Goal: Task Accomplishment & Management: Manage account settings

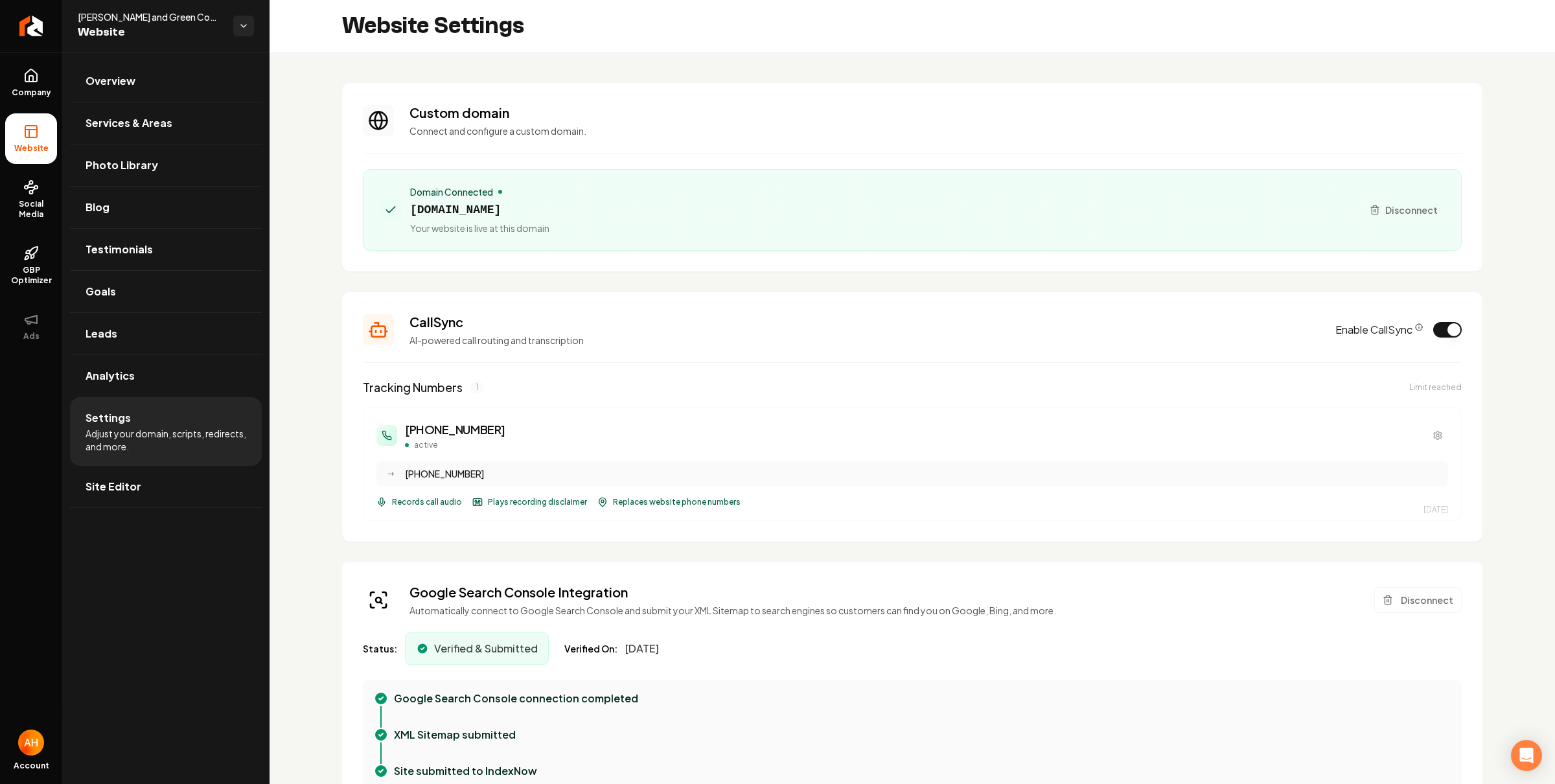
scroll to position [116, 0]
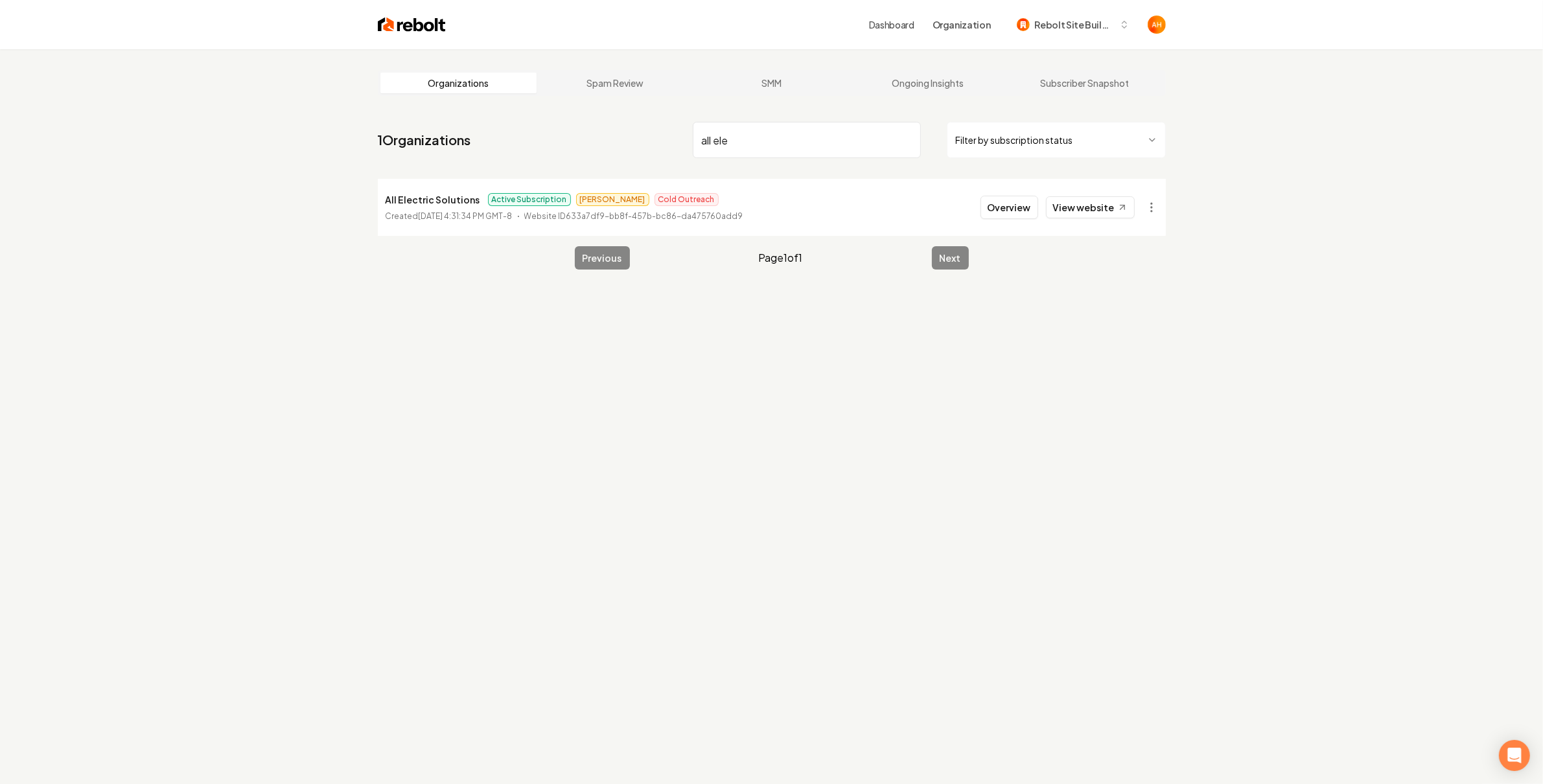
click at [806, 146] on input "all ele" at bounding box center [807, 140] width 228 height 36
click at [746, 135] on input "plant marks" at bounding box center [807, 140] width 228 height 36
type input "all ele"
click at [1006, 196] on button "Overview" at bounding box center [1009, 207] width 58 height 23
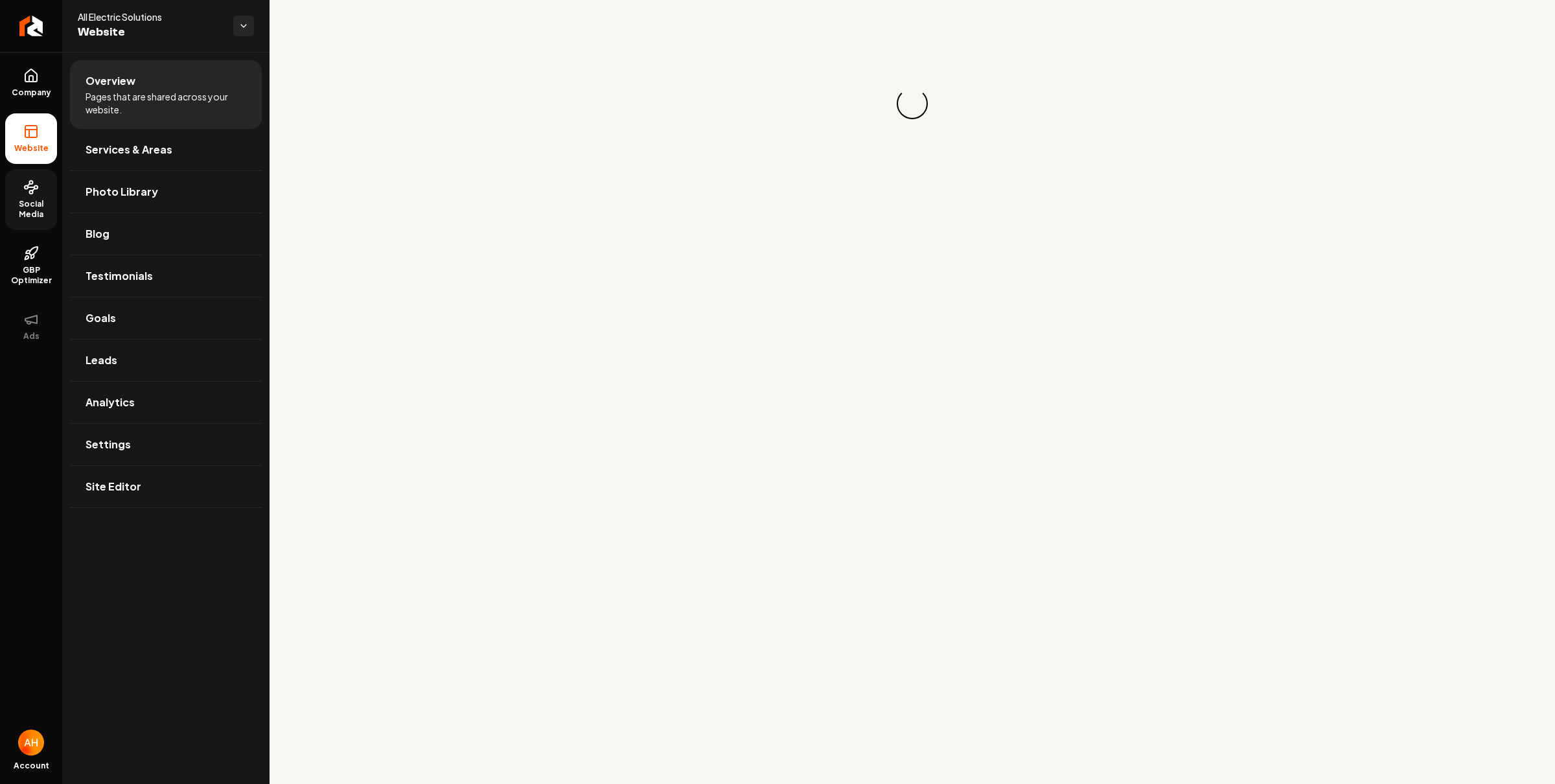
click at [52, 200] on span "Social Media" at bounding box center [31, 209] width 52 height 20
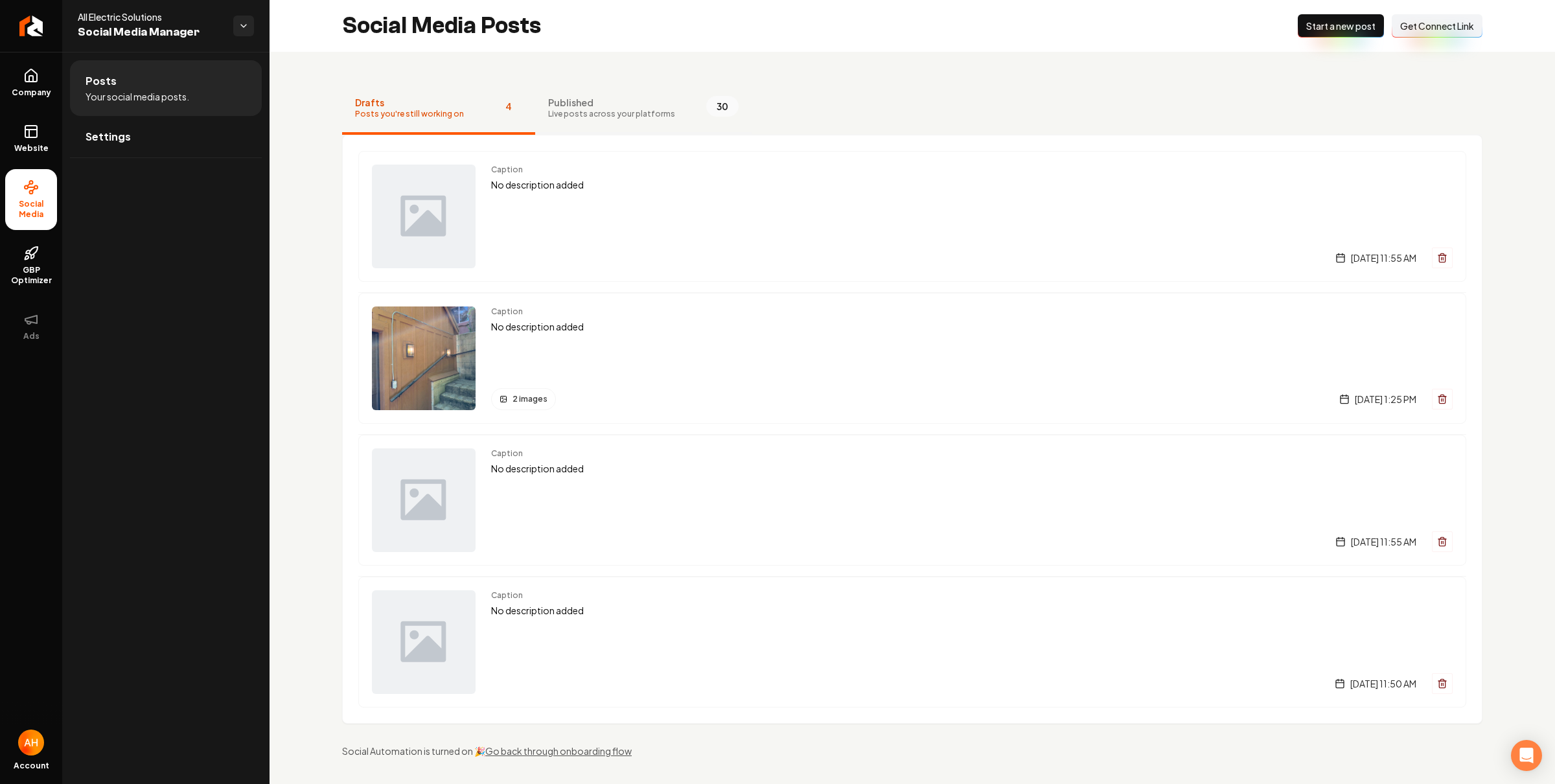
click at [595, 108] on span "Live posts across your platforms" at bounding box center [611, 114] width 127 height 11
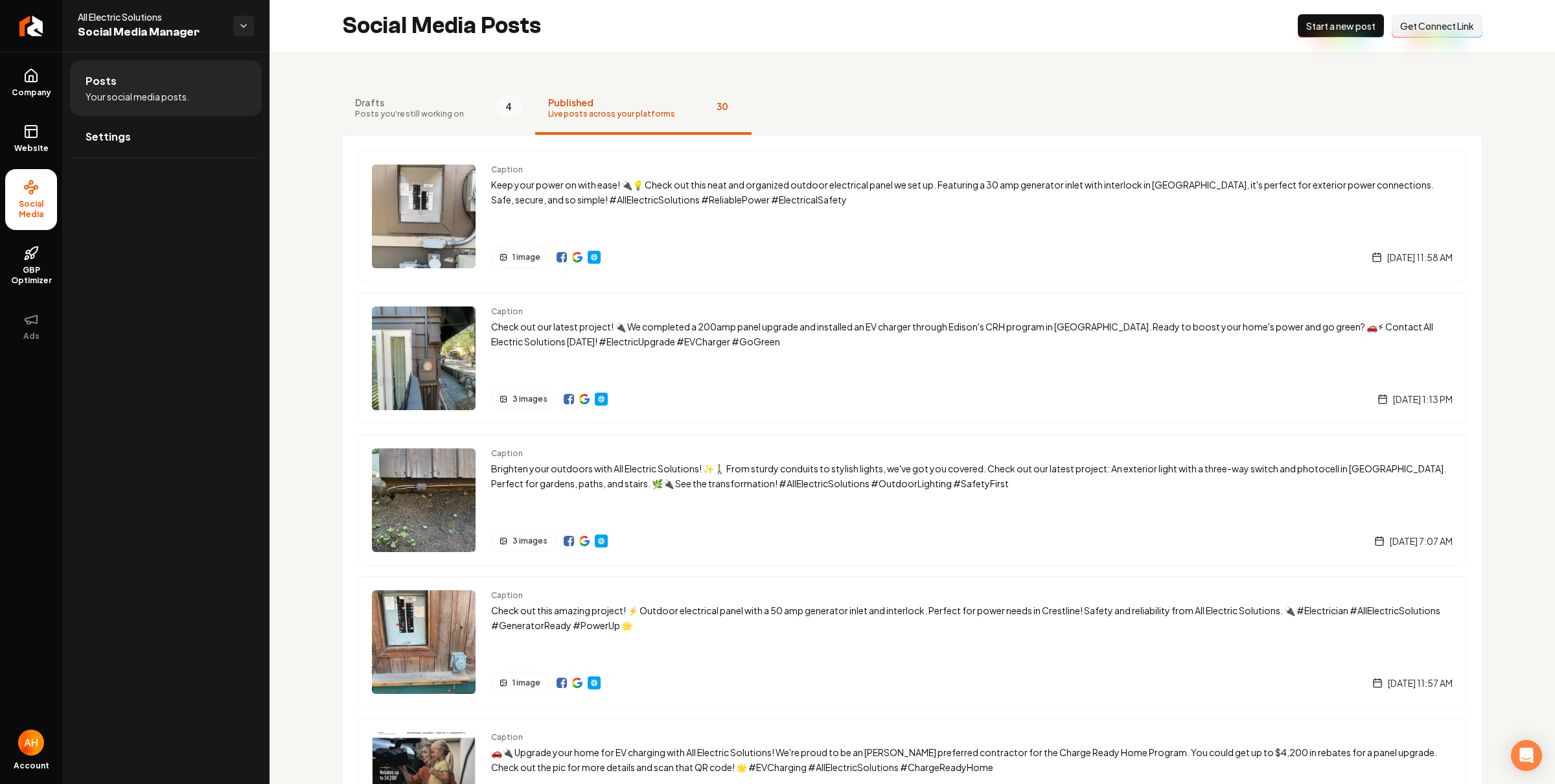
click at [438, 113] on span "Posts you're still working on" at bounding box center [409, 114] width 108 height 11
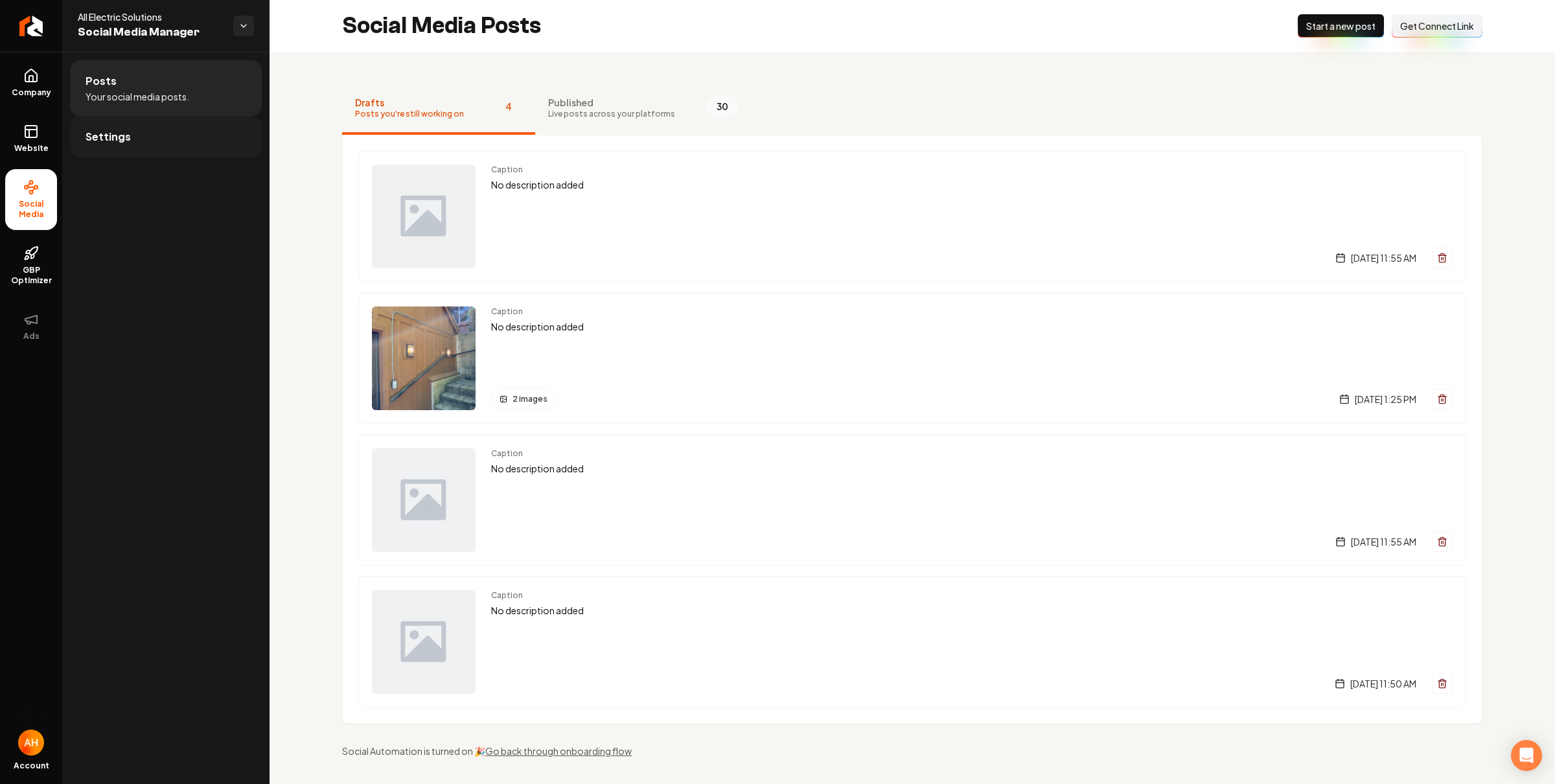
click at [133, 144] on link "Settings" at bounding box center [166, 136] width 192 height 42
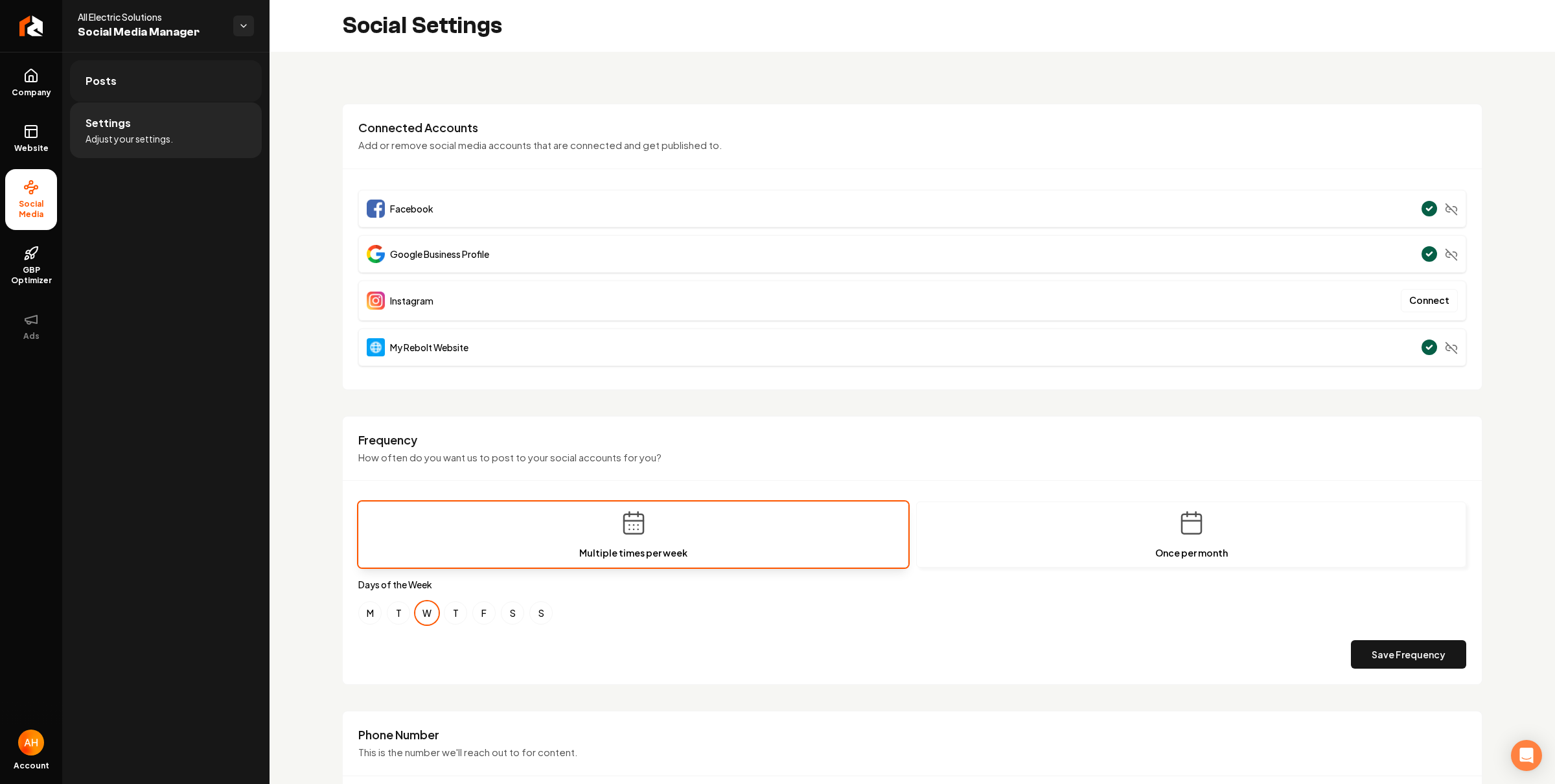
click at [180, 90] on link "Posts" at bounding box center [166, 81] width 192 height 42
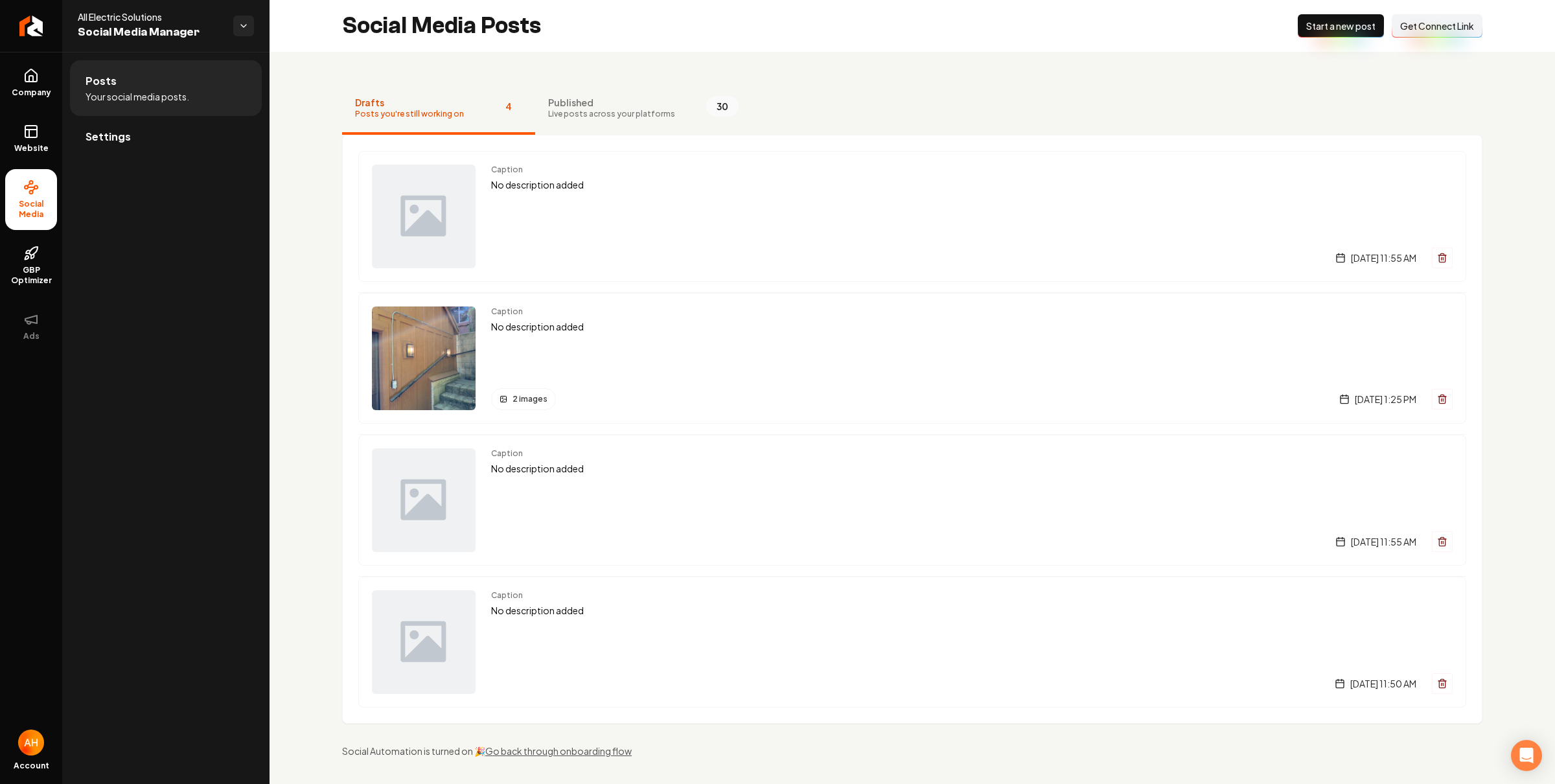
drag, startPoint x: 1335, startPoint y: 28, endPoint x: 1293, endPoint y: 30, distance: 42.0
click at [1335, 30] on span "Start a new post" at bounding box center [1341, 26] width 69 height 13
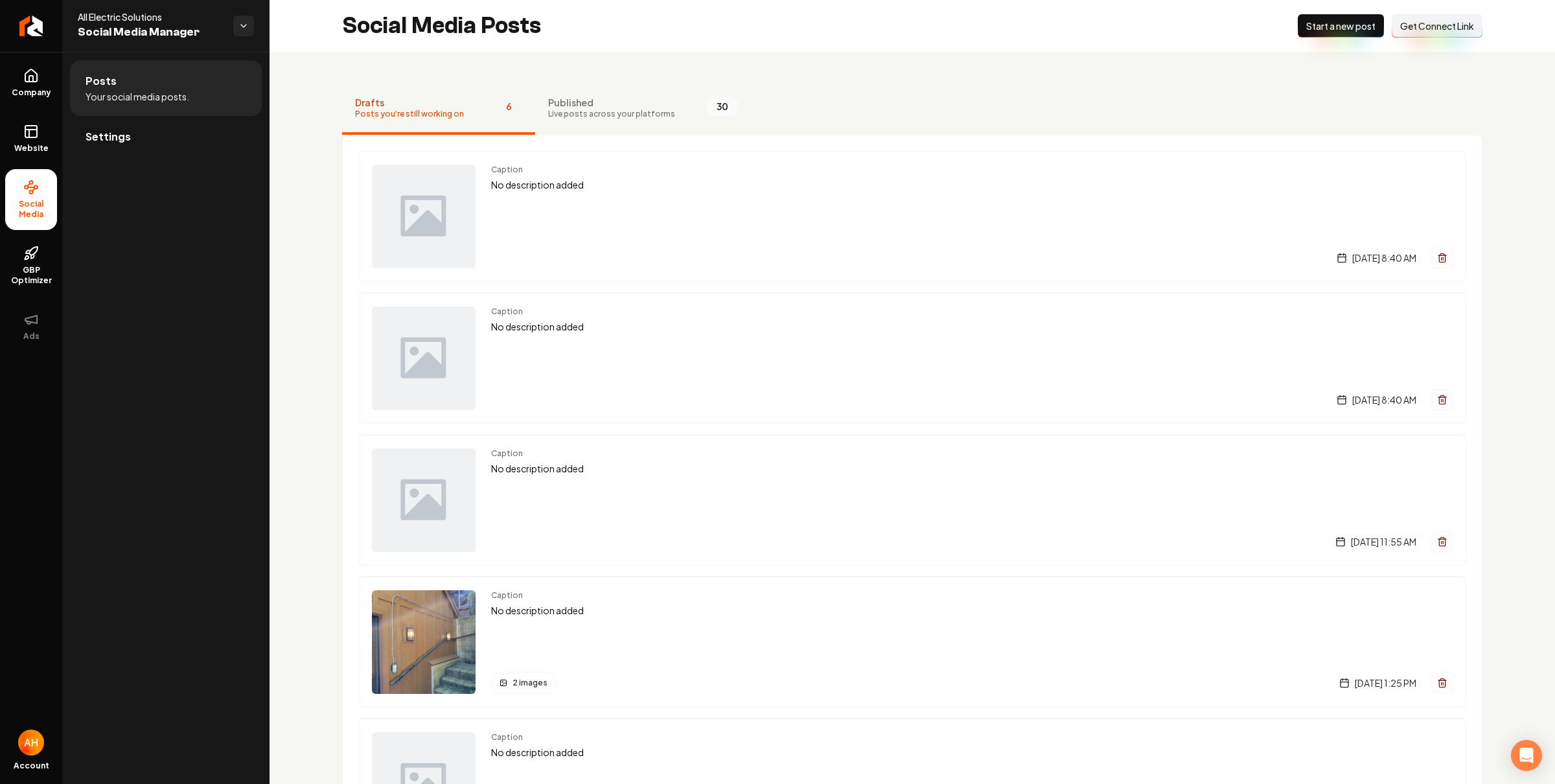
click at [823, 66] on div "Drafts Posts you're still working on 6 Published Live posts across your platfor…" at bounding box center [912, 562] width 1286 height 1020
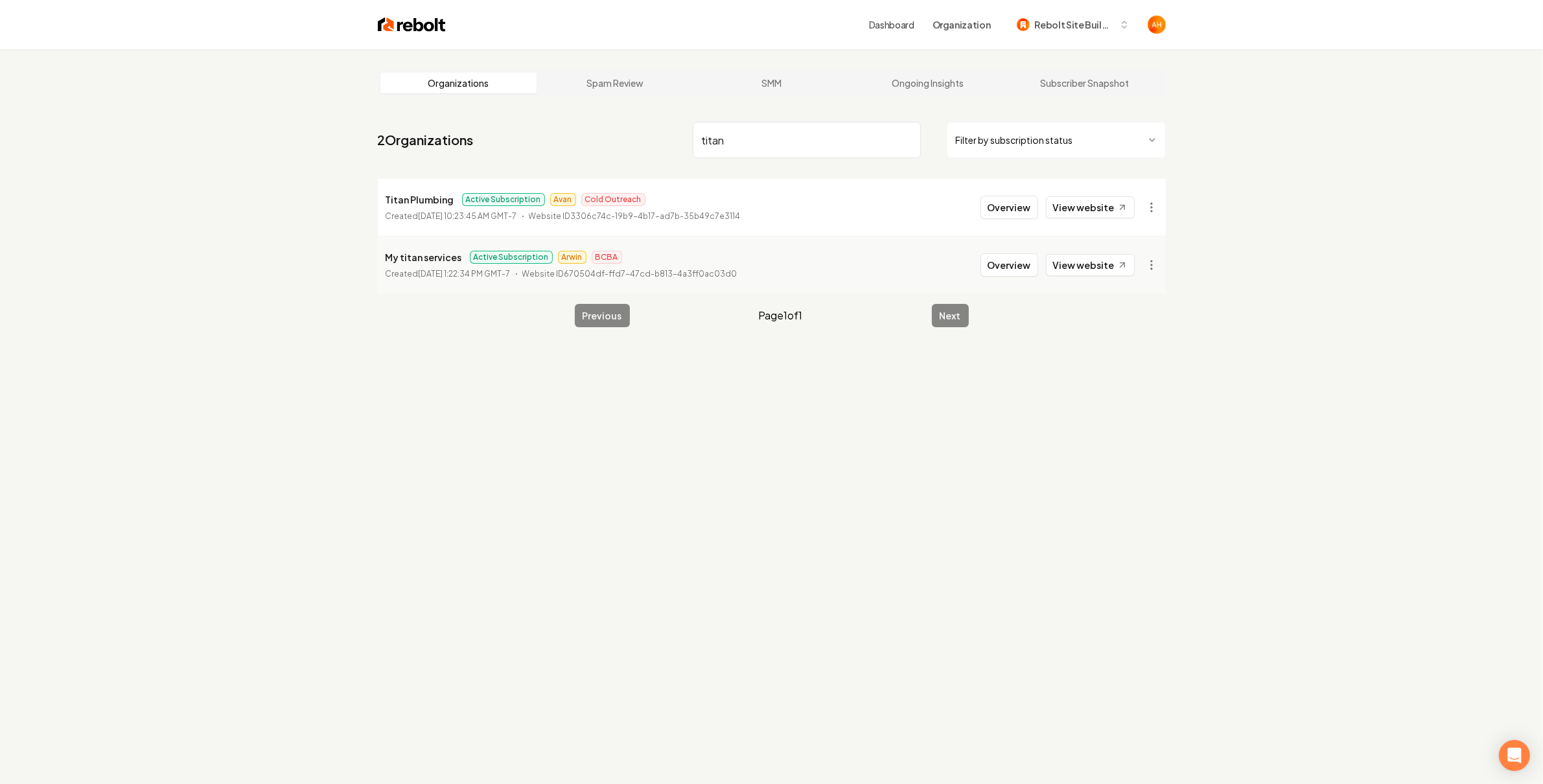
type input "titan"
click at [1105, 194] on li "Titan Plumbing Active Subscription Avan Cold Outreach Created August 1, 2025, 1…" at bounding box center [772, 207] width 788 height 57
click at [1105, 204] on link "View website" at bounding box center [1090, 207] width 89 height 22
click at [1005, 205] on button "Overview" at bounding box center [1009, 207] width 58 height 23
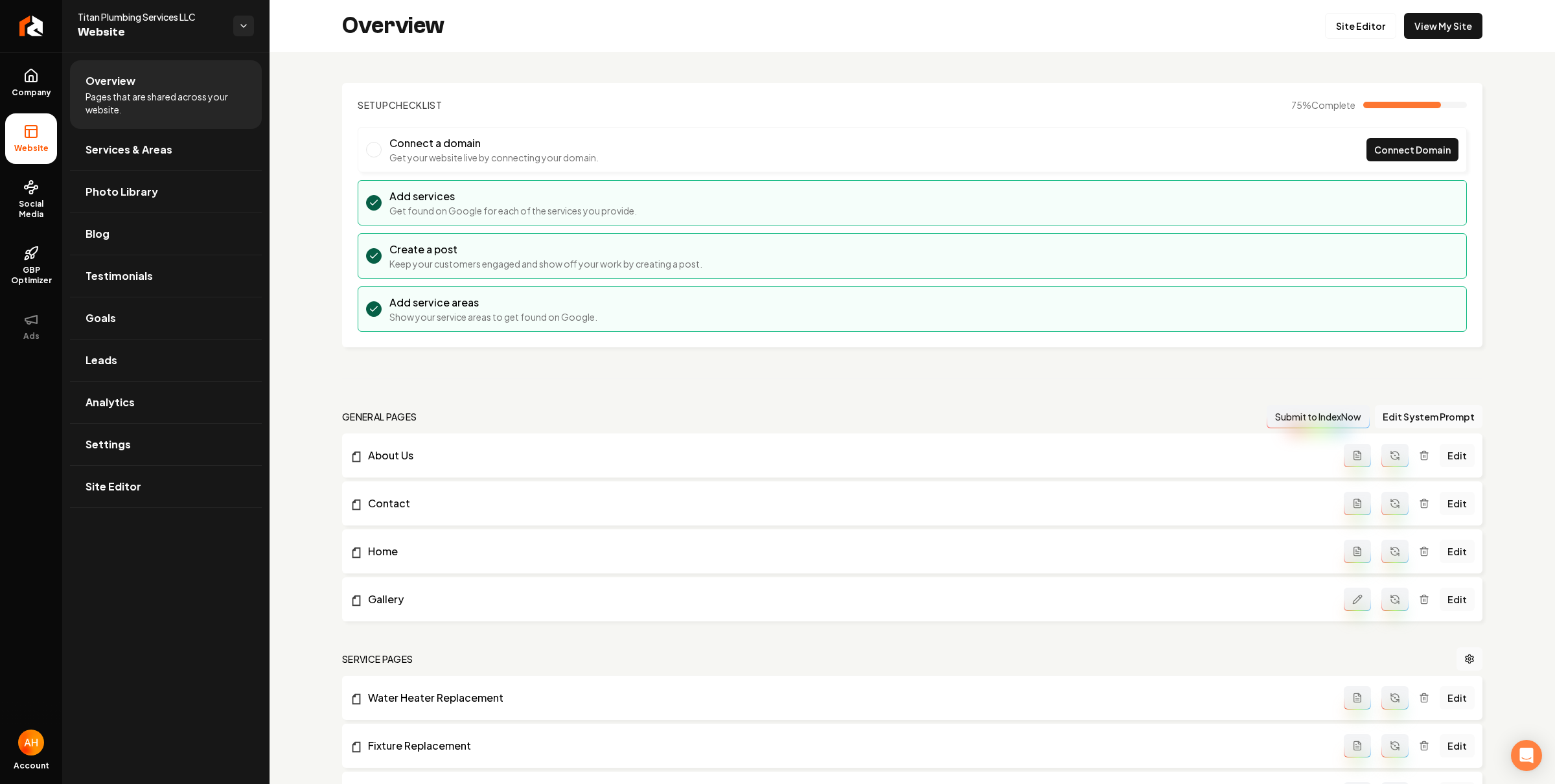
click at [609, 148] on li "Connect a domain Get your website live by connecting your domain. Connect Domain" at bounding box center [911, 149] width 1109 height 45
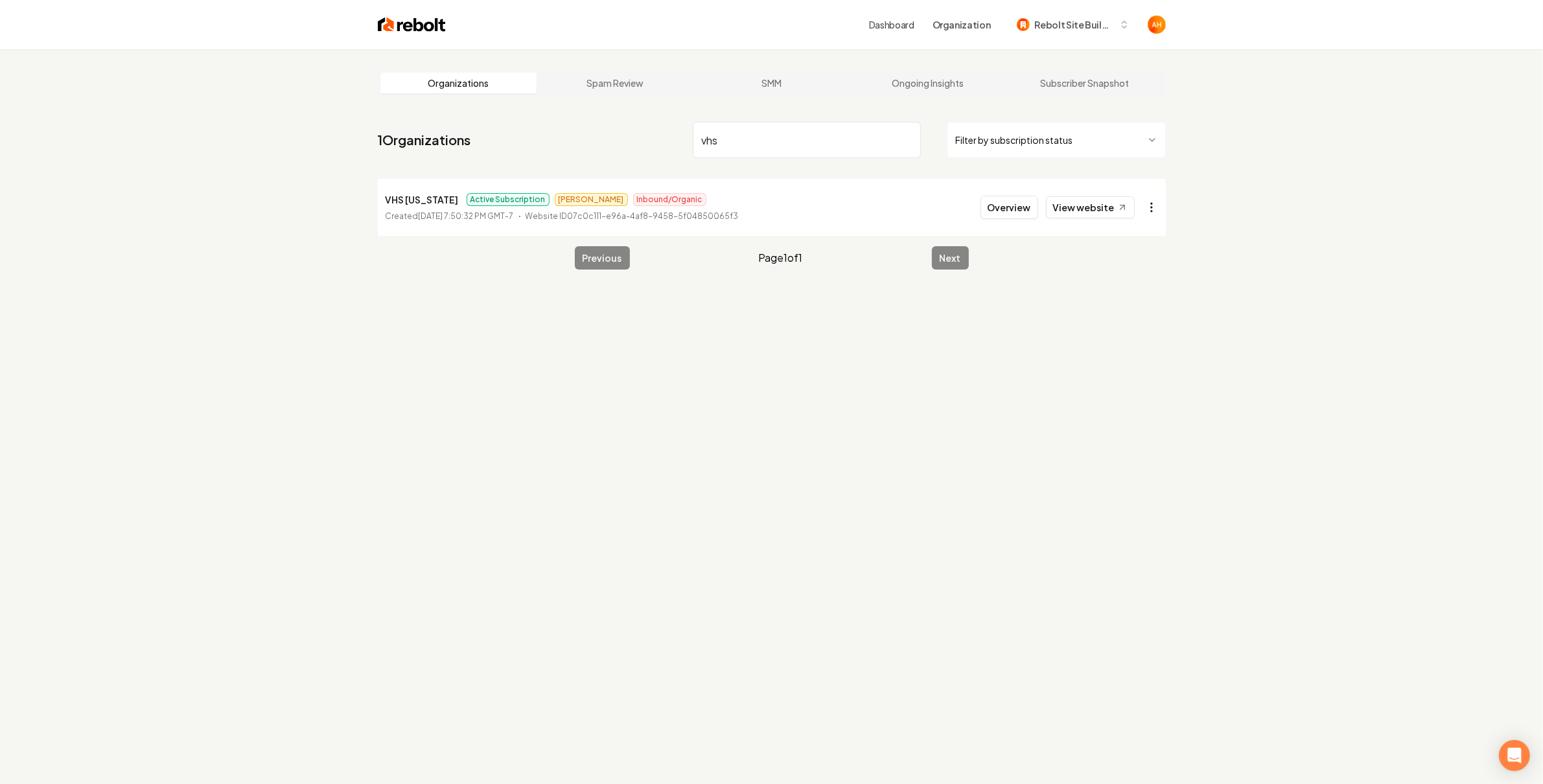
click at [1154, 209] on html "Dashboard Organization Rebolt Site Builder Organizations Spam Review SMM Ongoin…" at bounding box center [771, 392] width 1543 height 784
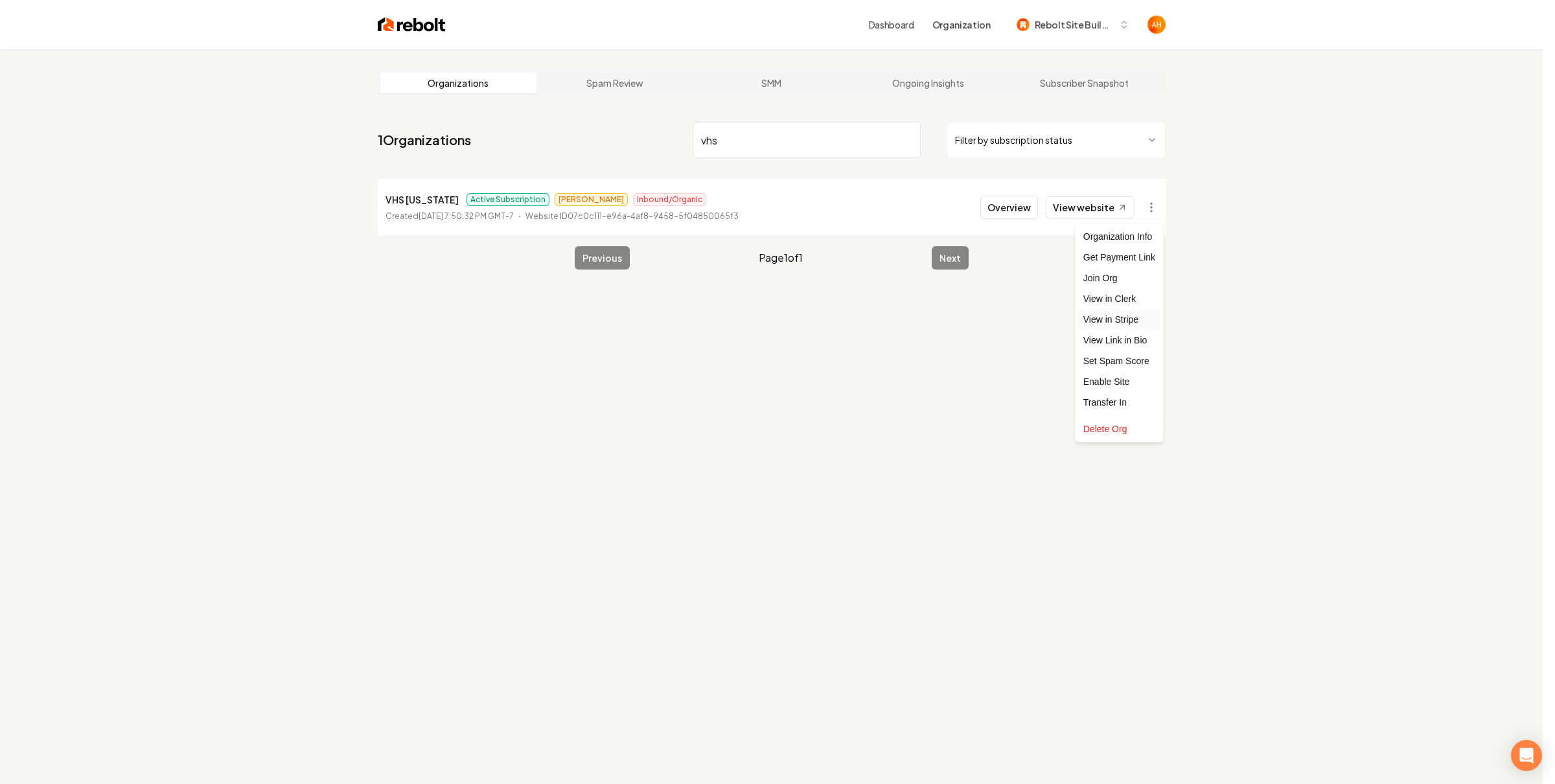
click at [1144, 314] on link "View in Stripe" at bounding box center [1118, 319] width 83 height 20
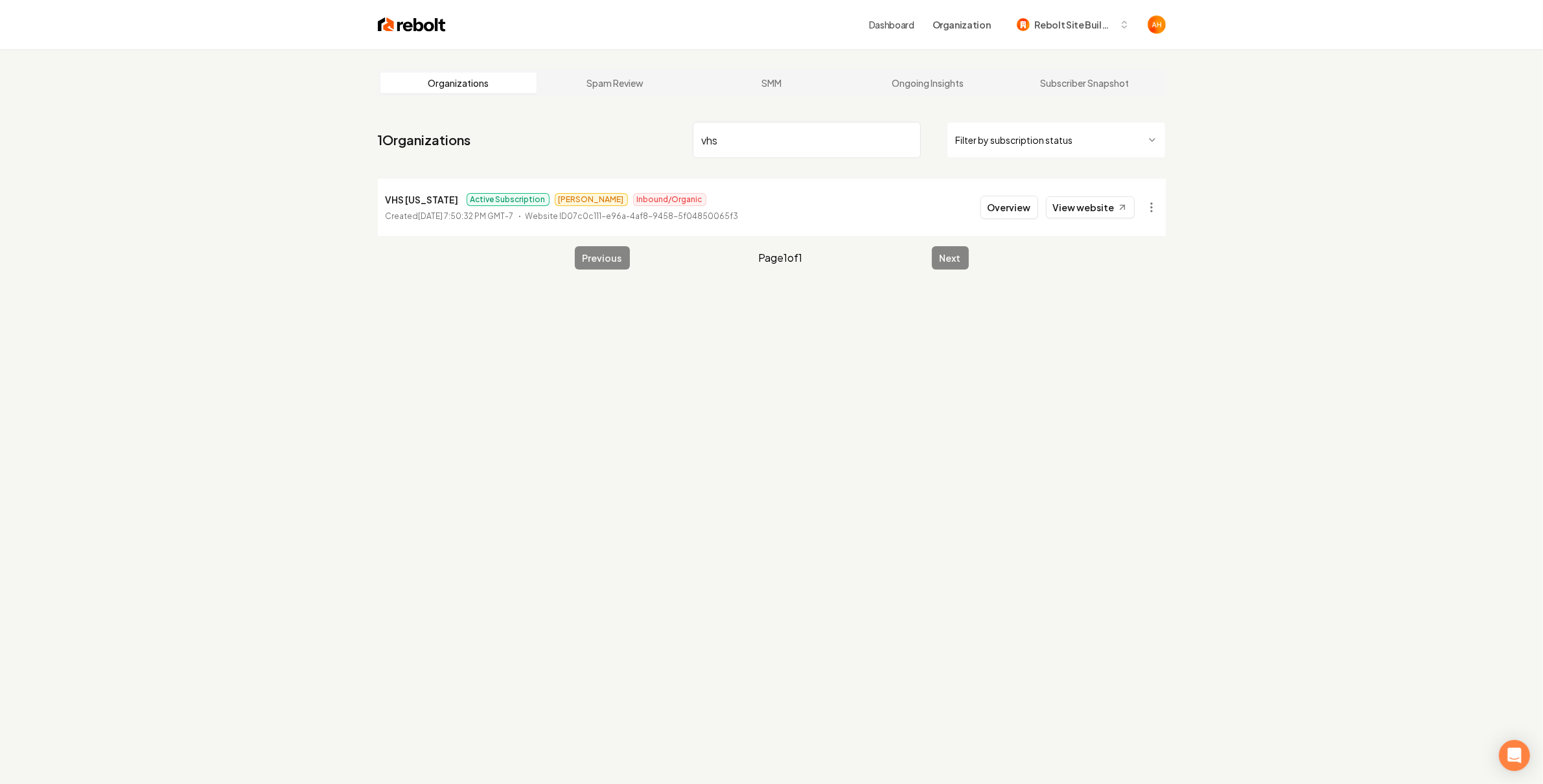
click at [398, 192] on p "VHS [US_STATE]" at bounding box center [422, 199] width 73 height 15
copy p "VHS [US_STATE]"
click at [746, 137] on input "vhs" at bounding box center [807, 140] width 228 height 36
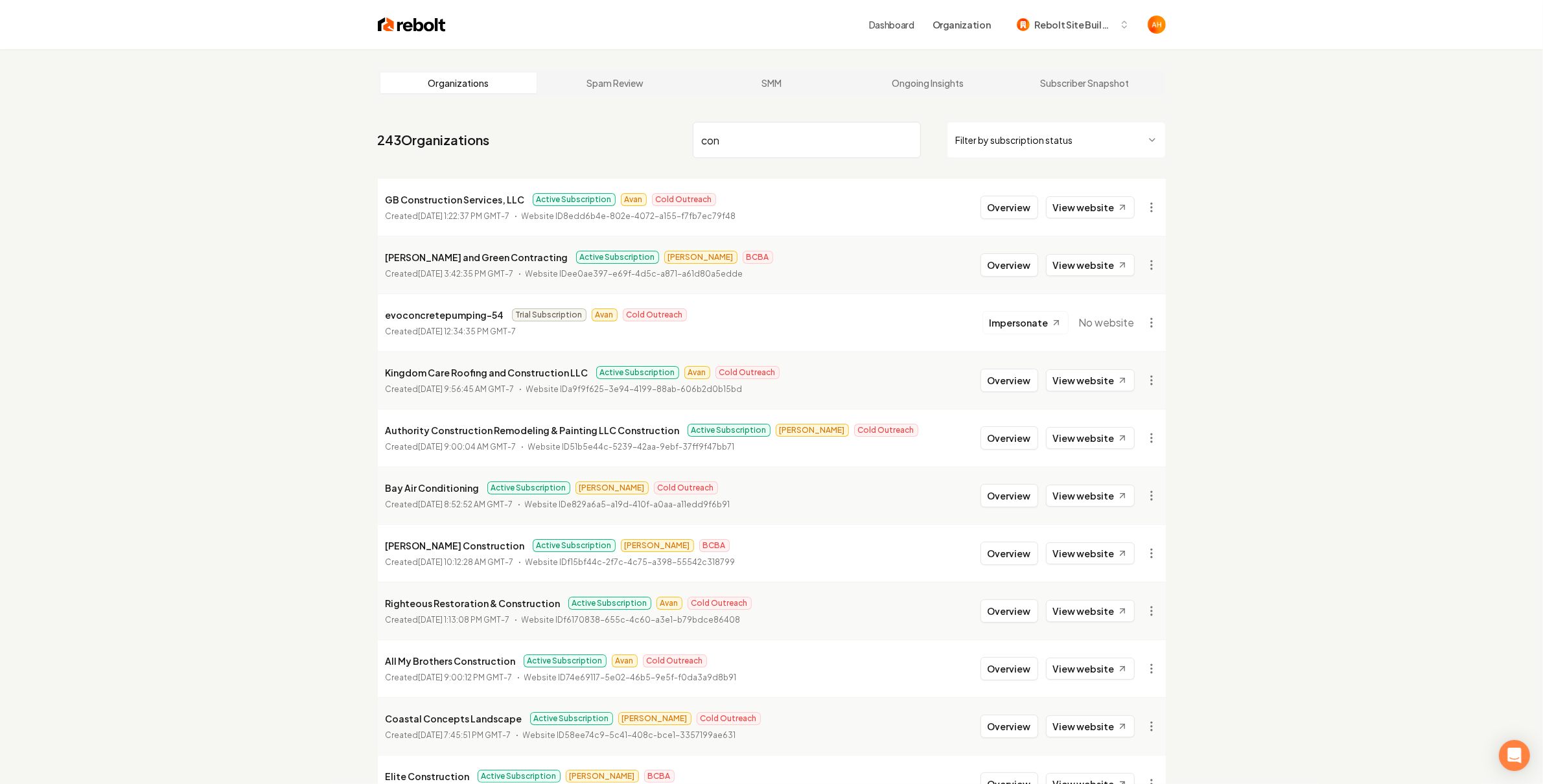
drag, startPoint x: 607, startPoint y: 167, endPoint x: 623, endPoint y: 169, distance: 16.1
click at [607, 167] on nav "243 Organizations con Filter by subscription status" at bounding box center [772, 145] width 788 height 57
click at [763, 135] on input "con" at bounding box center [807, 140] width 228 height 36
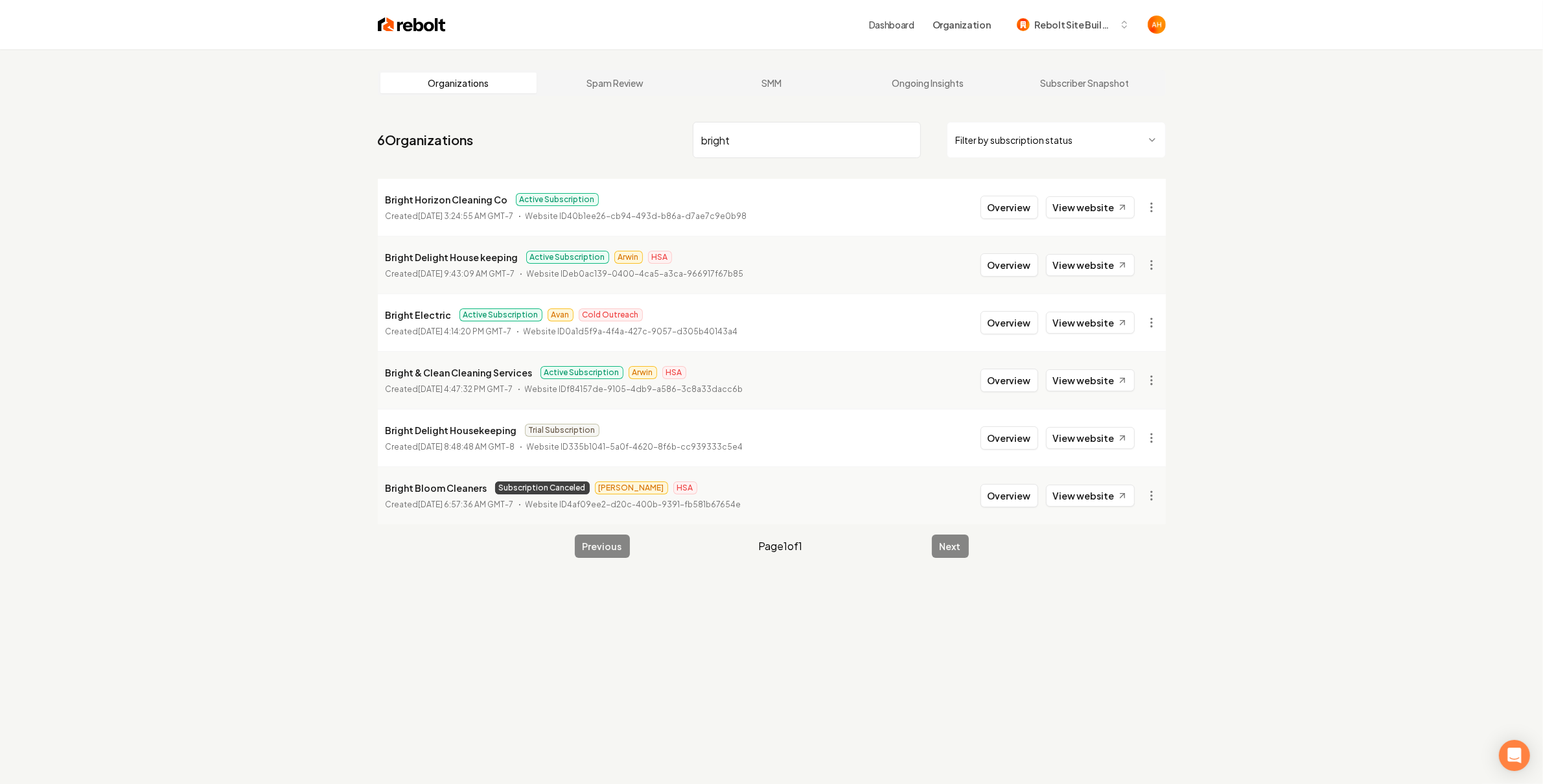
click at [770, 130] on input "bright" at bounding box center [807, 140] width 228 height 36
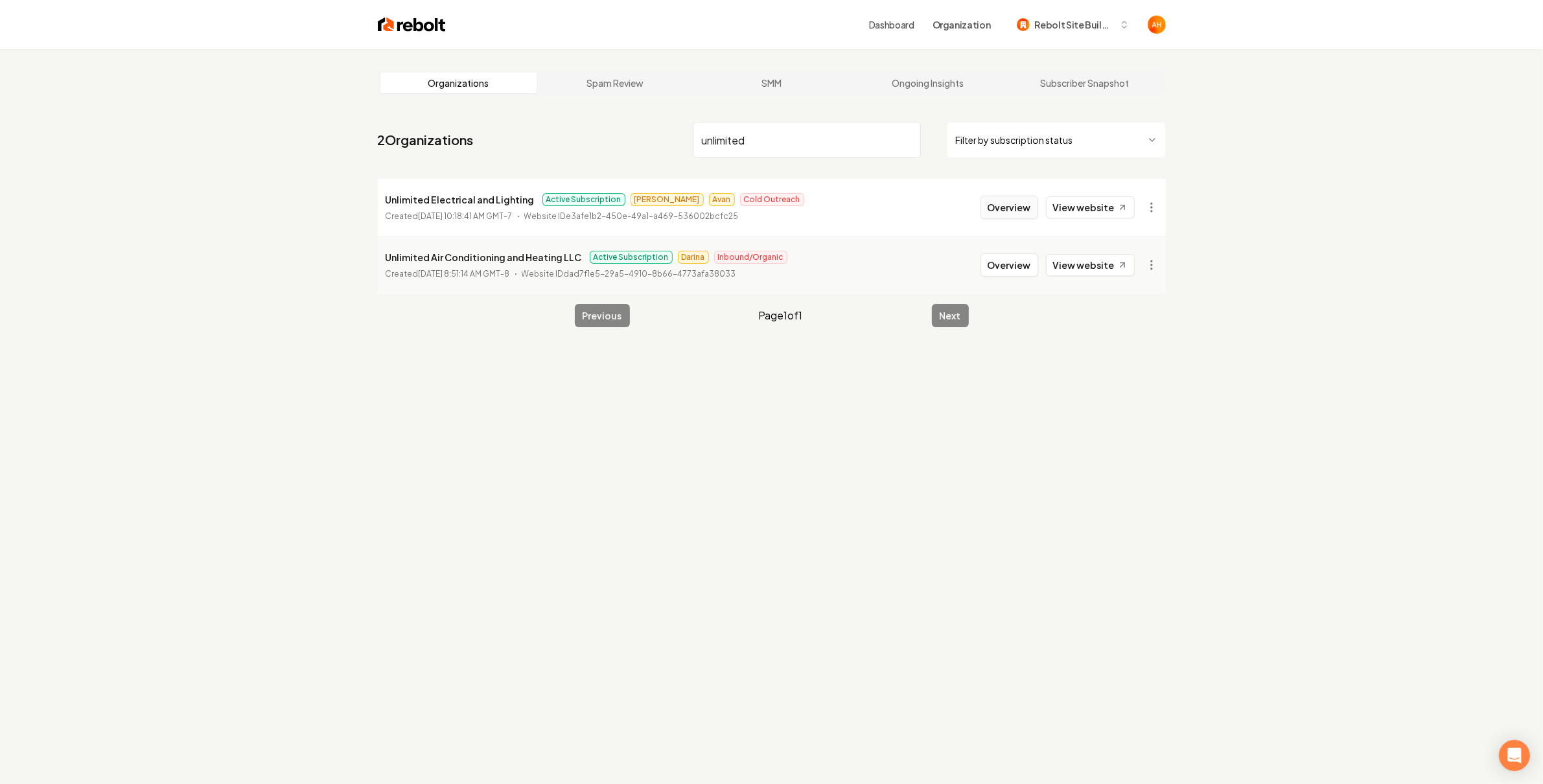
type input "unlimited"
click at [994, 204] on button "Overview" at bounding box center [1009, 207] width 58 height 23
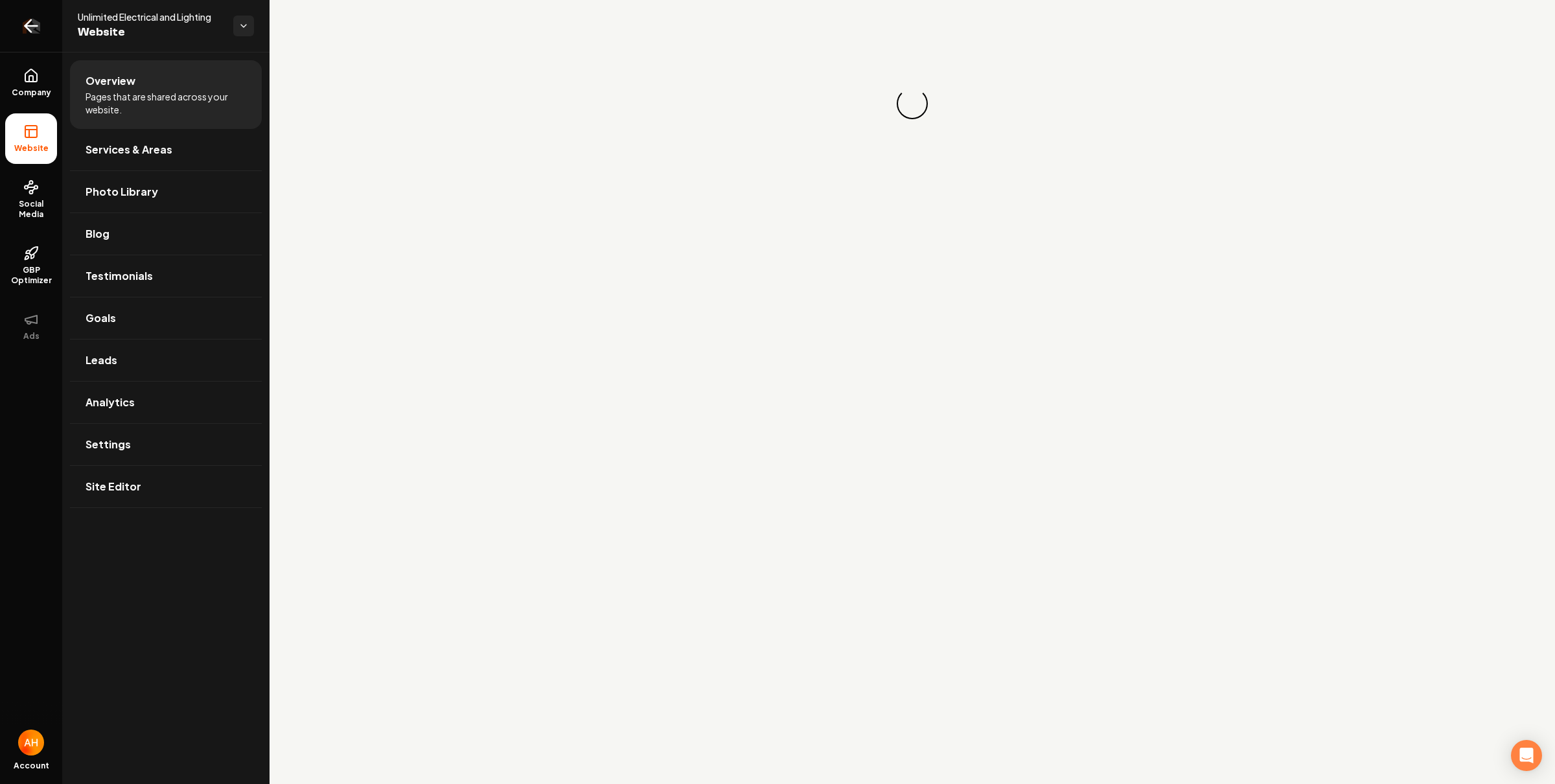
click at [35, 35] on icon "Return to dashboard" at bounding box center [30, 25] width 20 height 20
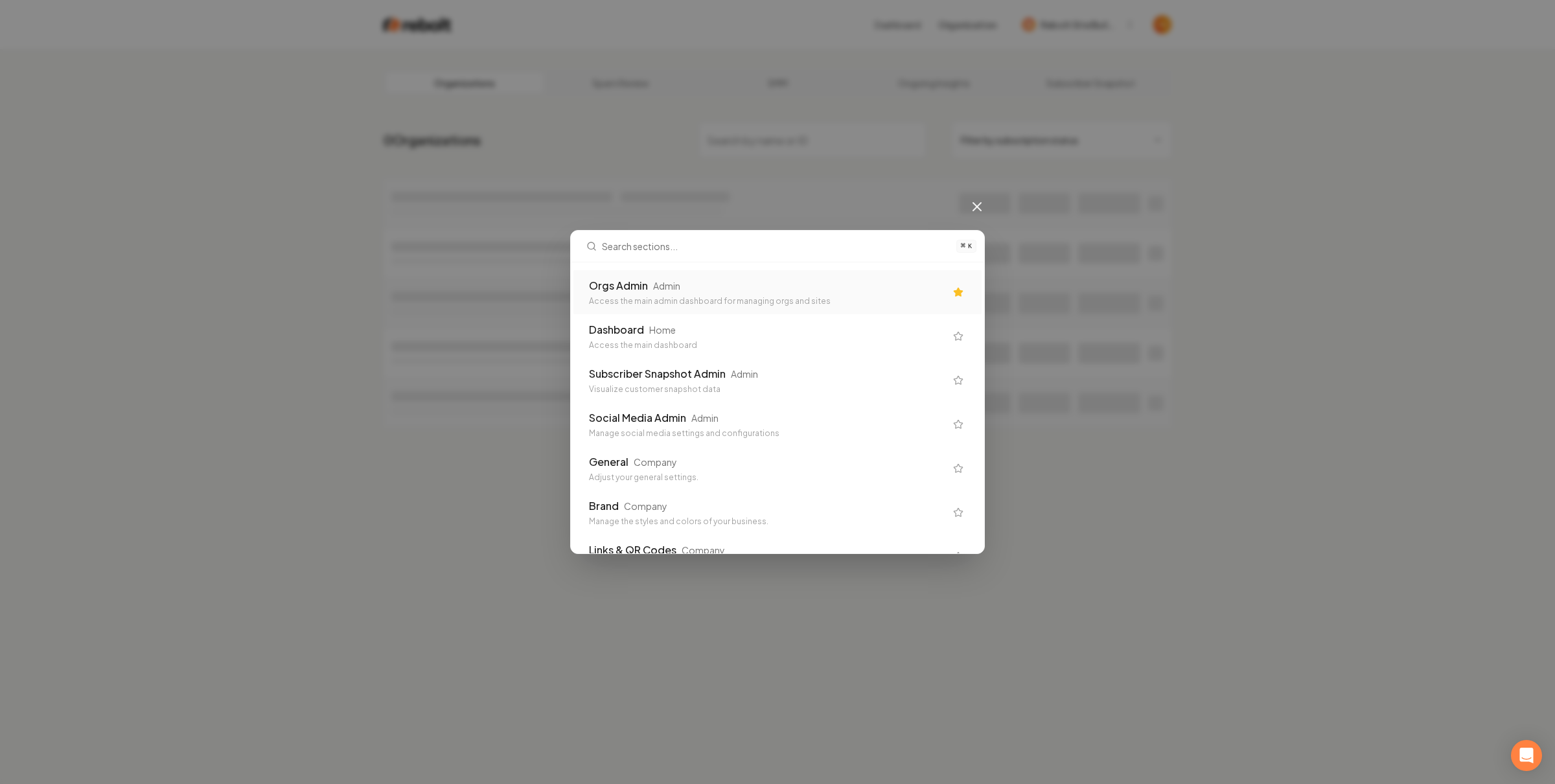
type input "u"
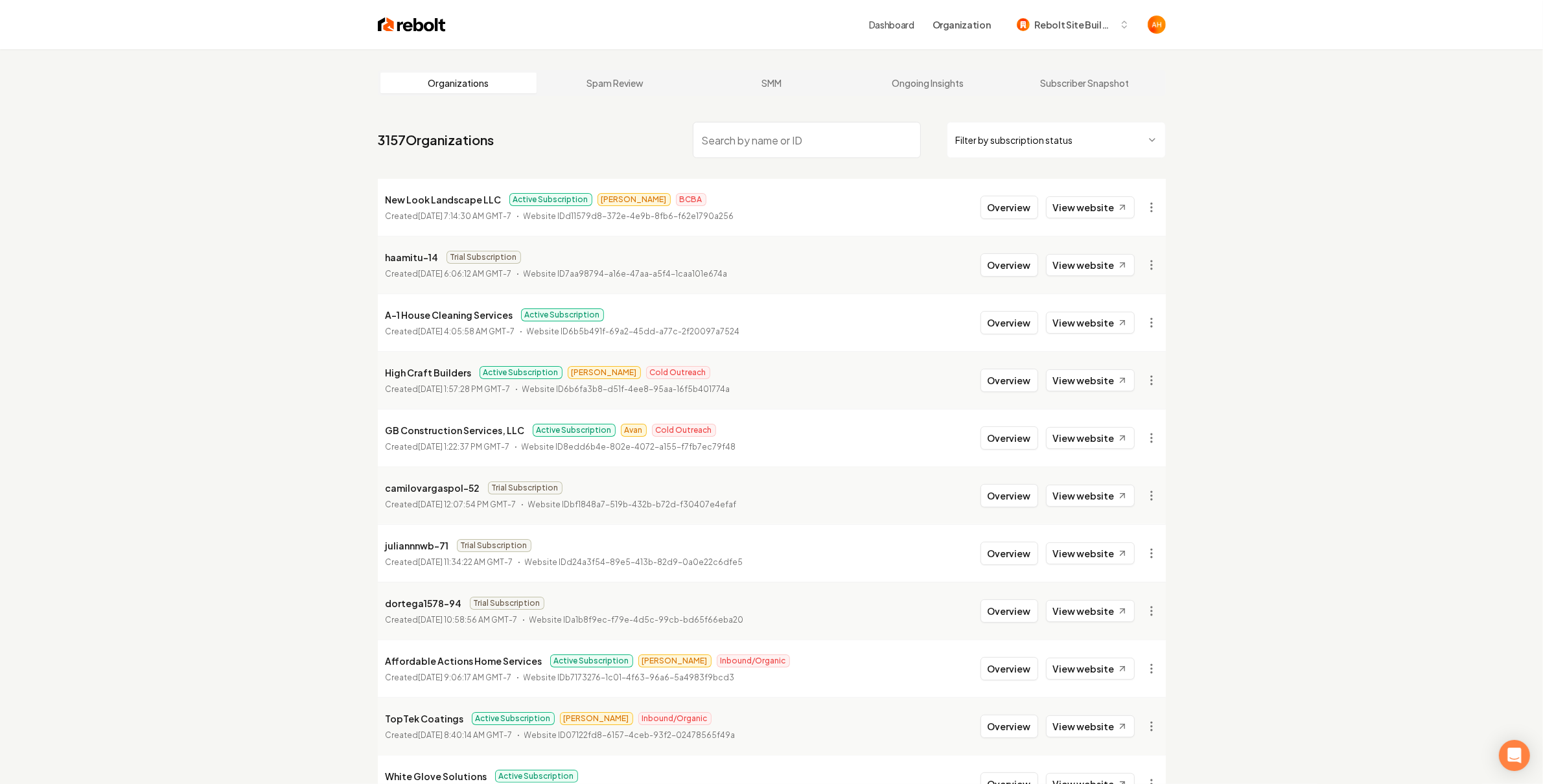
click at [787, 142] on input "search" at bounding box center [807, 140] width 228 height 36
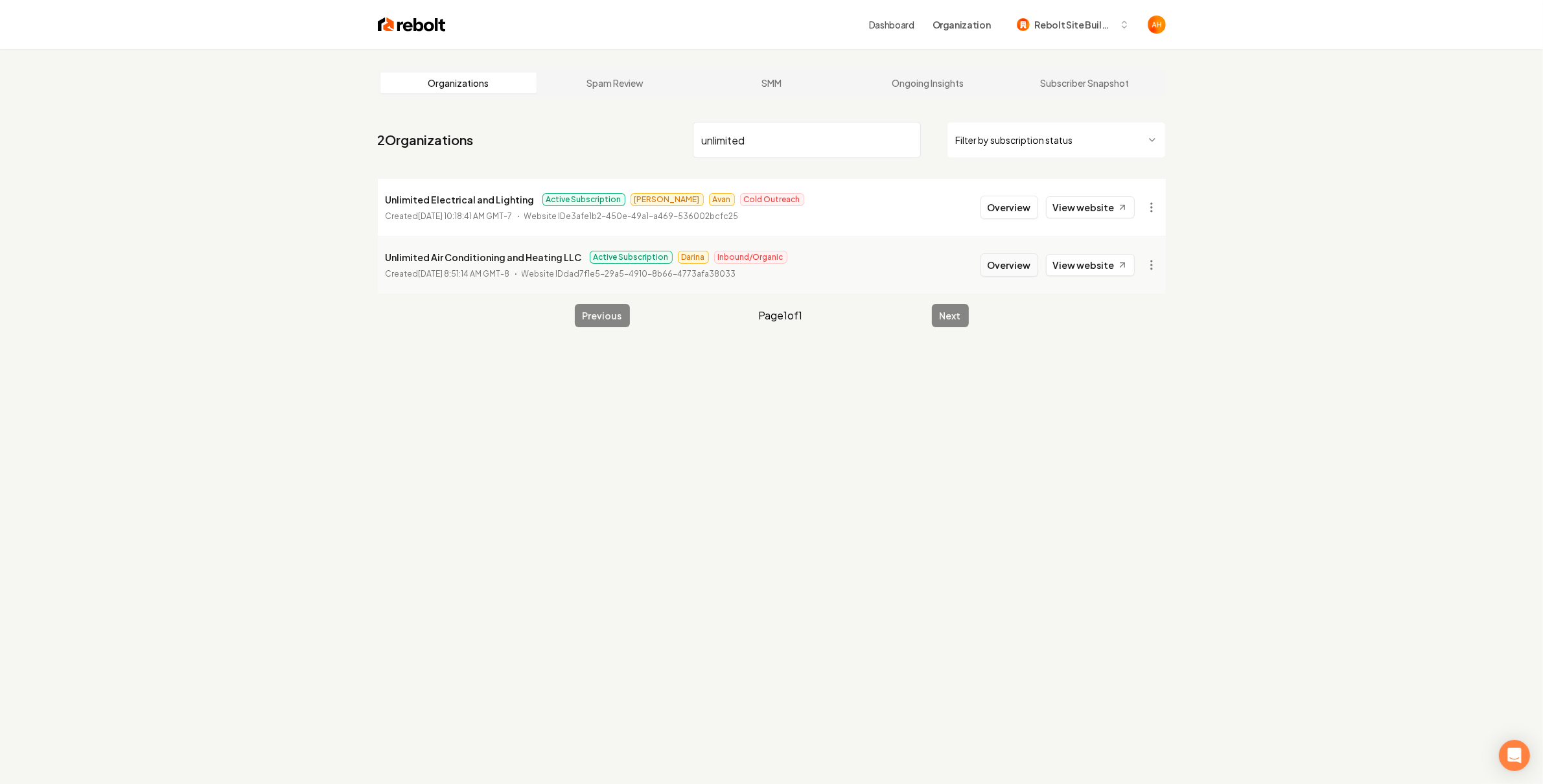
type input "unlimited"
click at [1029, 271] on button "Overview" at bounding box center [1009, 265] width 58 height 23
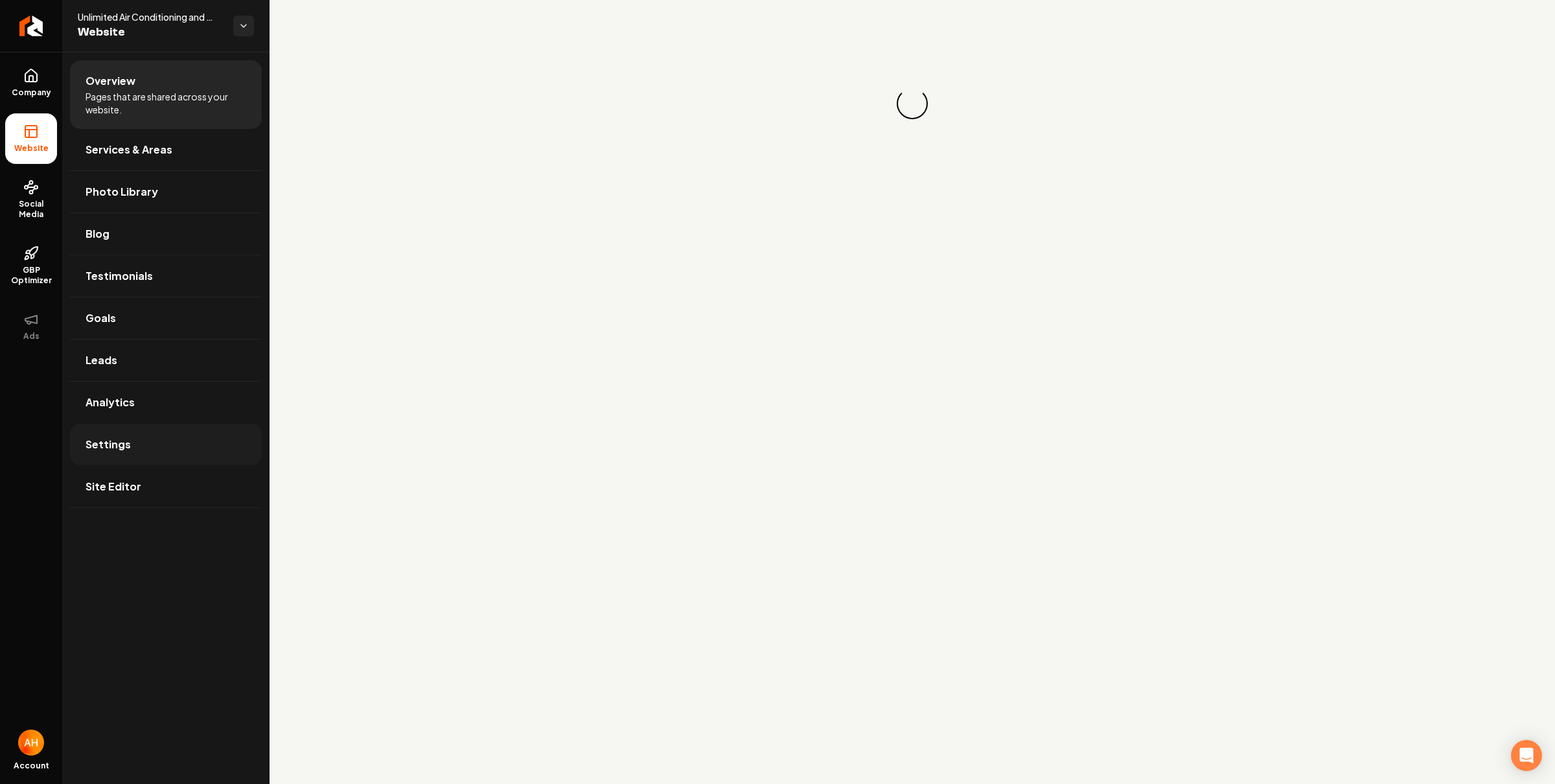
click at [171, 436] on link "Settings" at bounding box center [166, 444] width 192 height 42
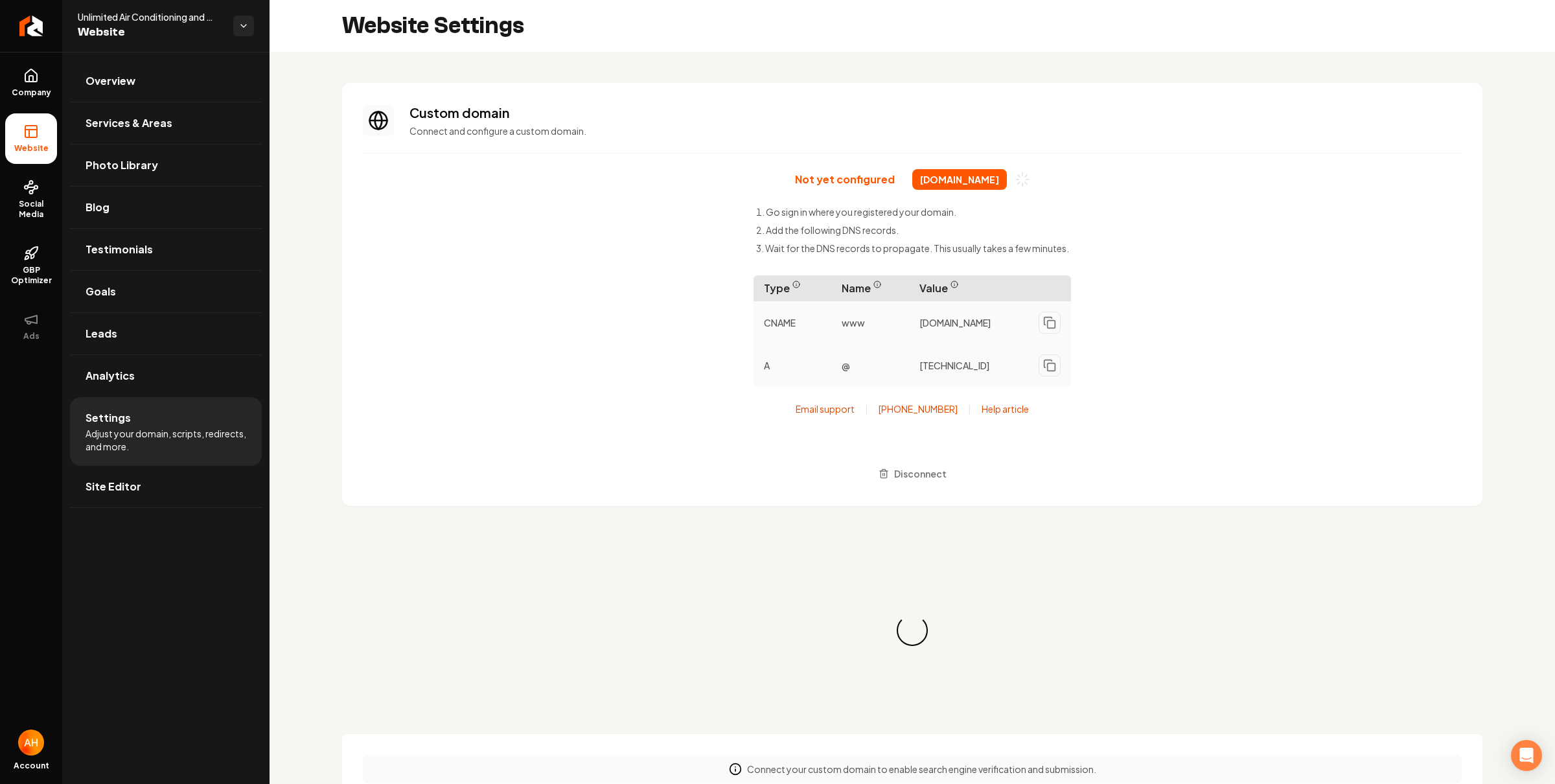
scroll to position [105, 0]
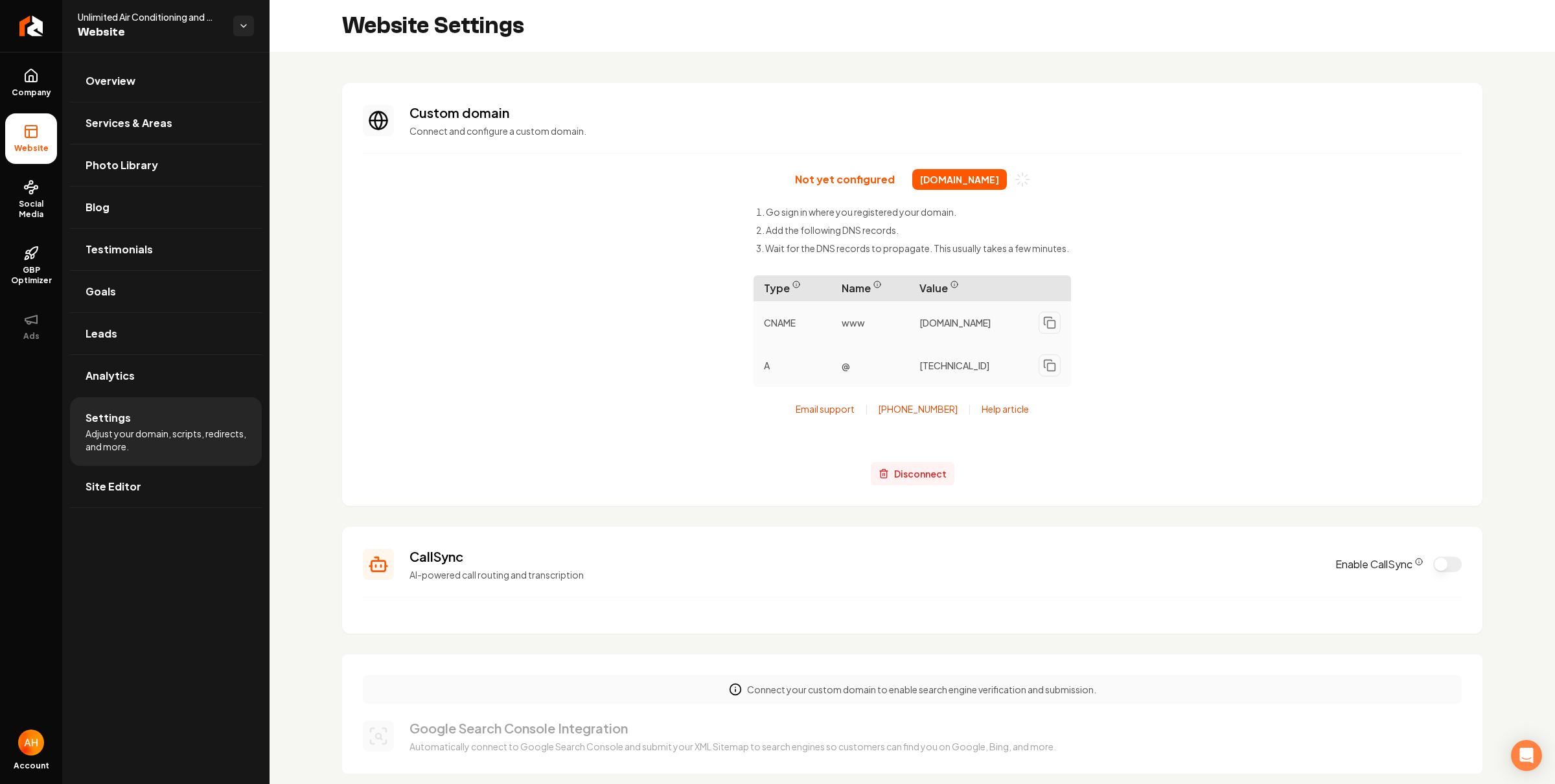
click at [914, 479] on span "Disconnect" at bounding box center [919, 473] width 52 height 13
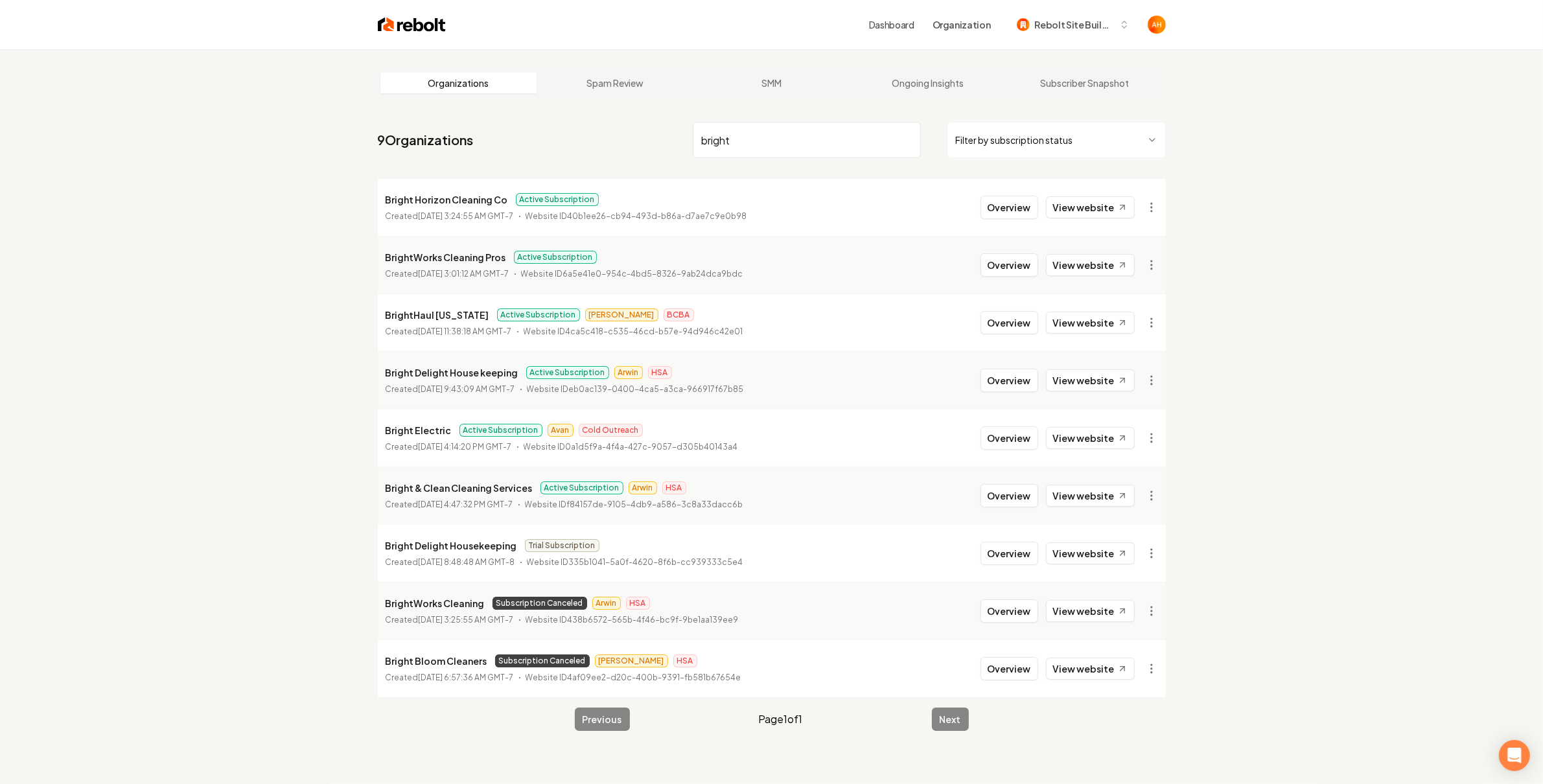
click at [801, 135] on input "bright" at bounding box center [807, 140] width 228 height 36
paste input "Support-98"
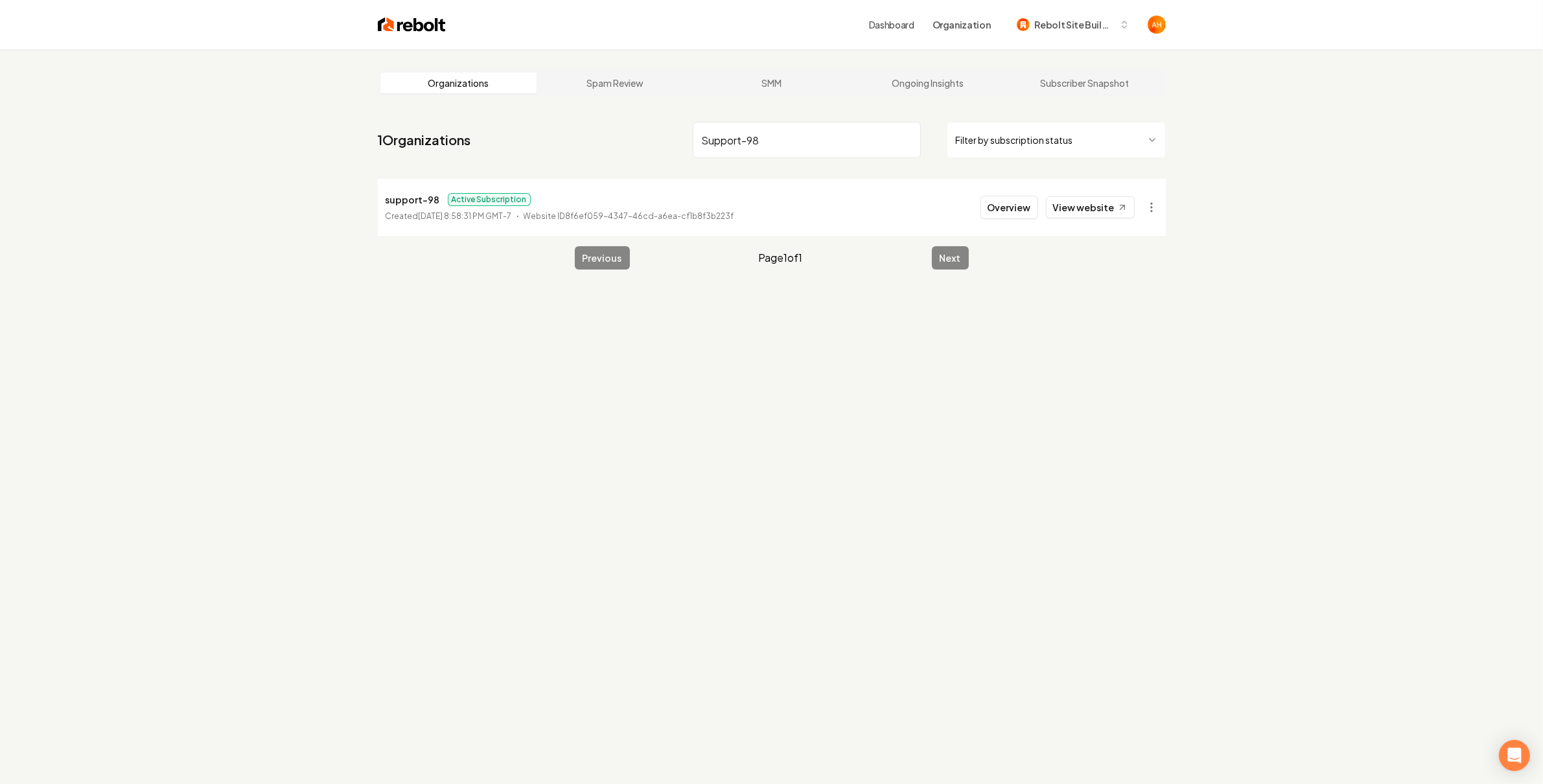
type input "Support-98"
click at [1081, 191] on li "support-98 Active Subscription Created August 16, 2025, 8:58:31 PM GMT-7 Websit…" at bounding box center [772, 207] width 788 height 57
click at [1088, 212] on link "View website" at bounding box center [1090, 207] width 89 height 22
click at [1023, 212] on button "Overview" at bounding box center [1009, 207] width 58 height 23
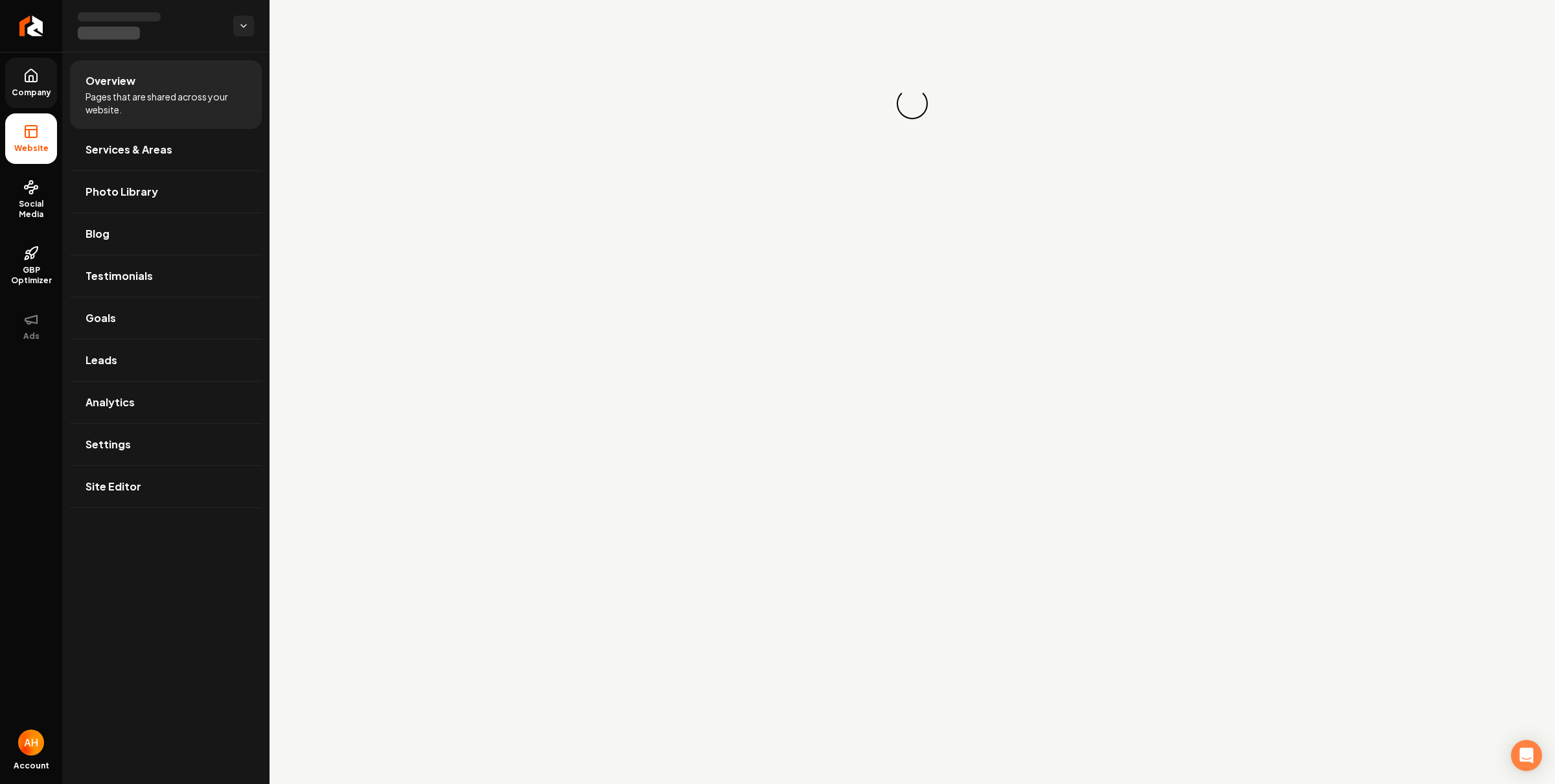
click at [13, 68] on link "Company" at bounding box center [31, 83] width 52 height 51
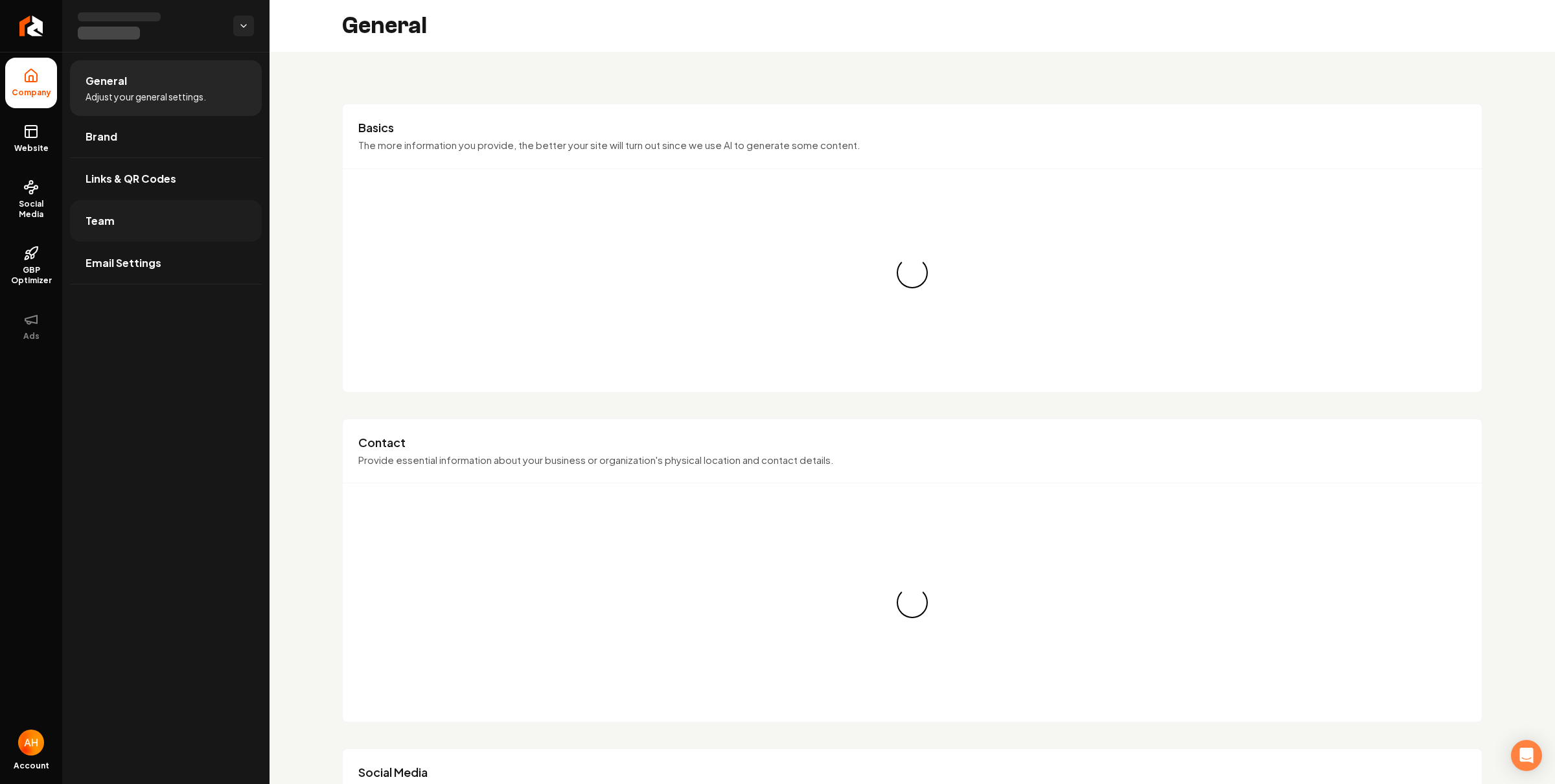
click at [169, 206] on link "Team" at bounding box center [166, 220] width 192 height 42
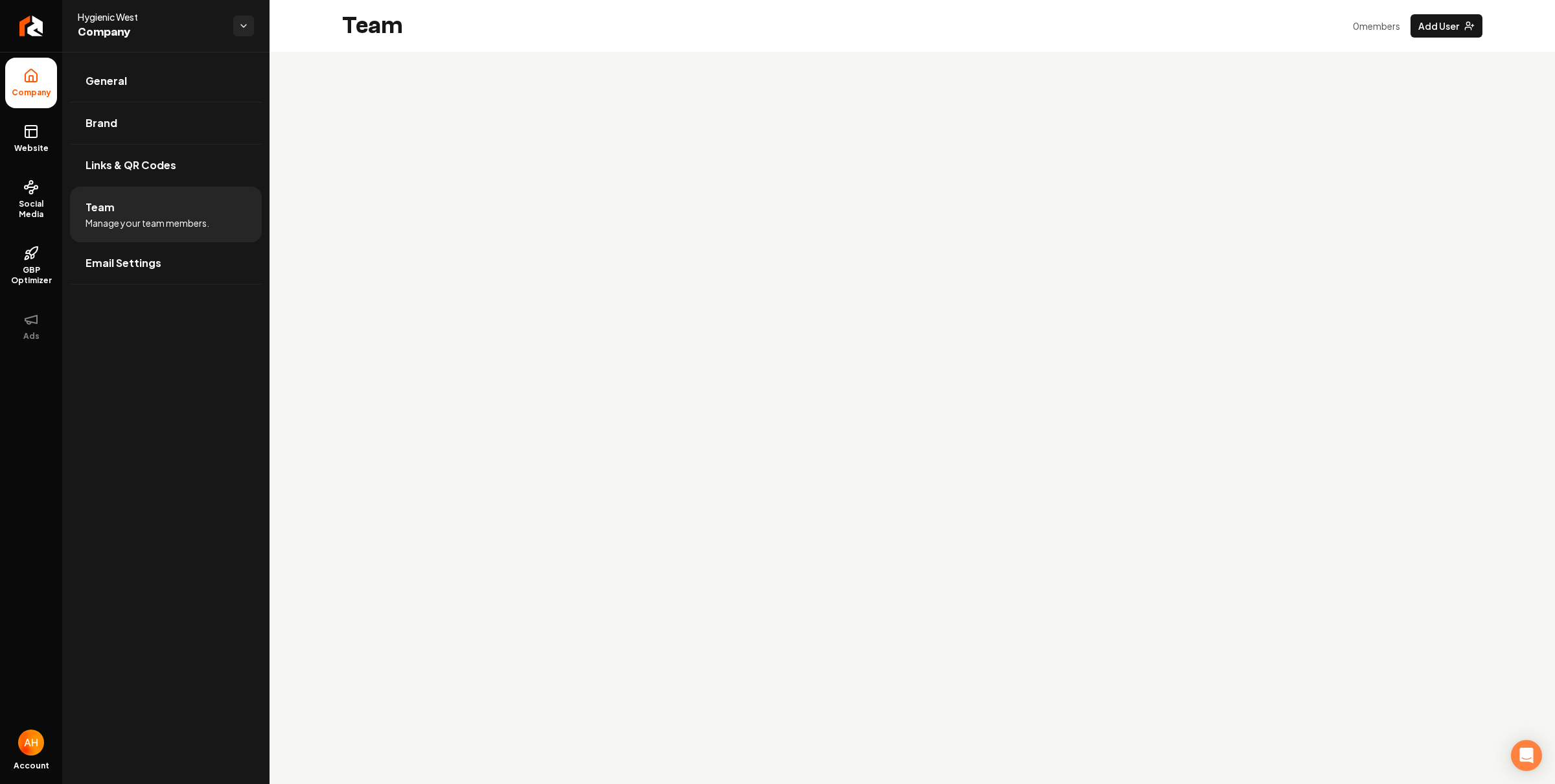
drag, startPoint x: 471, startPoint y: 164, endPoint x: 484, endPoint y: 154, distance: 16.4
click at [471, 164] on main "Team 0 member s Add User" at bounding box center [912, 392] width 1286 height 784
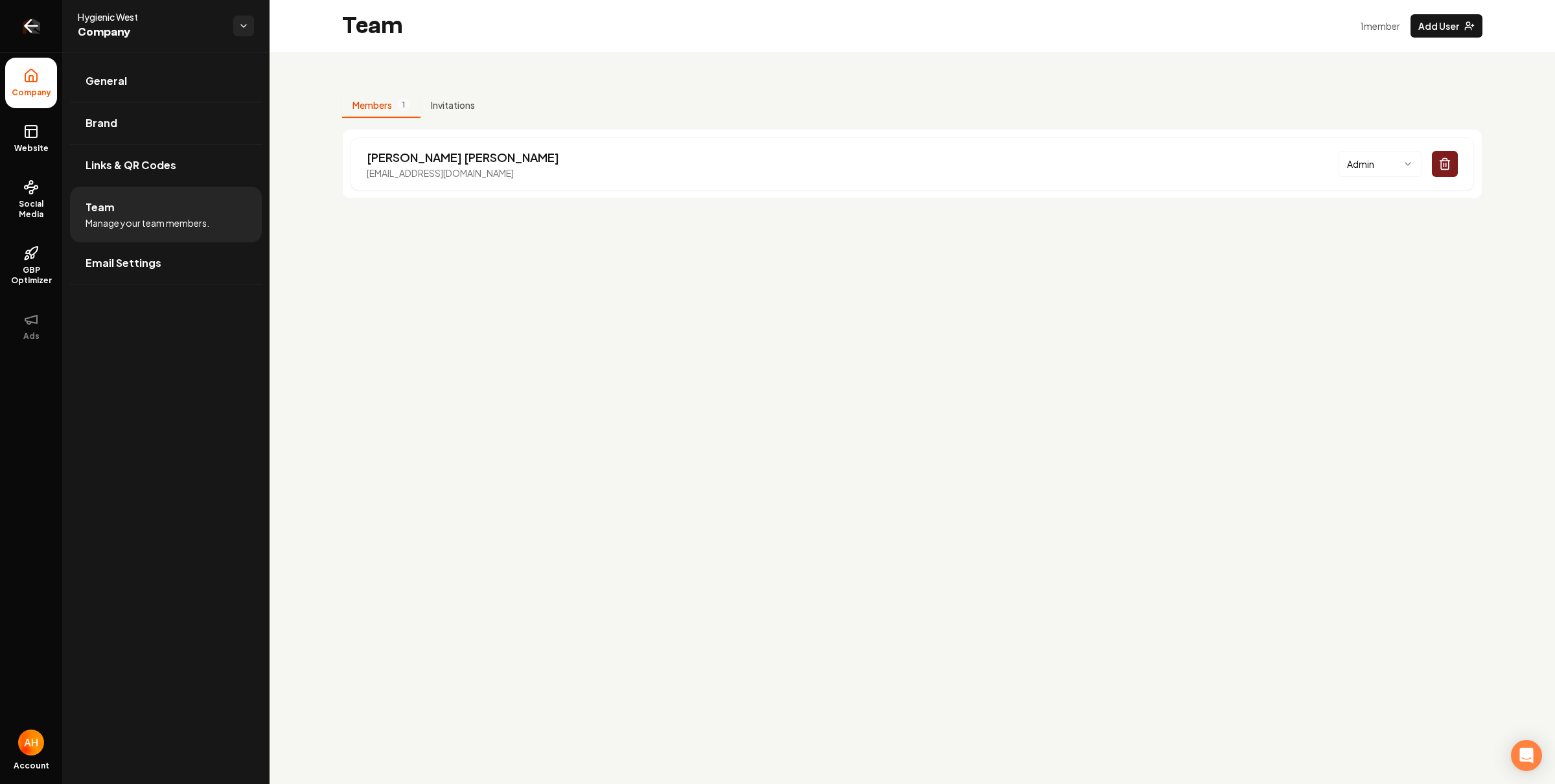
click at [34, 18] on icon "Return to dashboard" at bounding box center [30, 25] width 20 height 20
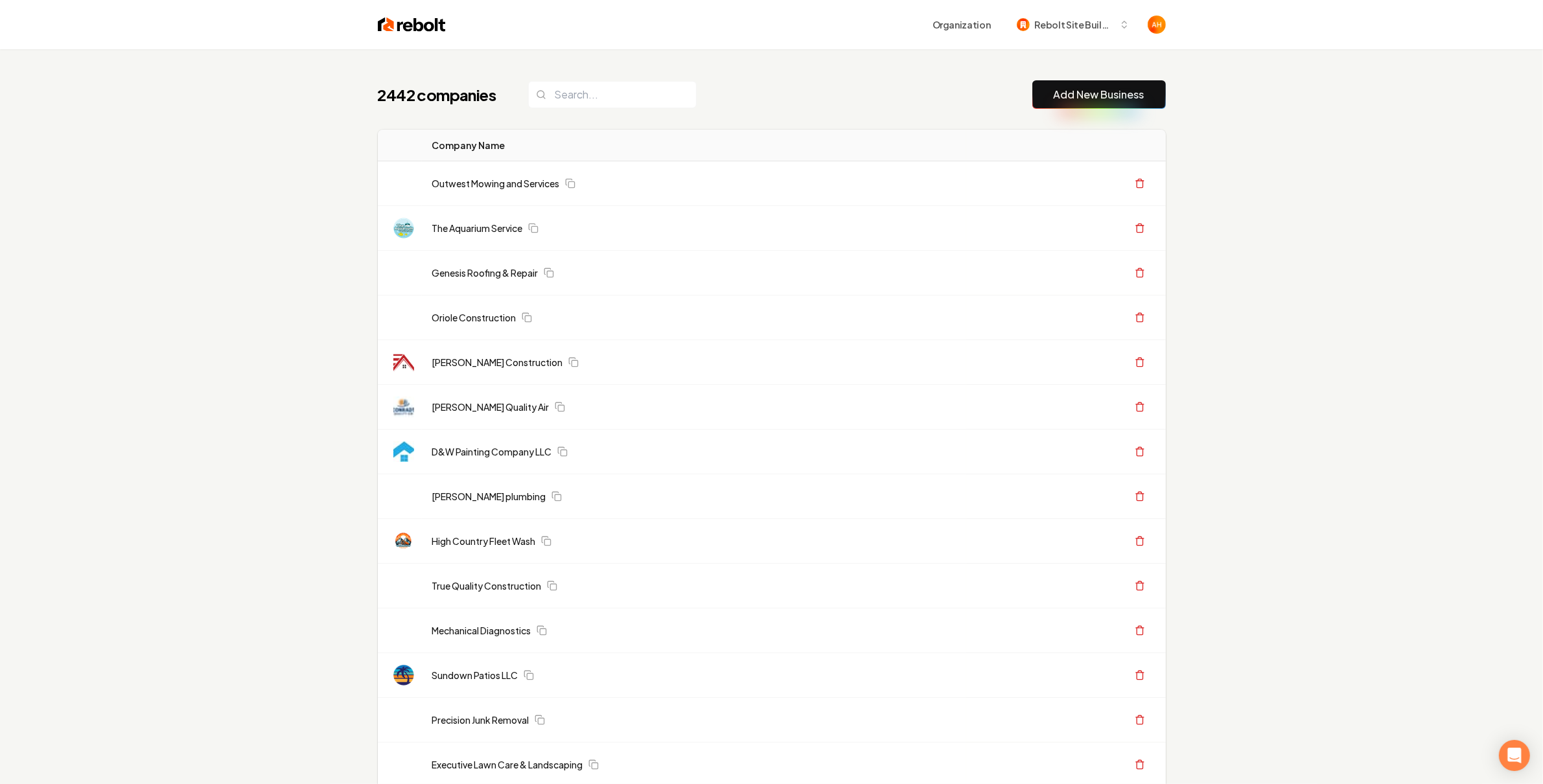
click at [743, 97] on div "2442 companies Add New Business" at bounding box center [772, 94] width 788 height 28
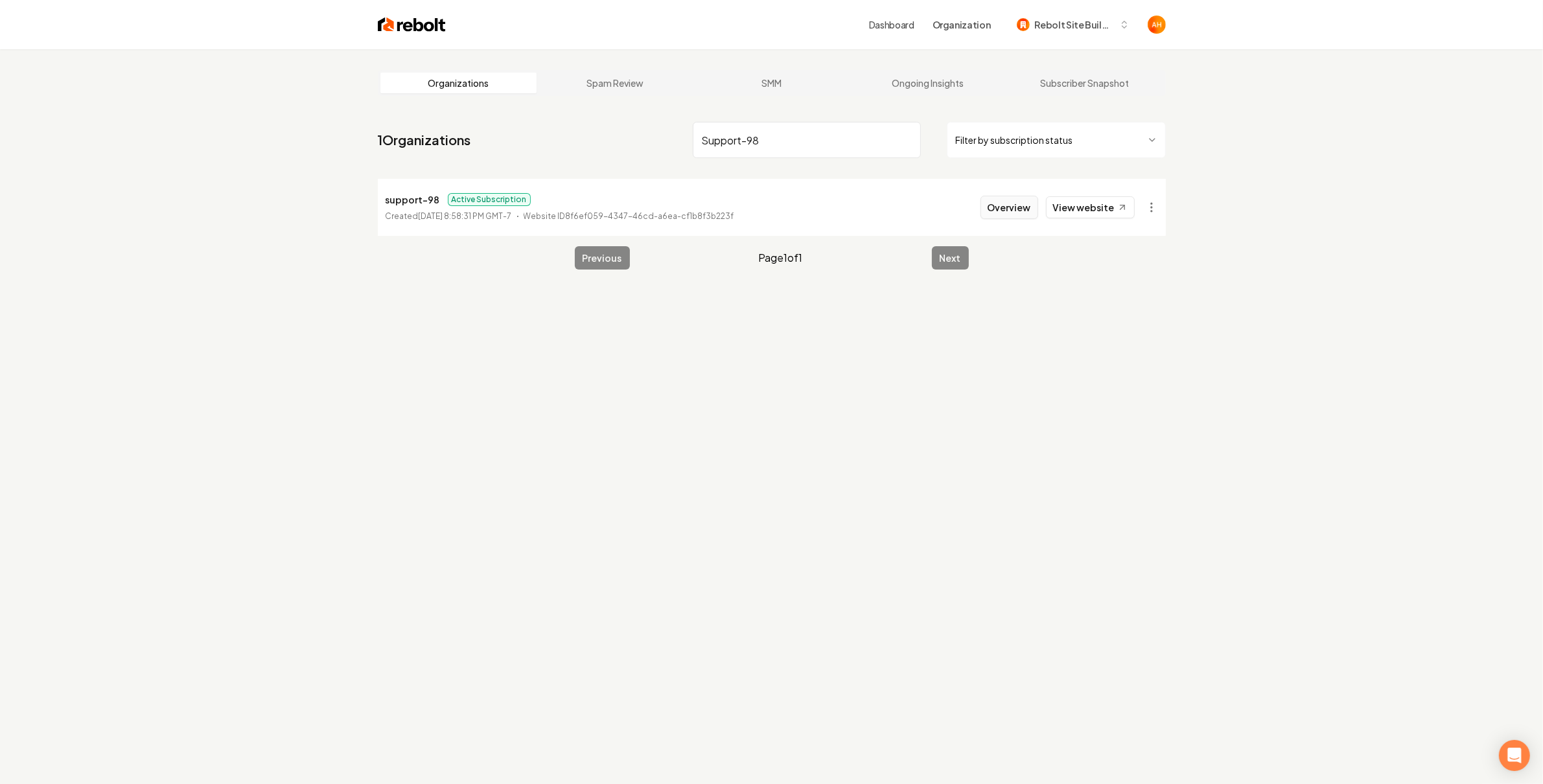
type input "Support-98"
click at [1023, 205] on button "Overview" at bounding box center [1009, 207] width 58 height 23
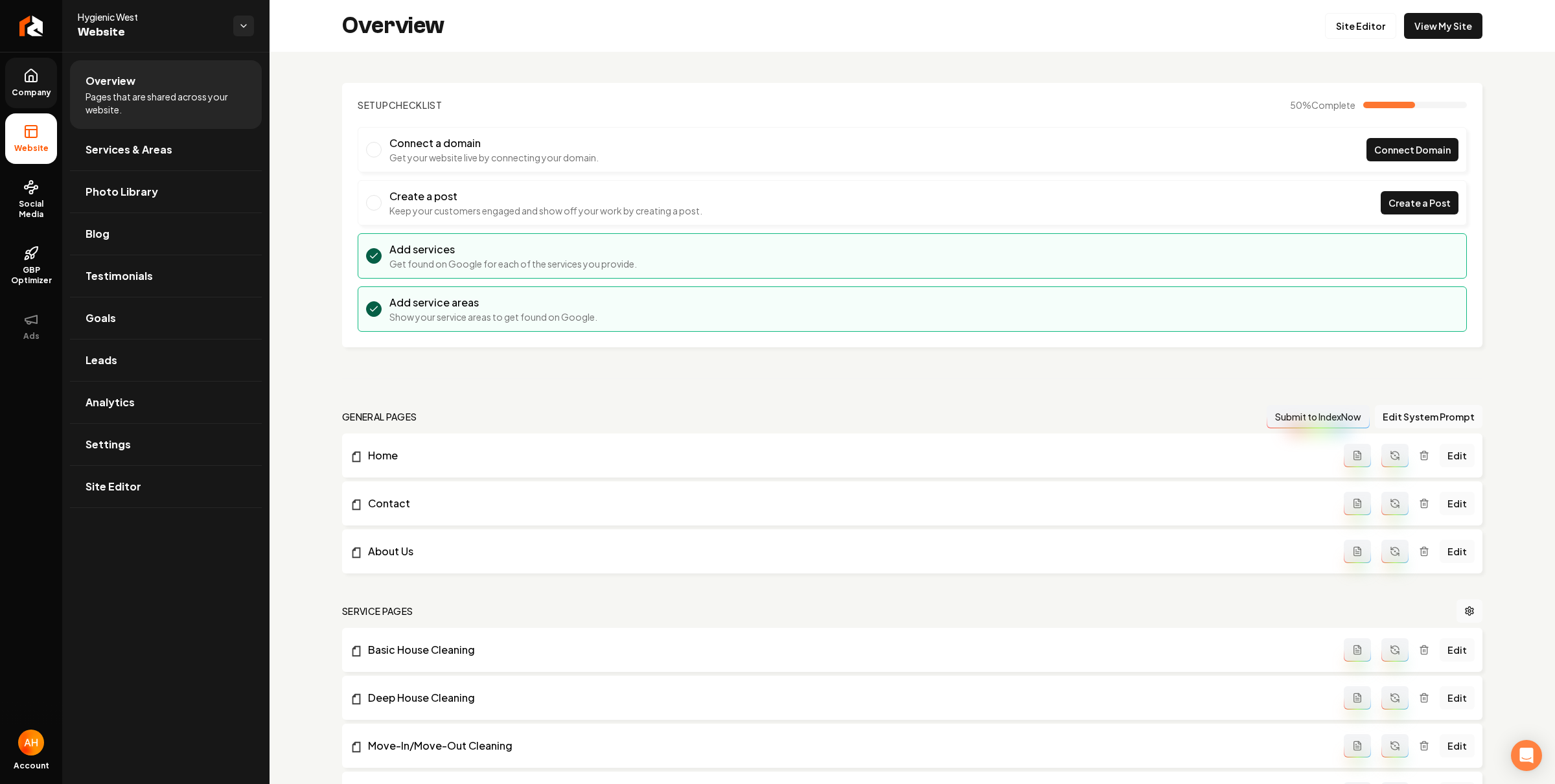
click at [34, 86] on link "Company" at bounding box center [31, 83] width 52 height 51
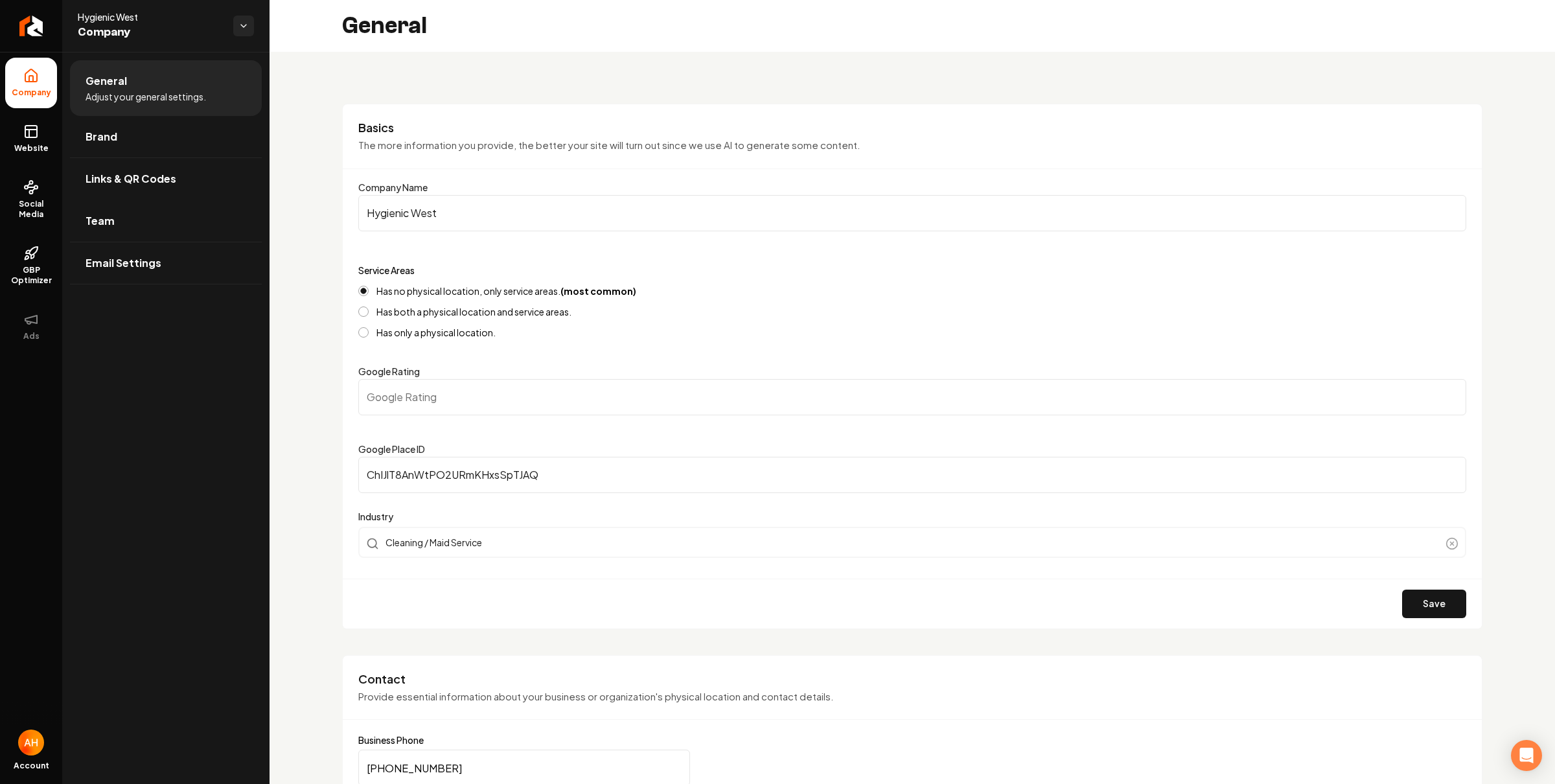
click at [166, 226] on link "Team" at bounding box center [166, 220] width 192 height 42
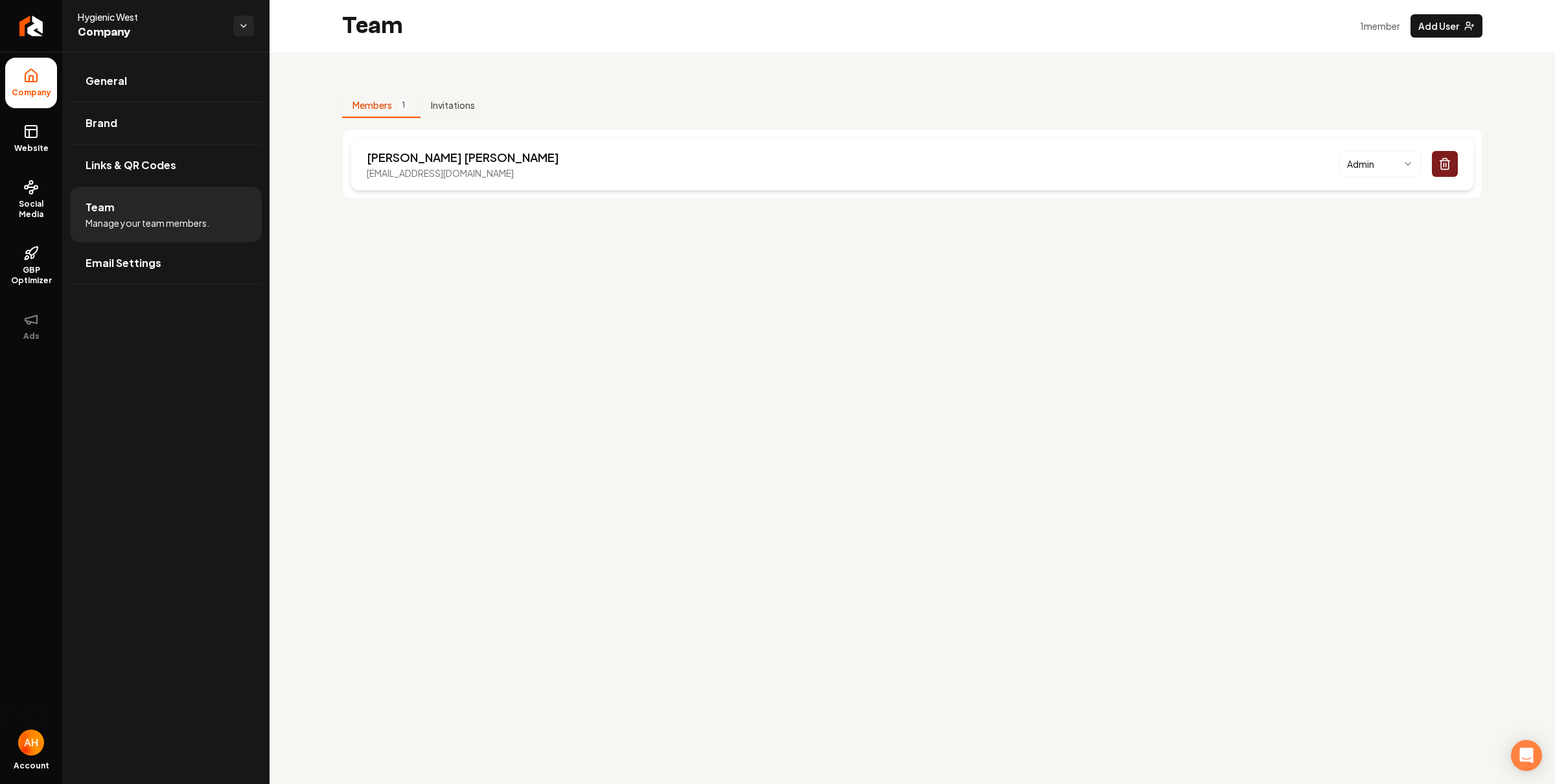
click at [467, 172] on p "support@hygienicwestcleaning.com" at bounding box center [462, 172] width 192 height 13
copy p "support@hygienicwestcleaning.com"
click at [377, 161] on p "Melisa Castillo Marquez" at bounding box center [462, 157] width 192 height 18
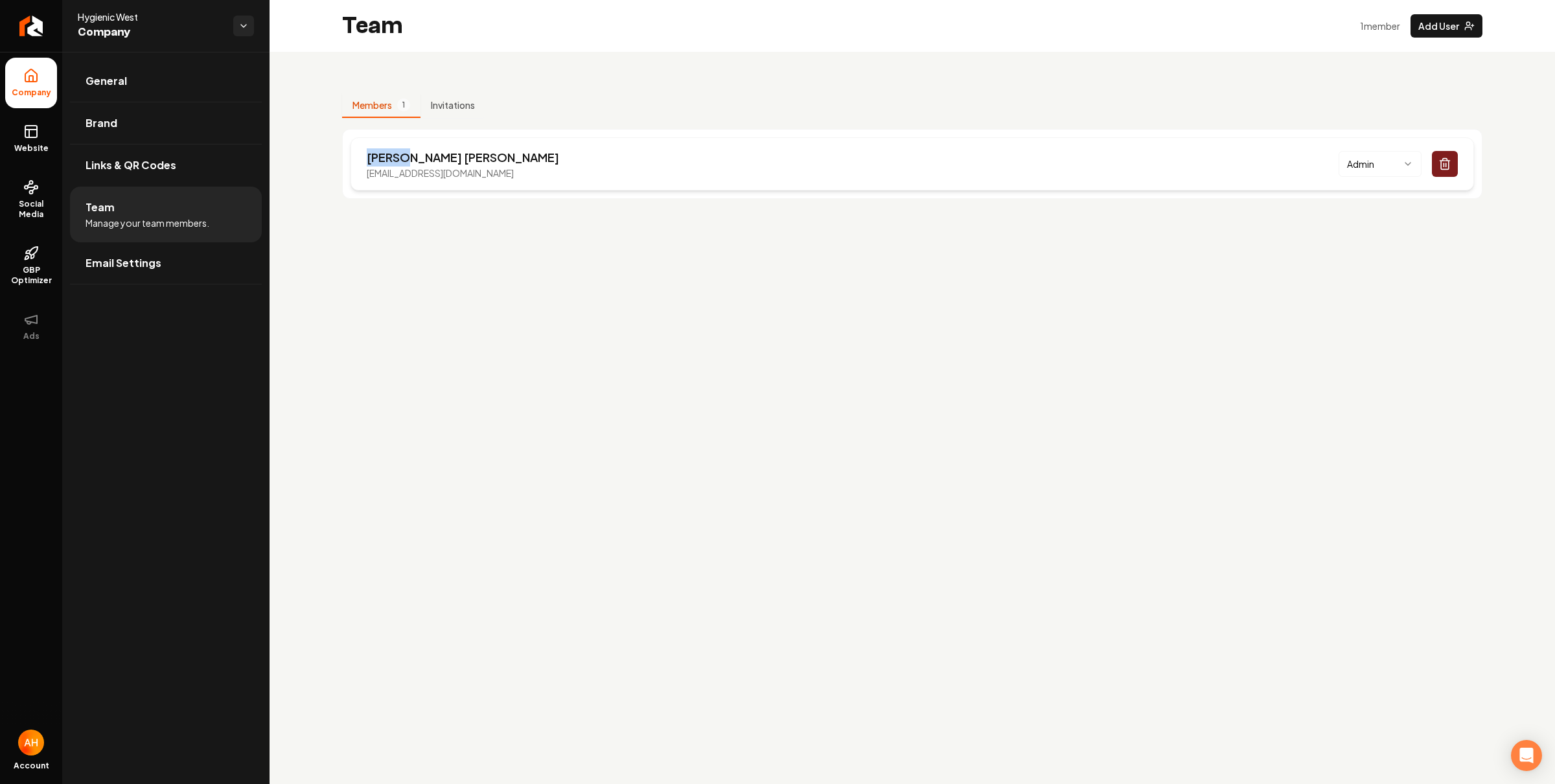
click at [377, 161] on p "Melisa Castillo Marquez" at bounding box center [462, 157] width 192 height 18
copy p "Melisa"
click at [626, 73] on div "Members 1 Invitations Melisa Castillo Marquez support@hygienicwestcleaning.com …" at bounding box center [912, 140] width 1286 height 178
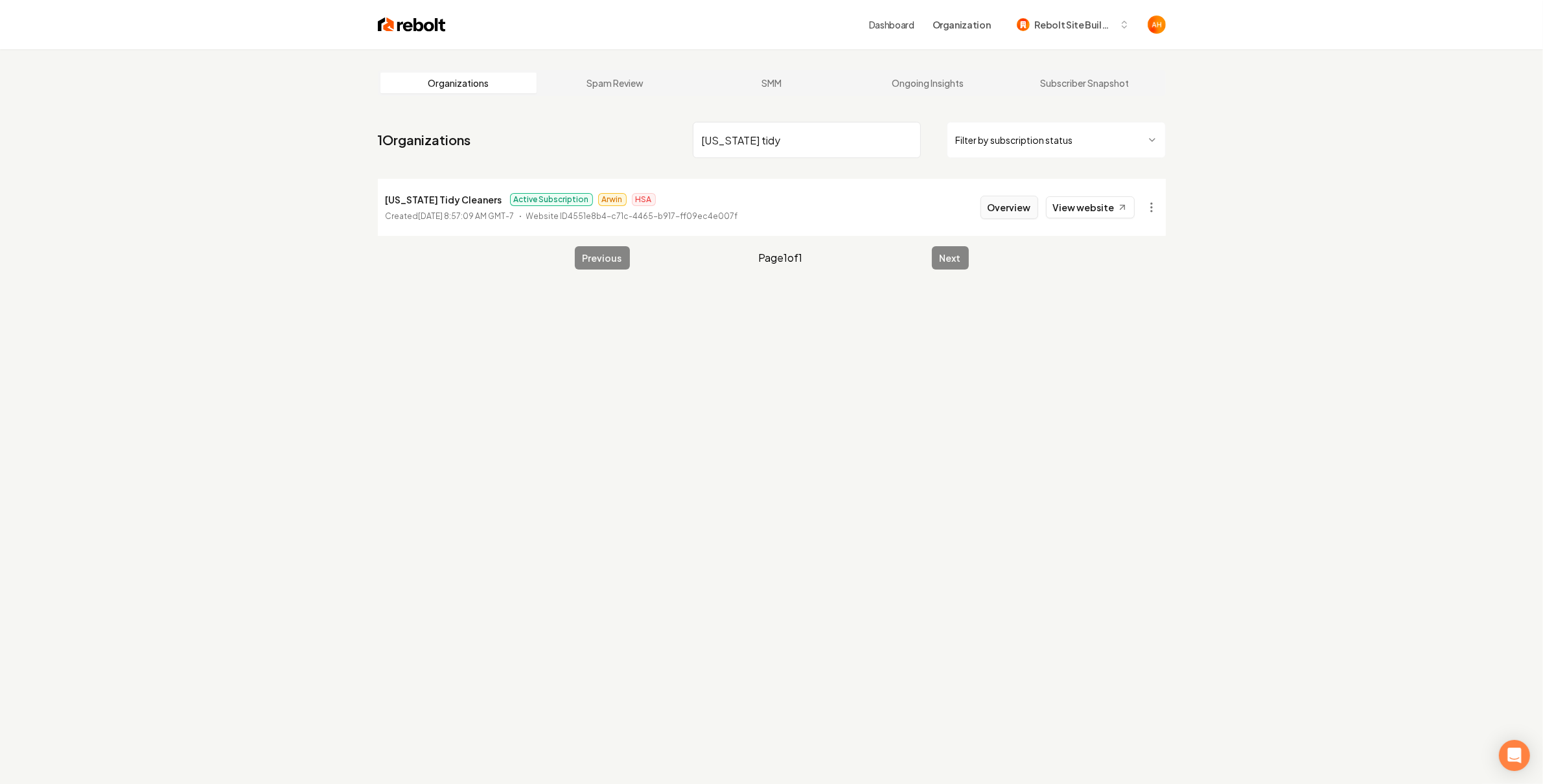
type input "texas tidy"
click at [1018, 206] on button "Overview" at bounding box center [1009, 207] width 58 height 23
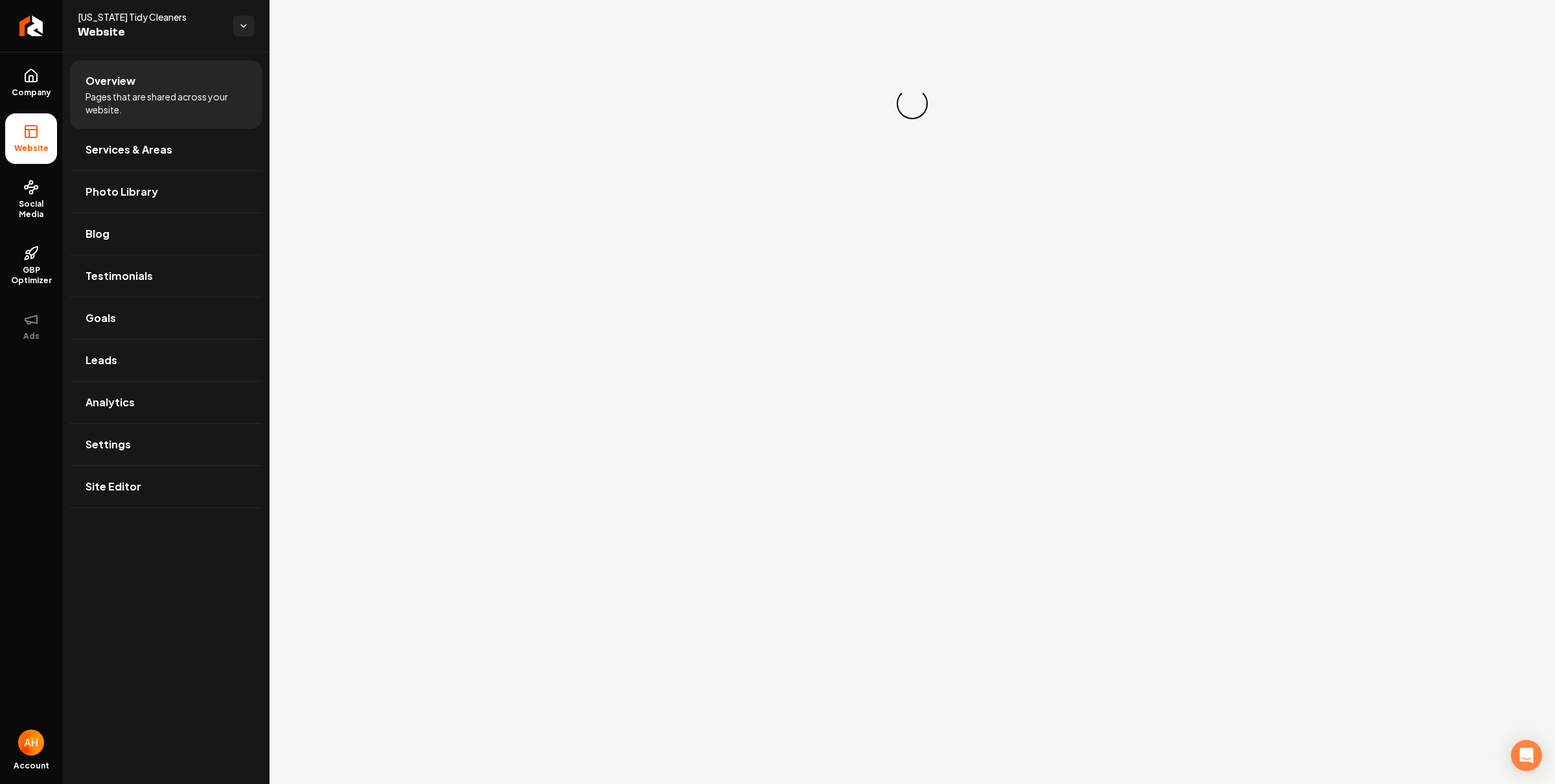
drag, startPoint x: 52, startPoint y: 76, endPoint x: 68, endPoint y: 72, distance: 16.5
click at [52, 76] on link "Company" at bounding box center [31, 83] width 52 height 51
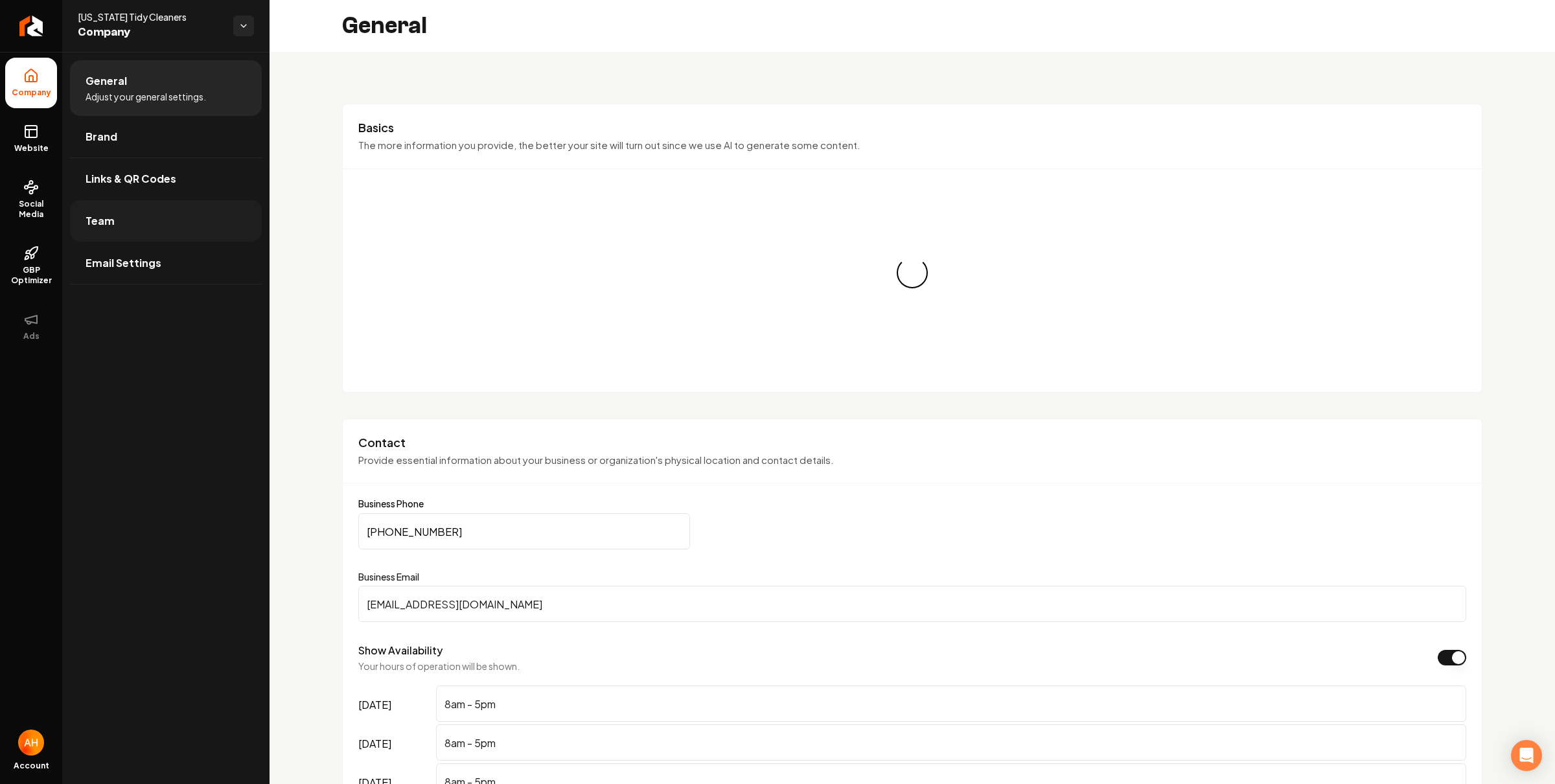
click at [216, 219] on link "Team" at bounding box center [166, 220] width 192 height 42
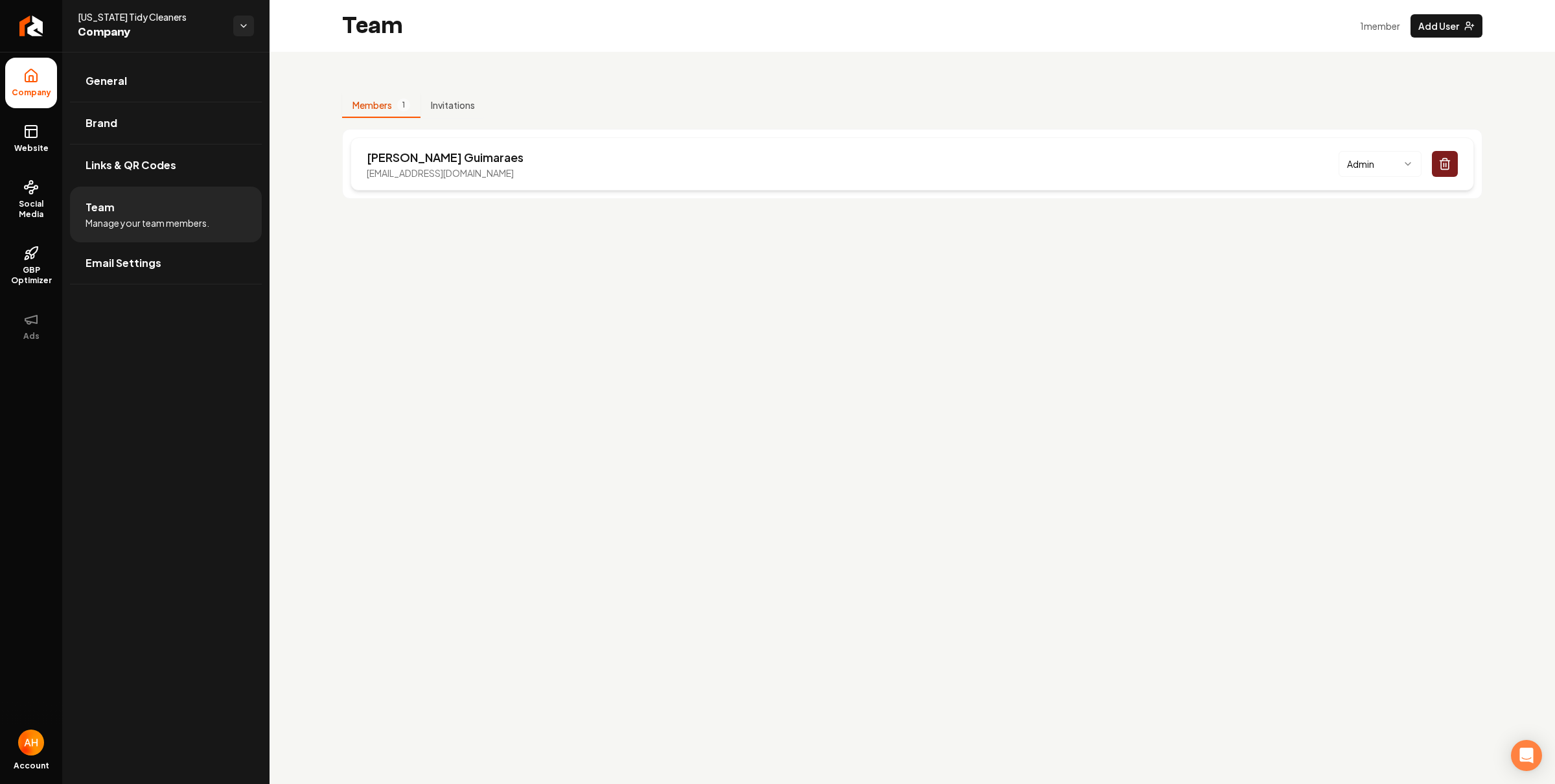
click at [429, 168] on p "zepinenski@gmail.com" at bounding box center [445, 172] width 156 height 13
copy p "zepinenski@gmail.com"
click at [490, 379] on main "Team 1 member Add User Members 1 Invitations Paul Guimaraes zepinenski@gmail.co…" at bounding box center [912, 392] width 1286 height 784
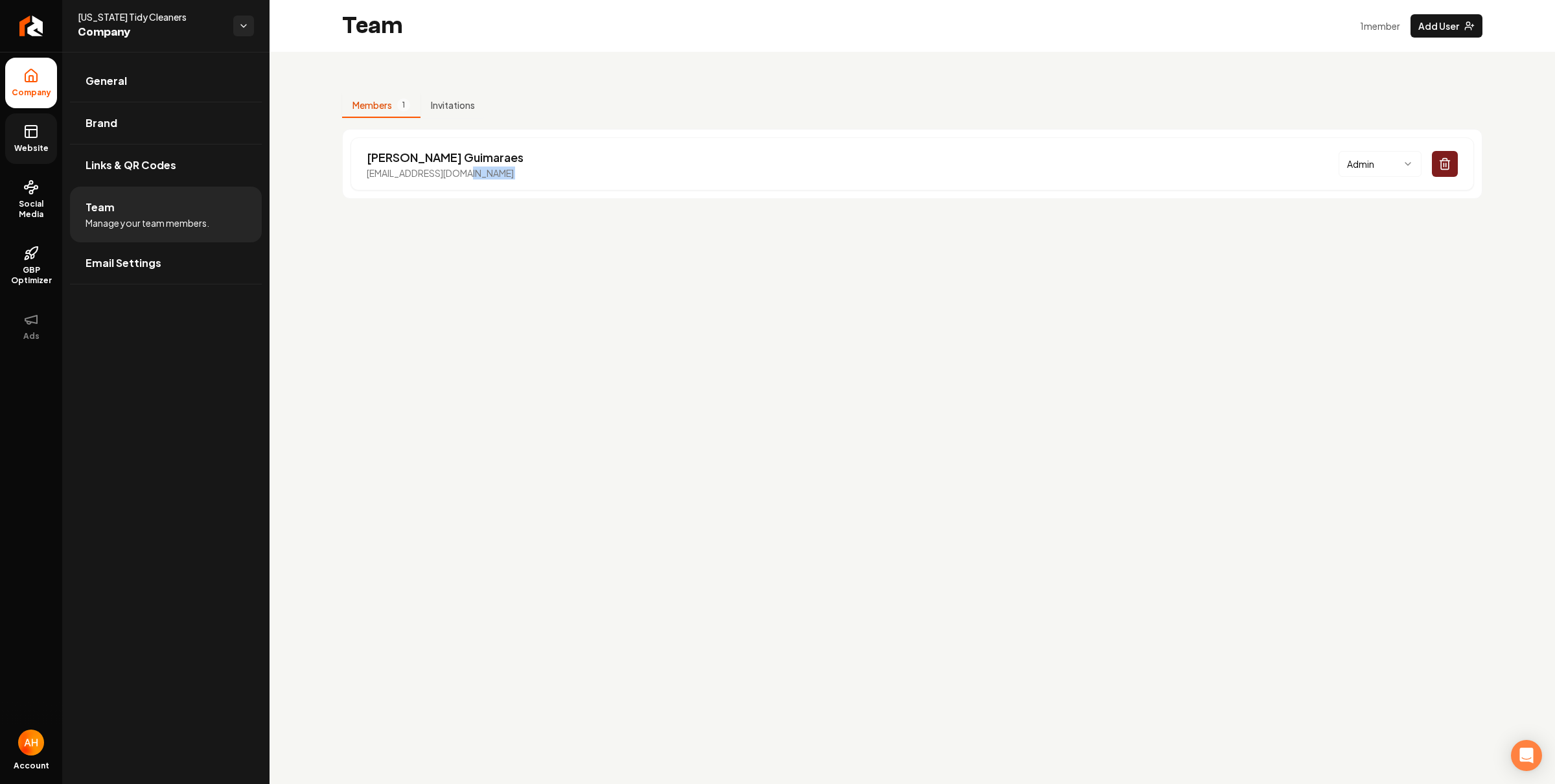
click at [45, 149] on span "Website" at bounding box center [31, 148] width 44 height 11
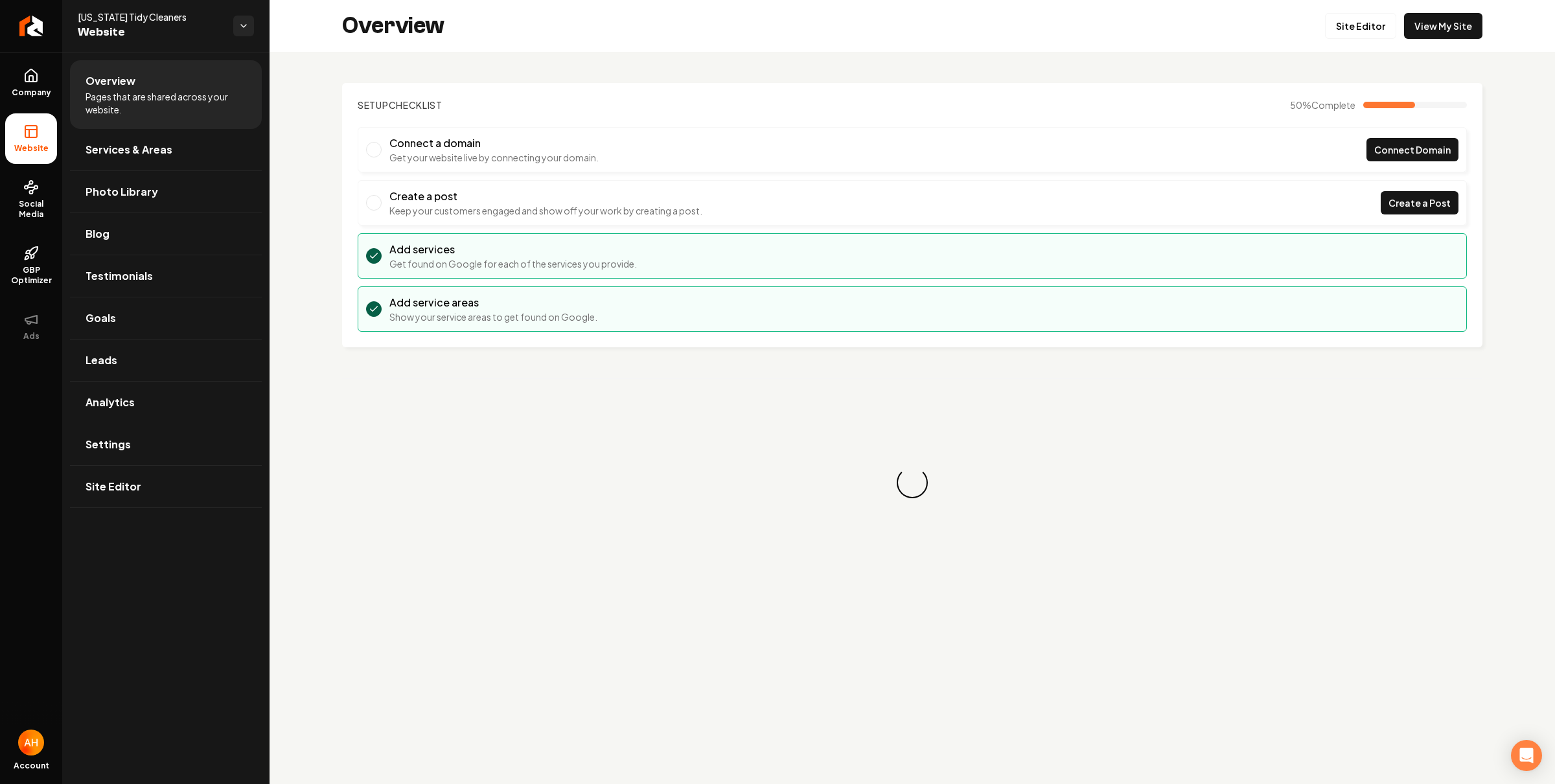
drag, startPoint x: 132, startPoint y: 471, endPoint x: 149, endPoint y: 454, distance: 24.0
click at [132, 471] on link "Site Editor" at bounding box center [166, 486] width 192 height 42
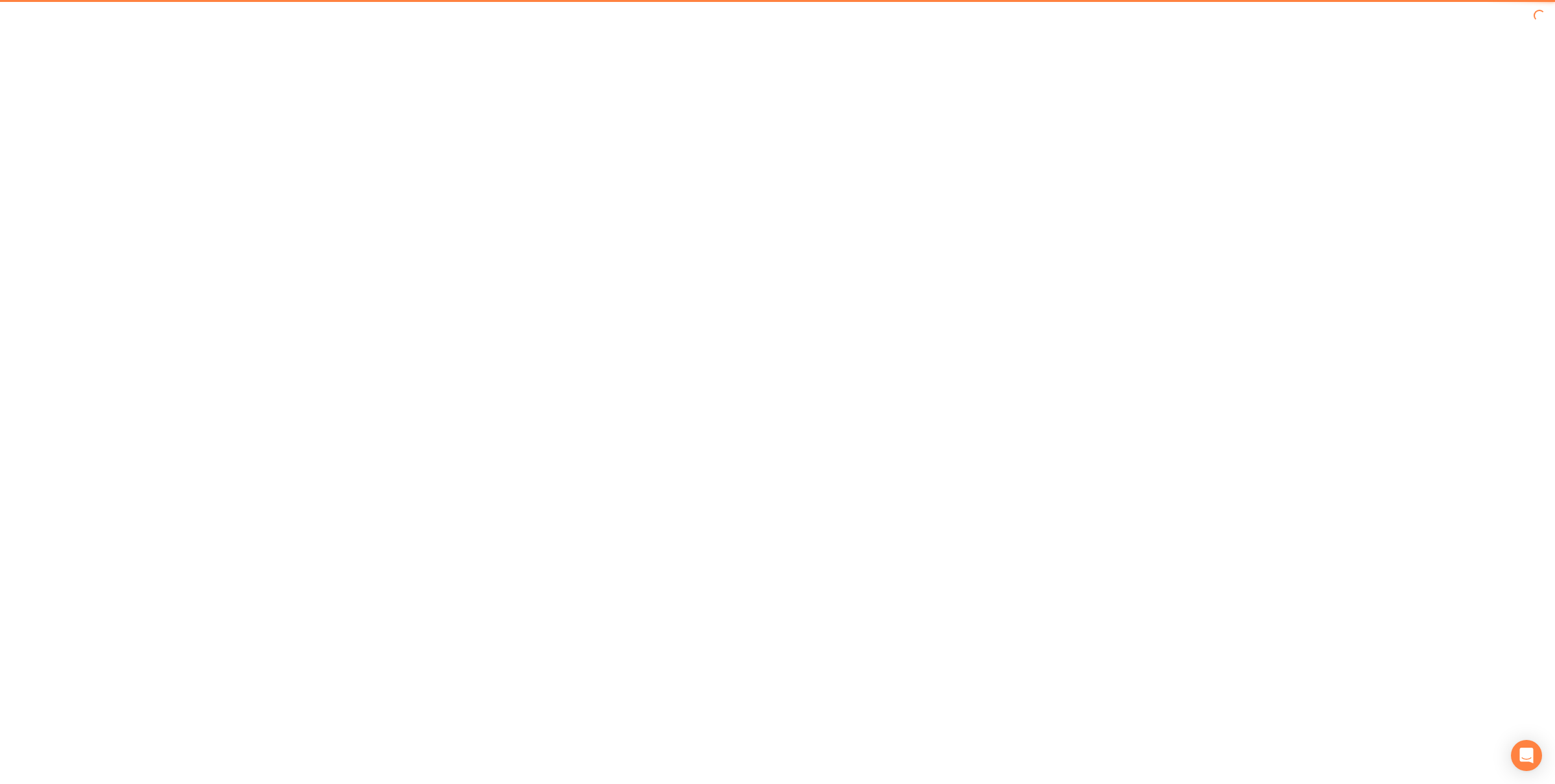
click at [154, 447] on div at bounding box center [777, 392] width 1555 height 784
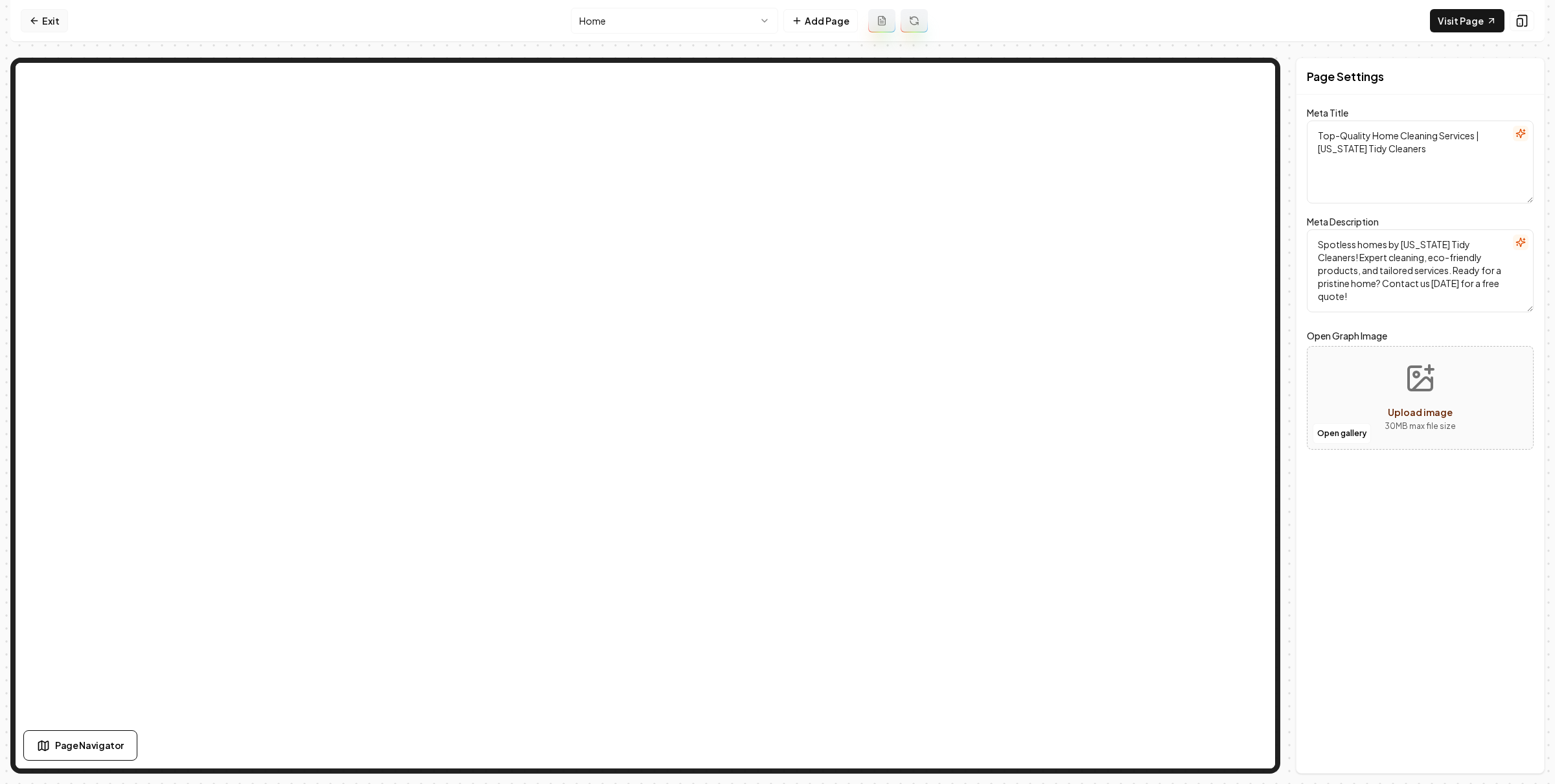
click at [29, 18] on icon at bounding box center [35, 20] width 11 height 11
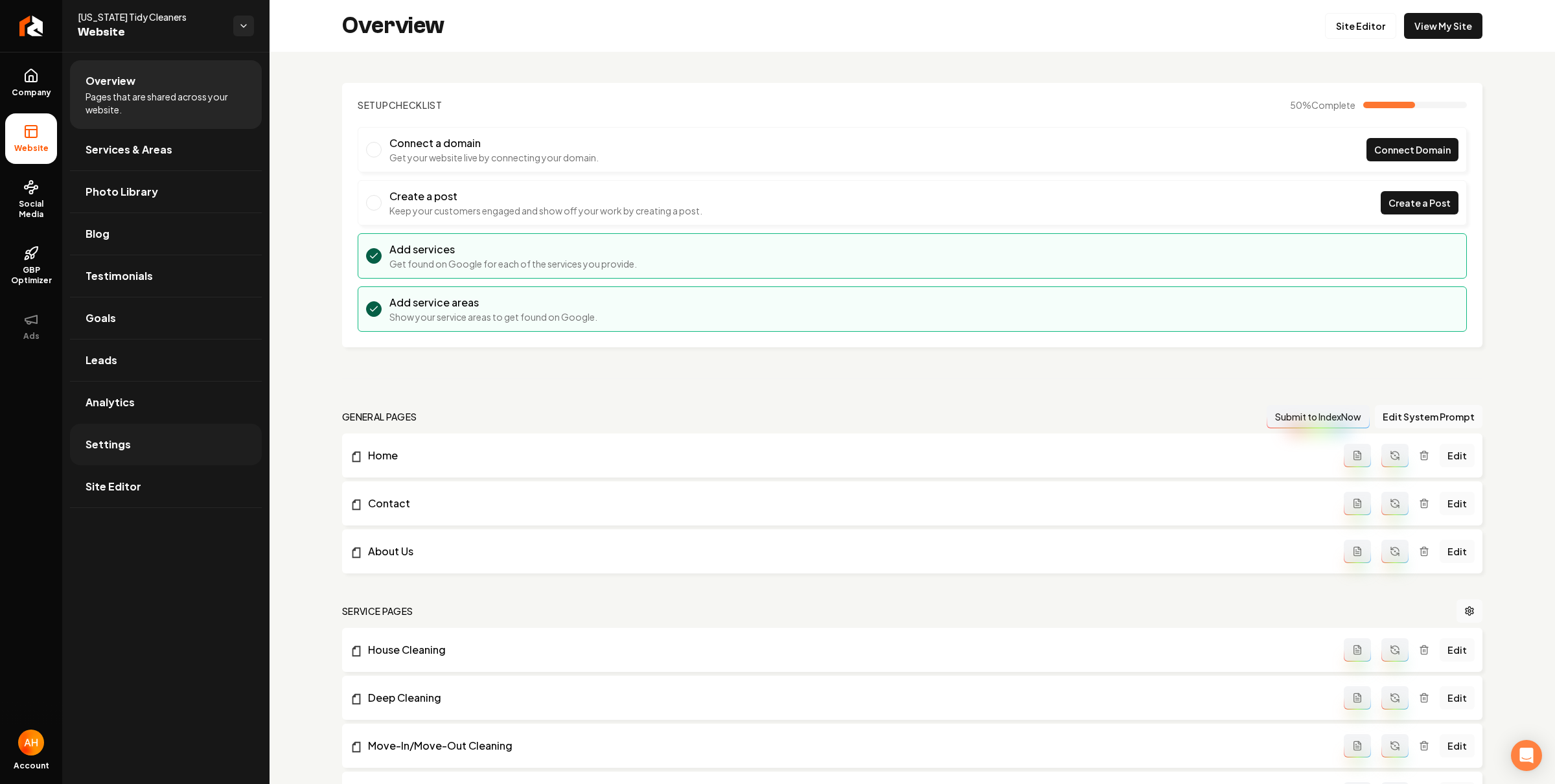
click at [206, 440] on link "Settings" at bounding box center [166, 444] width 192 height 42
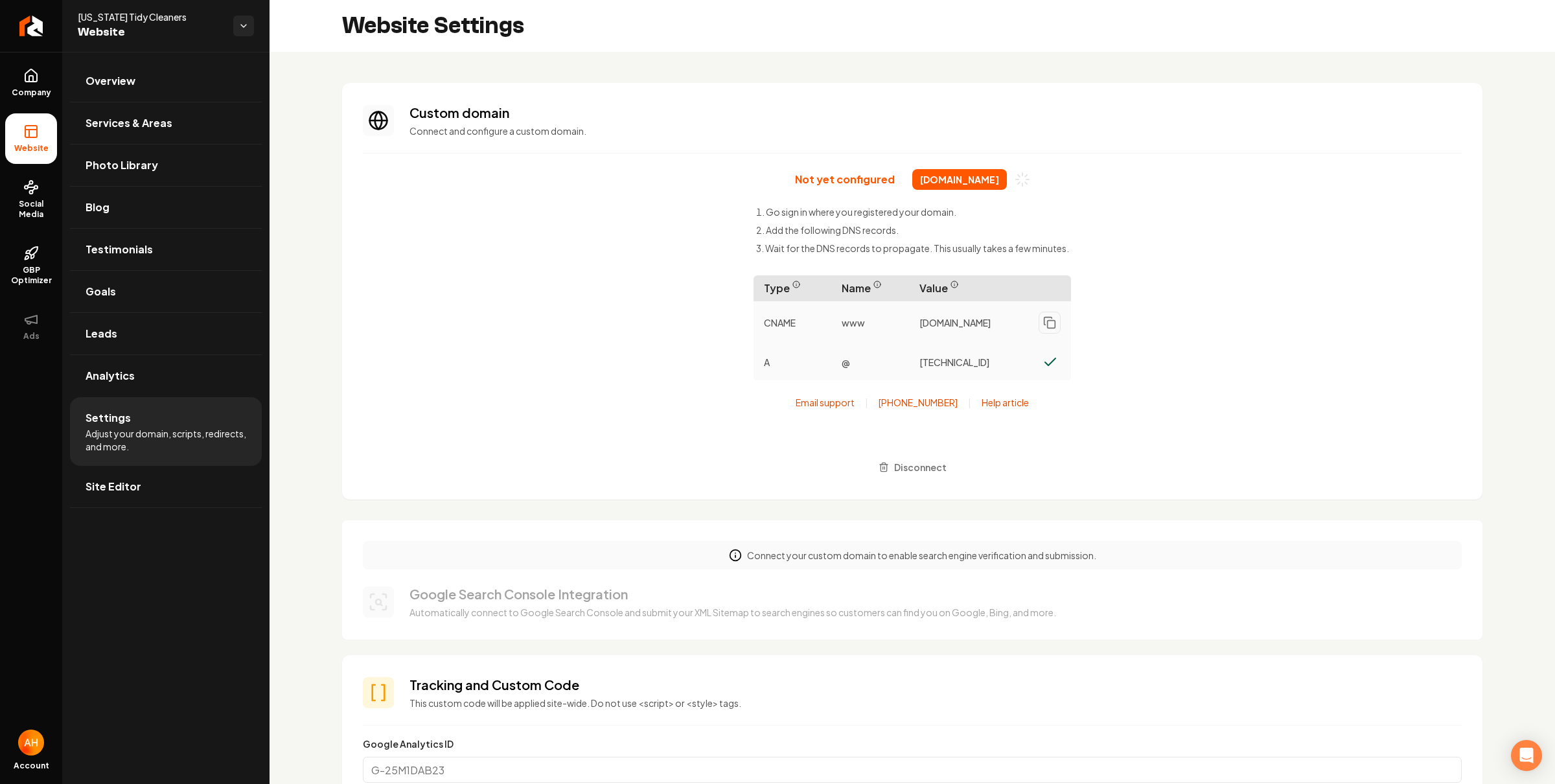
click at [999, 164] on section "Custom domain Connect and configure a custom domain. Not yet configured texasti…" at bounding box center [912, 291] width 1140 height 416
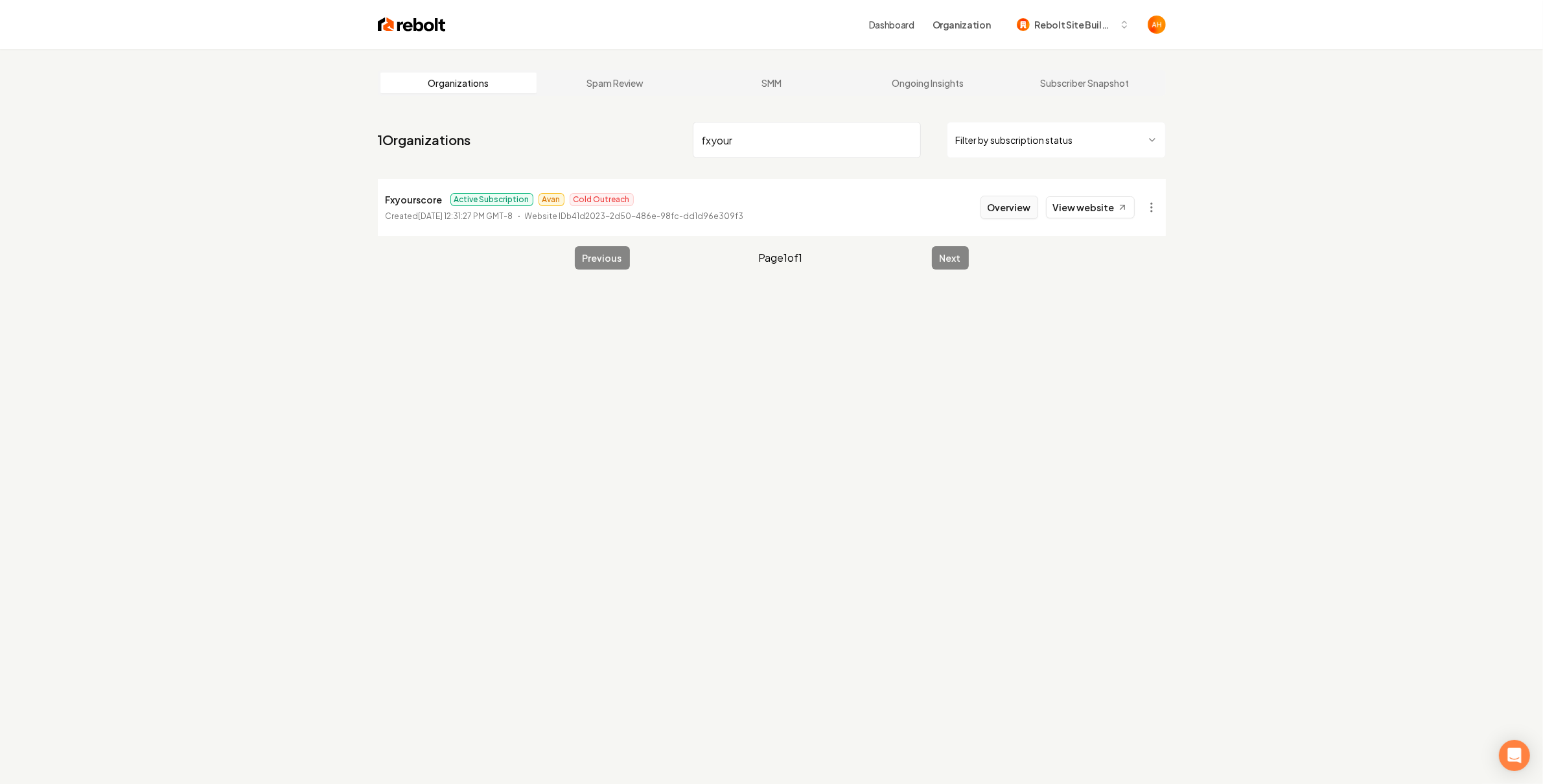
type input "fxyour"
click at [1014, 206] on button "Overview" at bounding box center [1009, 207] width 58 height 23
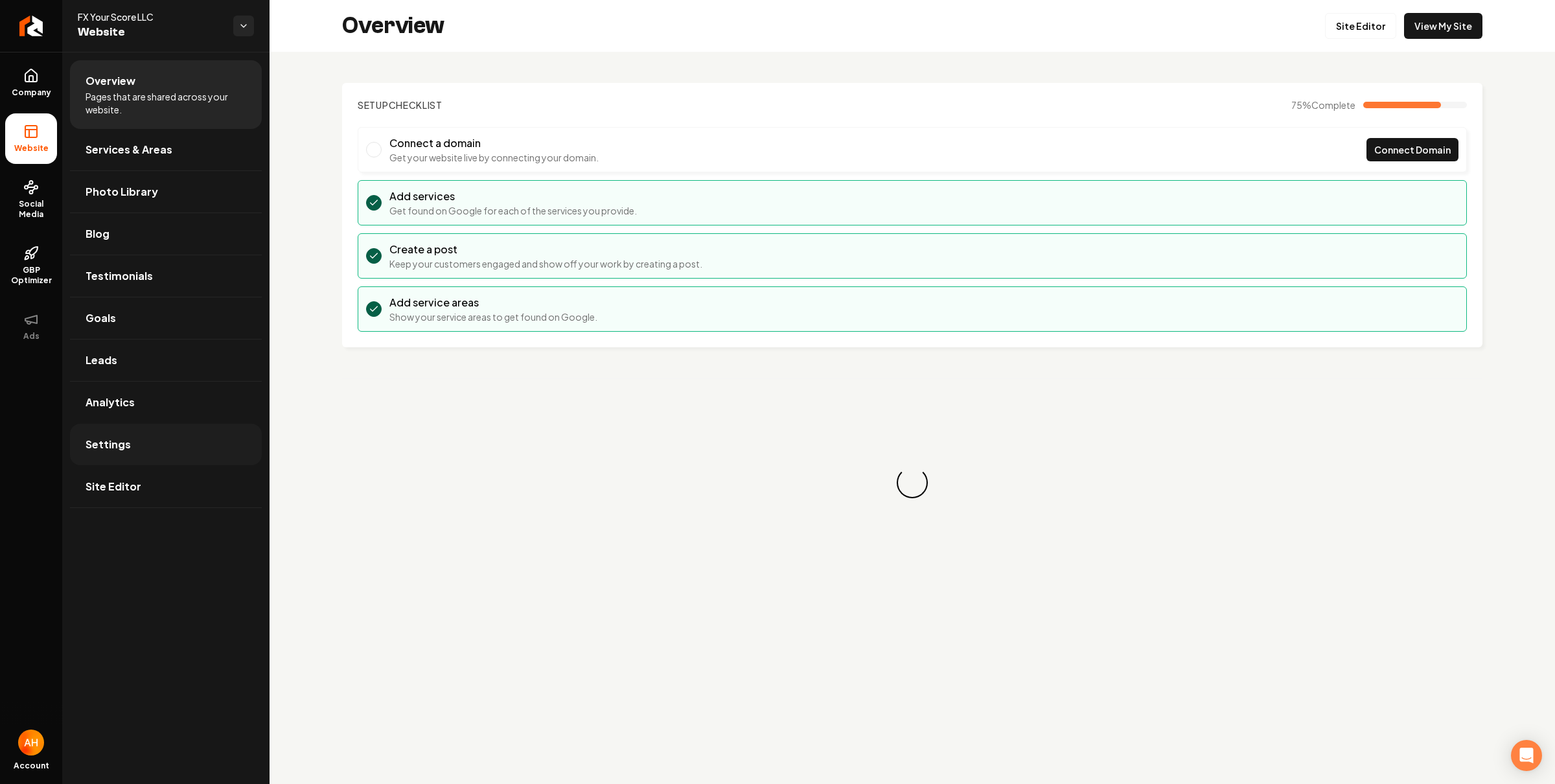
click at [158, 445] on link "Settings" at bounding box center [166, 444] width 192 height 42
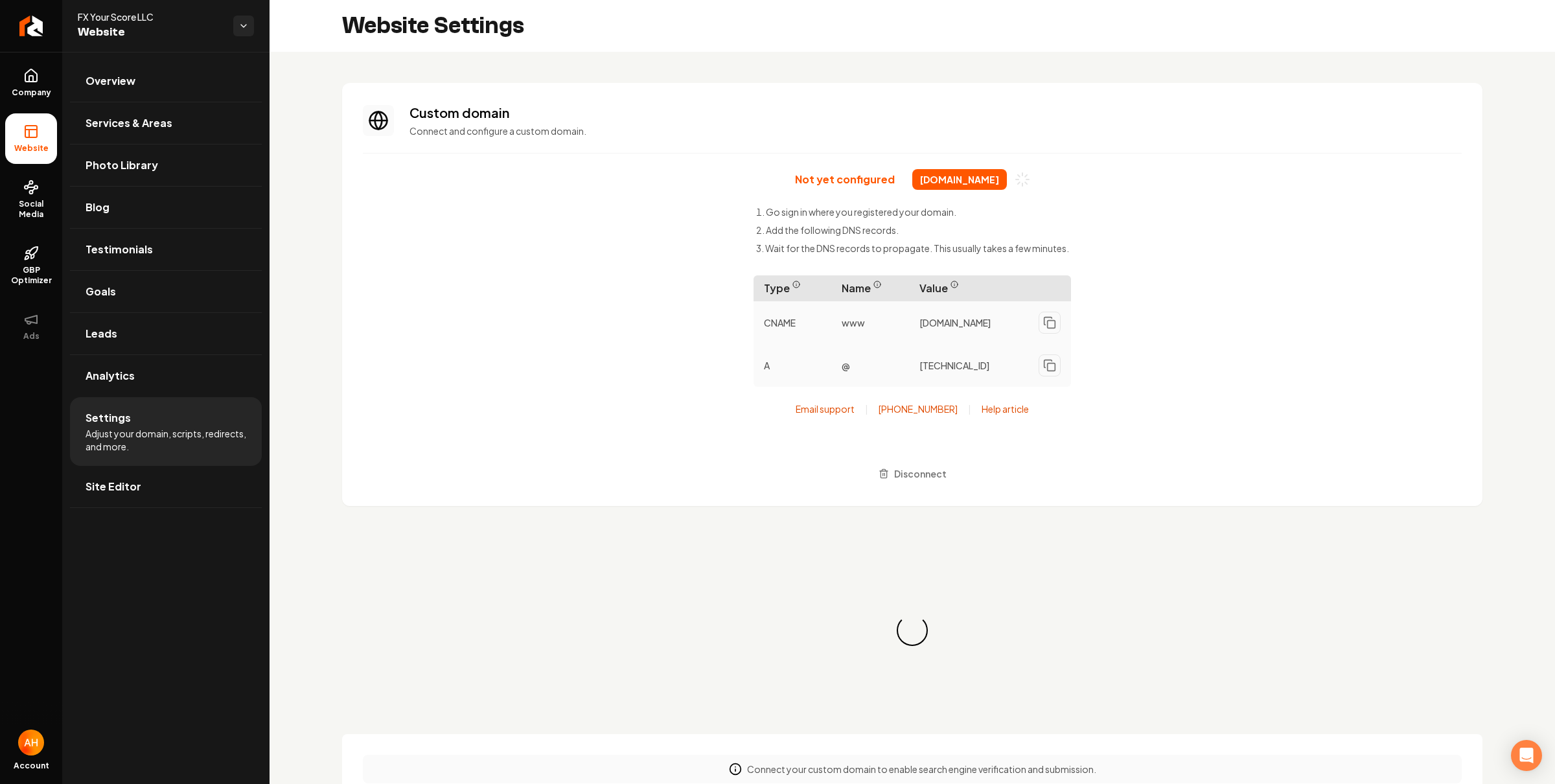
scroll to position [116, 0]
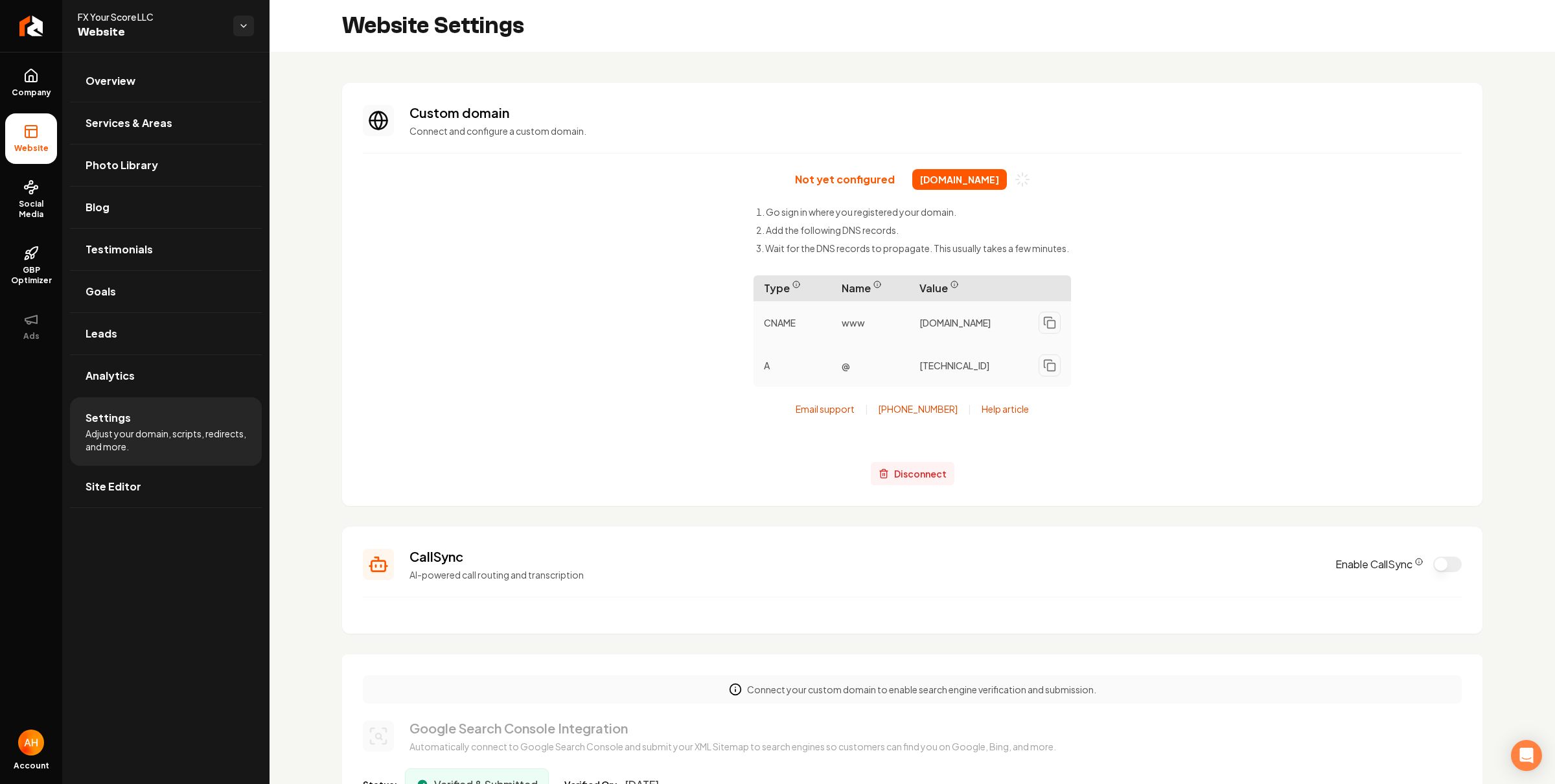
click at [932, 470] on span "Disconnect" at bounding box center [919, 473] width 52 height 13
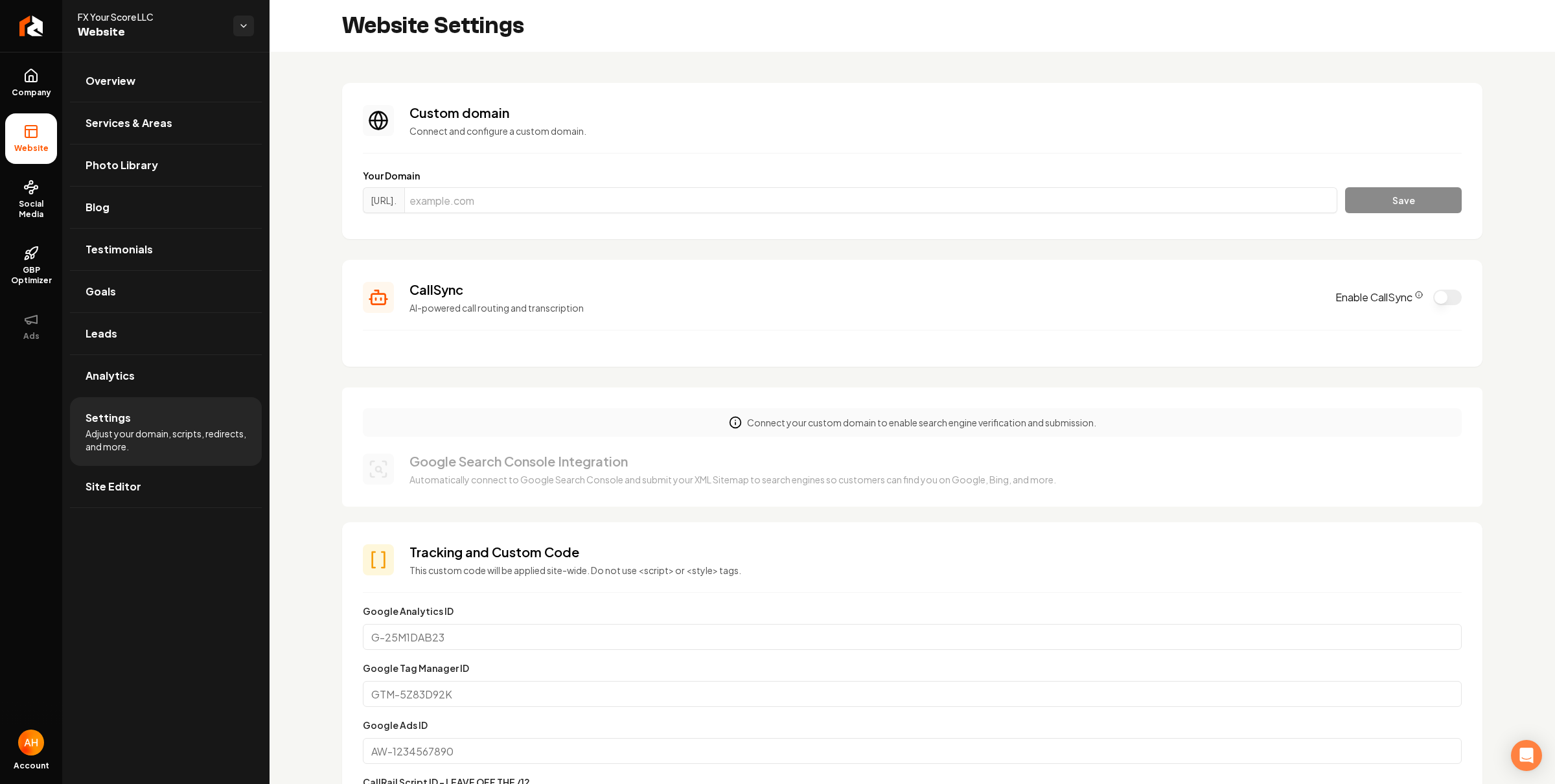
click at [796, 50] on div "Website Settings" at bounding box center [912, 26] width 1286 height 52
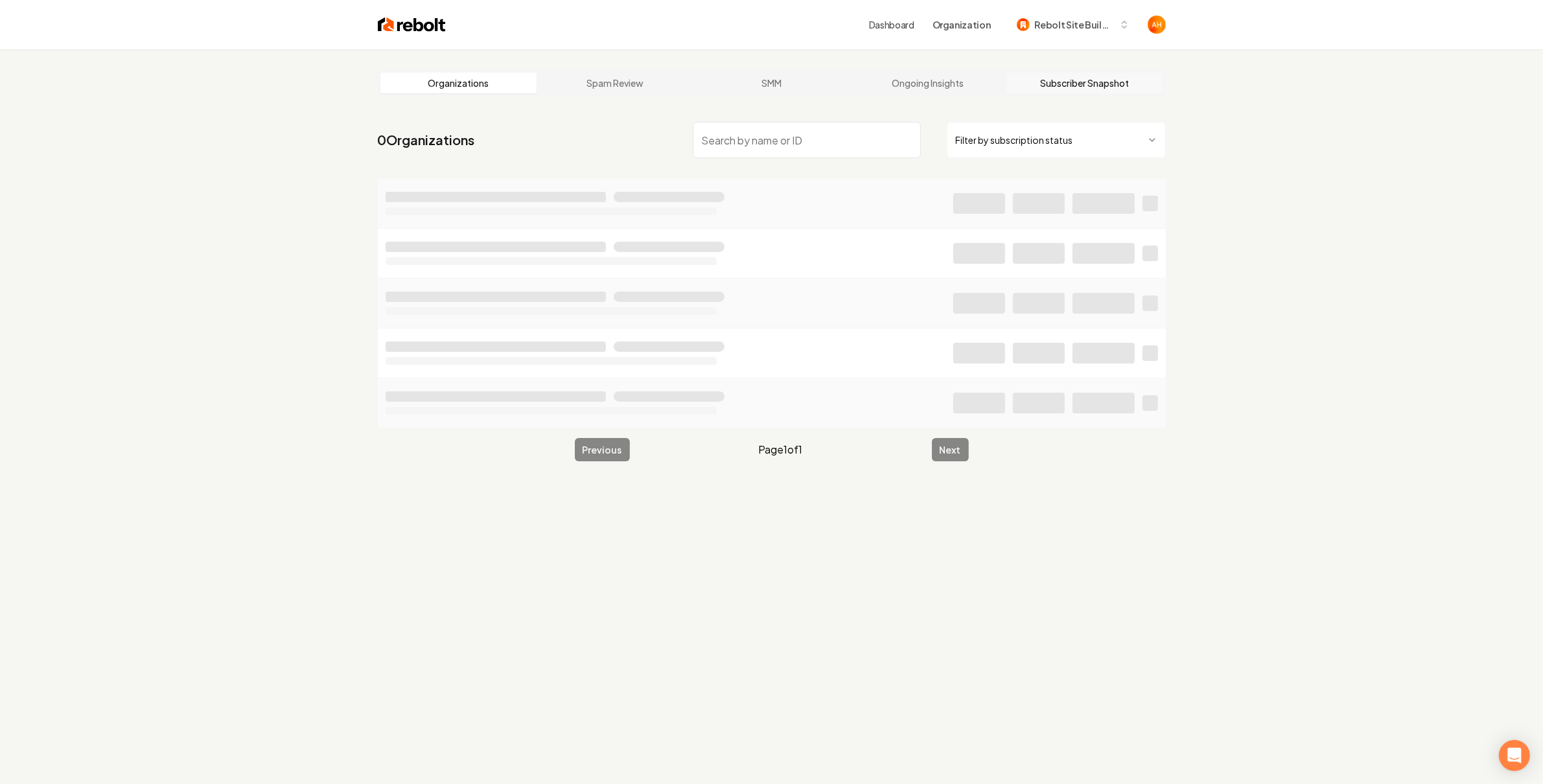
drag, startPoint x: 1074, startPoint y: 84, endPoint x: 1048, endPoint y: 89, distance: 26.5
click at [1074, 83] on link "Subscriber Snapshot" at bounding box center [1085, 83] width 157 height 20
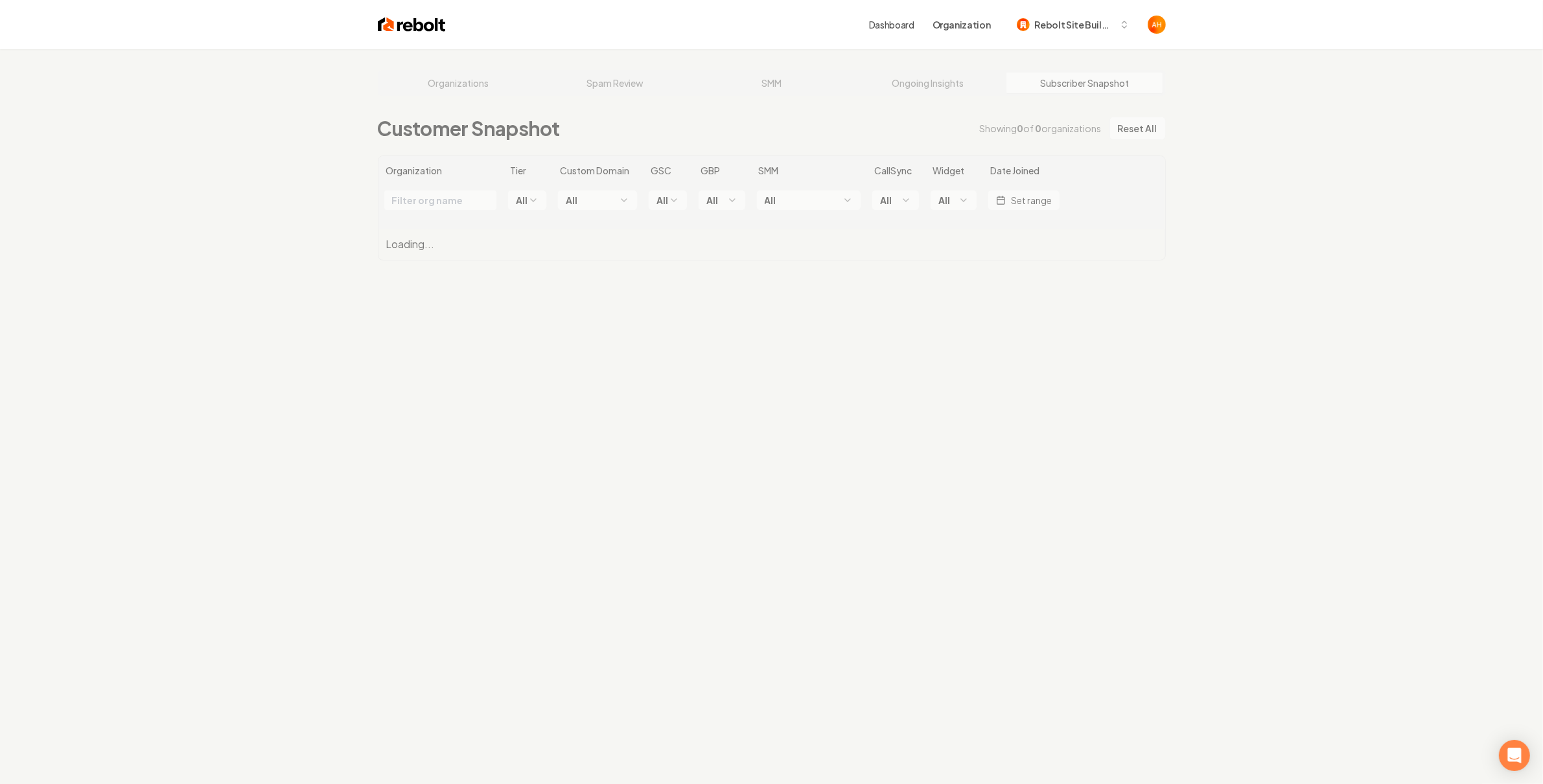
click at [631, 291] on div "Organizations Spam Review SMM Ongoing Insights Subscriber Snapshot Customer Sna…" at bounding box center [771, 441] width 1543 height 784
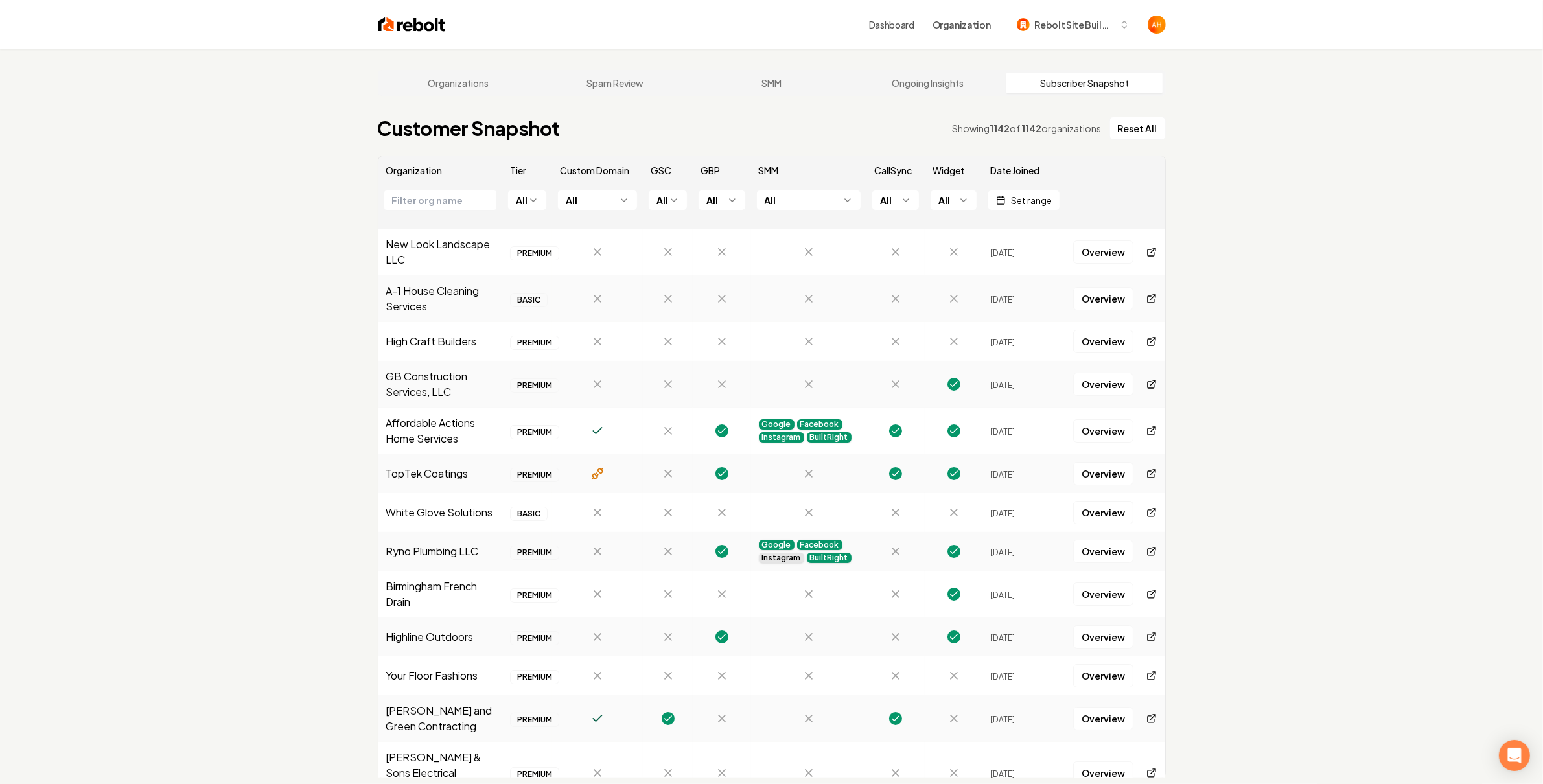
click at [600, 201] on html "Dashboard Organization Rebolt Site Builder Organizations Spam Review SMM Ongoin…" at bounding box center [771, 392] width 1543 height 784
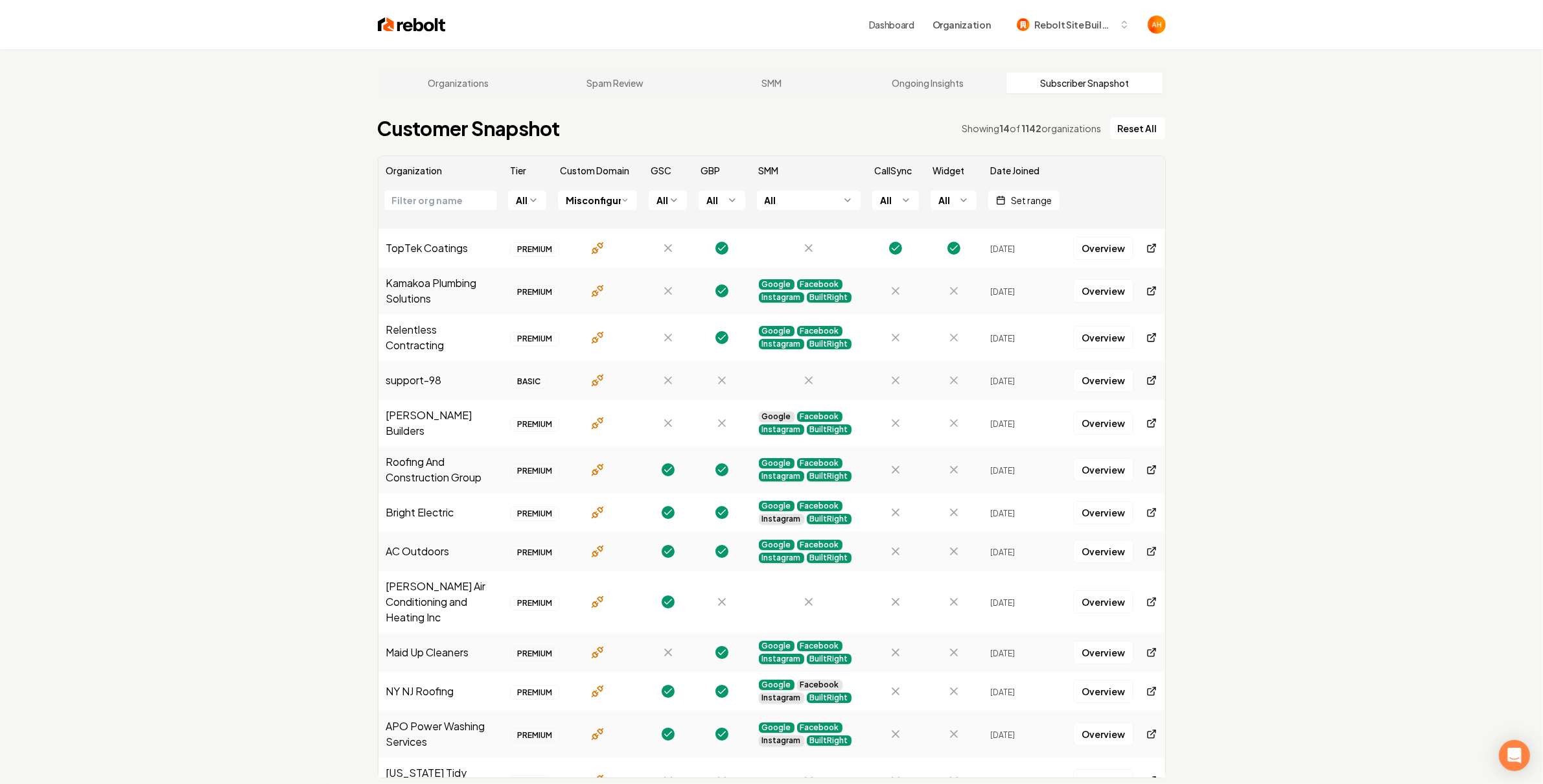
click at [1298, 188] on div "Organizations Spam Review SMM Ongoing Insights Subscriber Snapshot Customer Sna…" at bounding box center [771, 441] width 1543 height 784
click at [606, 213] on th "Misconfigured" at bounding box center [598, 207] width 92 height 44
click at [608, 207] on html "Dashboard Organization Rebolt Site Builder Organizations Spam Review SMM Ongoin…" at bounding box center [771, 392] width 1543 height 784
click at [1441, 220] on div "Organizations Spam Review SMM Ongoing Insights Subscriber Snapshot Customer Sna…" at bounding box center [771, 441] width 1543 height 784
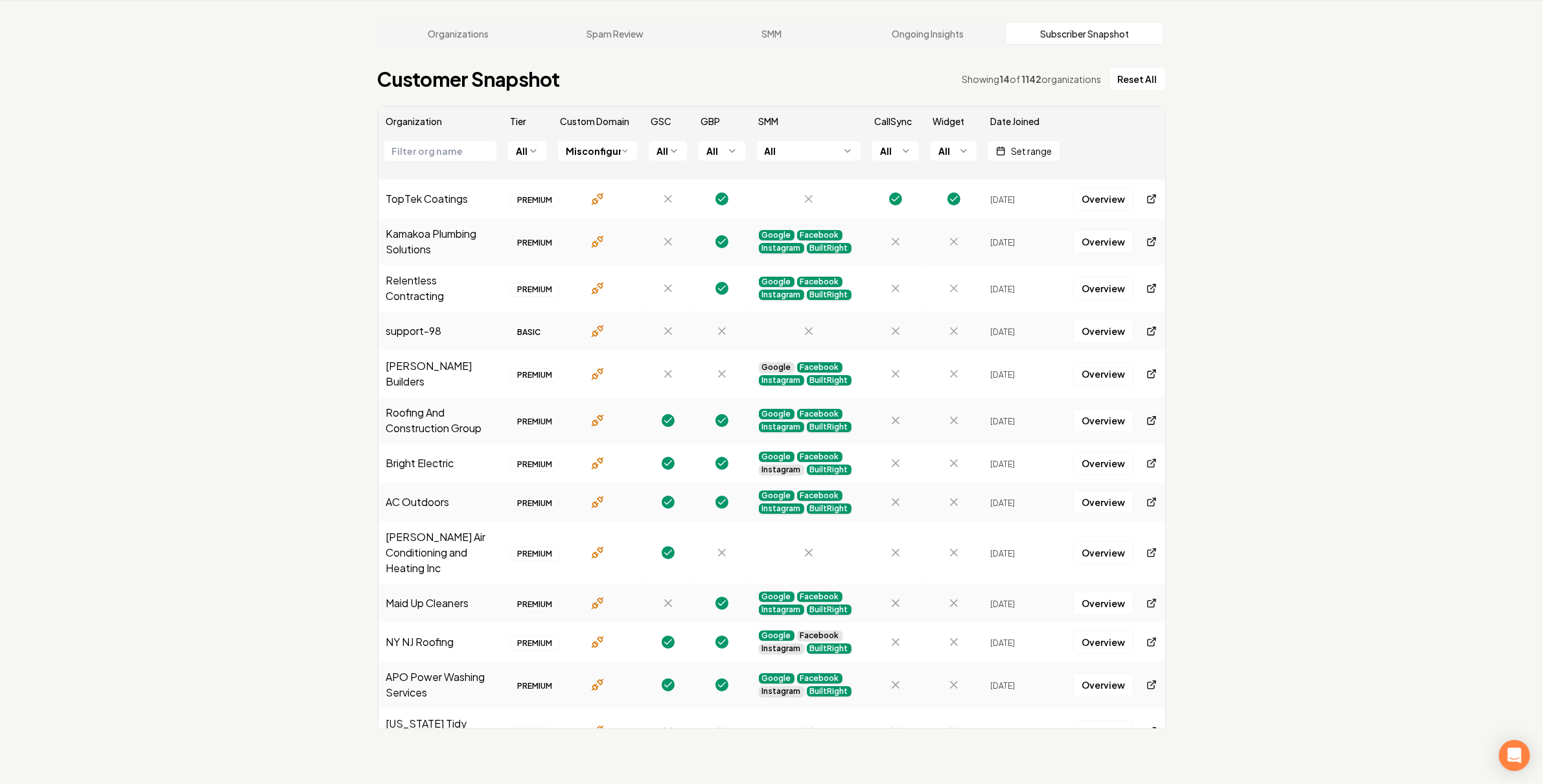
click at [447, 196] on td "TopTek Coatings" at bounding box center [440, 199] width 125 height 39
copy td "TopTek Coatings"
click at [1338, 36] on div "Organizations Spam Review SMM Ongoing Insights Subscriber Snapshot Customer Sna…" at bounding box center [771, 392] width 1543 height 784
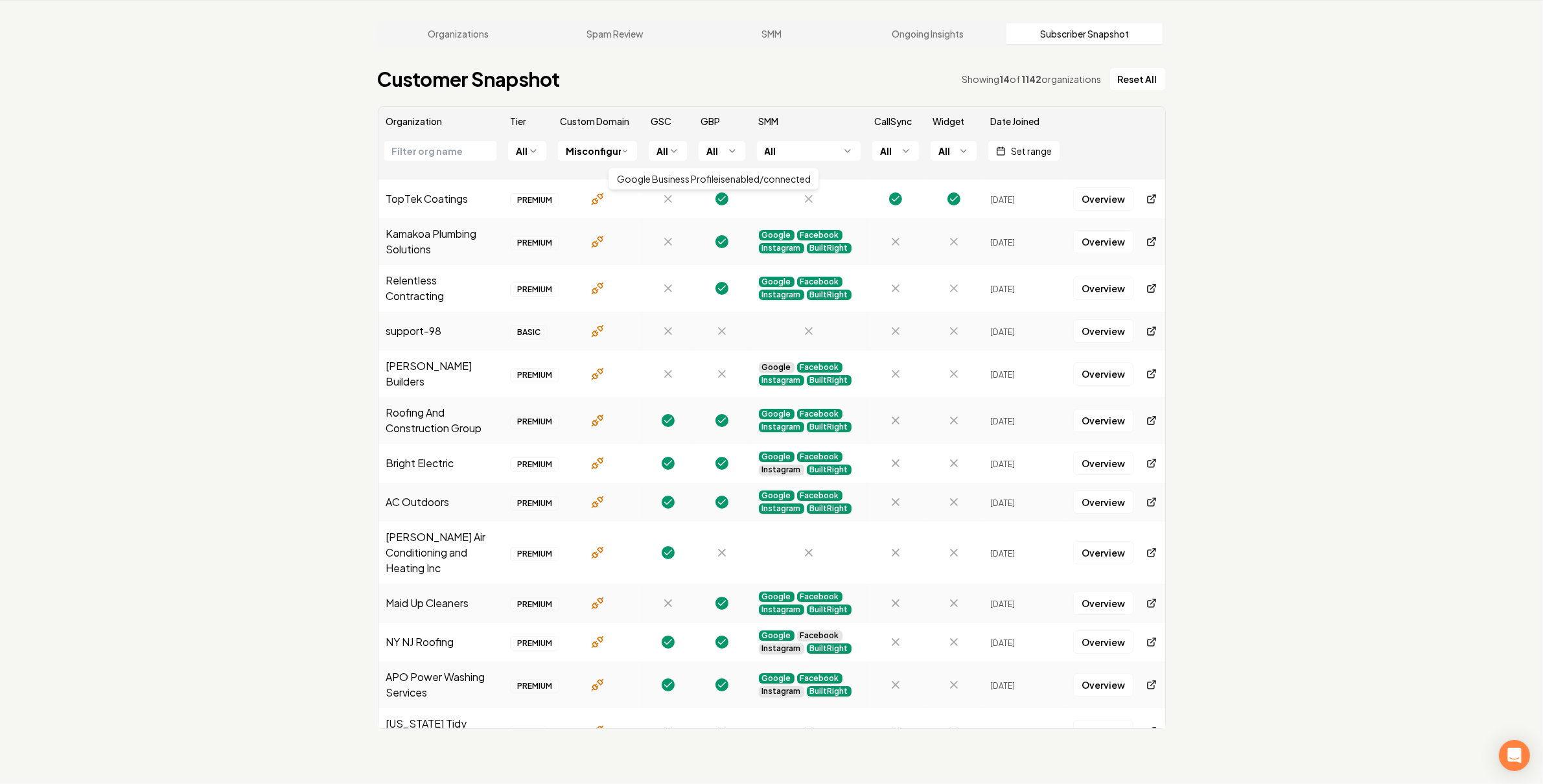
click at [1204, 172] on div "Organizations Spam Review SMM Ongoing Insights Subscriber Snapshot Customer Sna…" at bounding box center [771, 392] width 1543 height 784
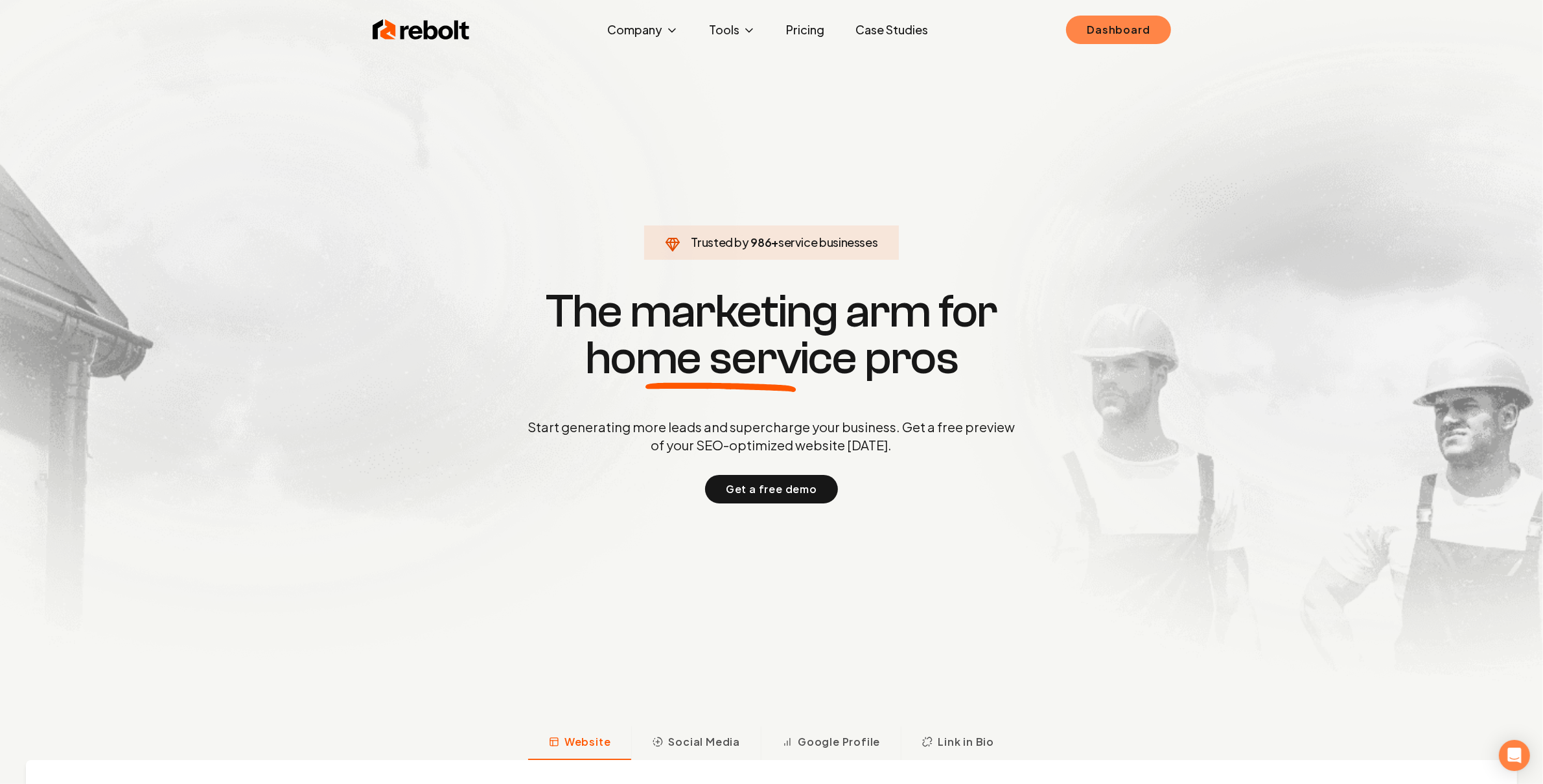
click at [1073, 35] on link "Dashboard" at bounding box center [1118, 29] width 104 height 28
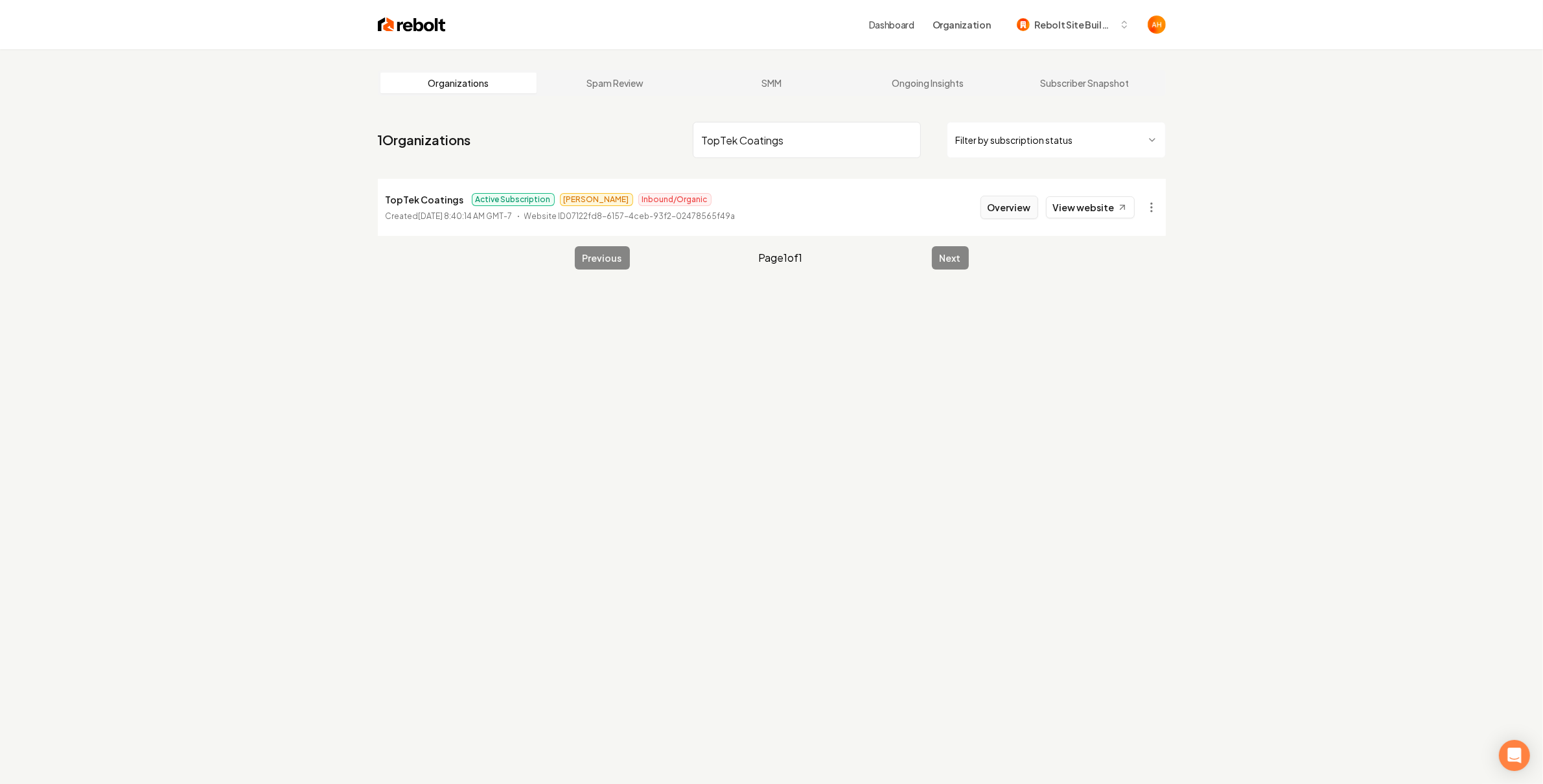
type input "TopTek Coatings"
click at [1007, 206] on button "Overview" at bounding box center [1009, 207] width 58 height 23
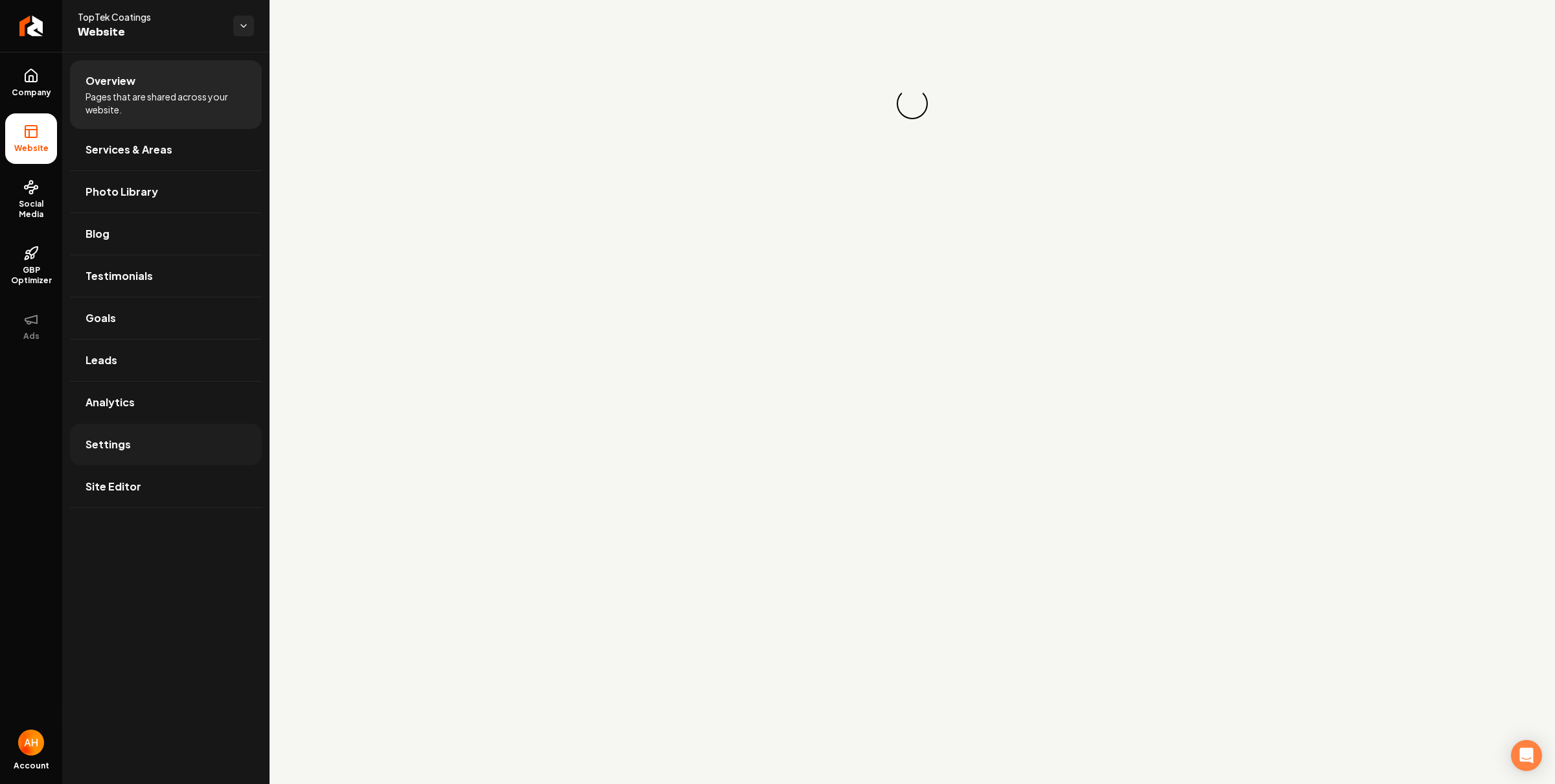
click at [112, 449] on span "Settings" at bounding box center [108, 444] width 45 height 15
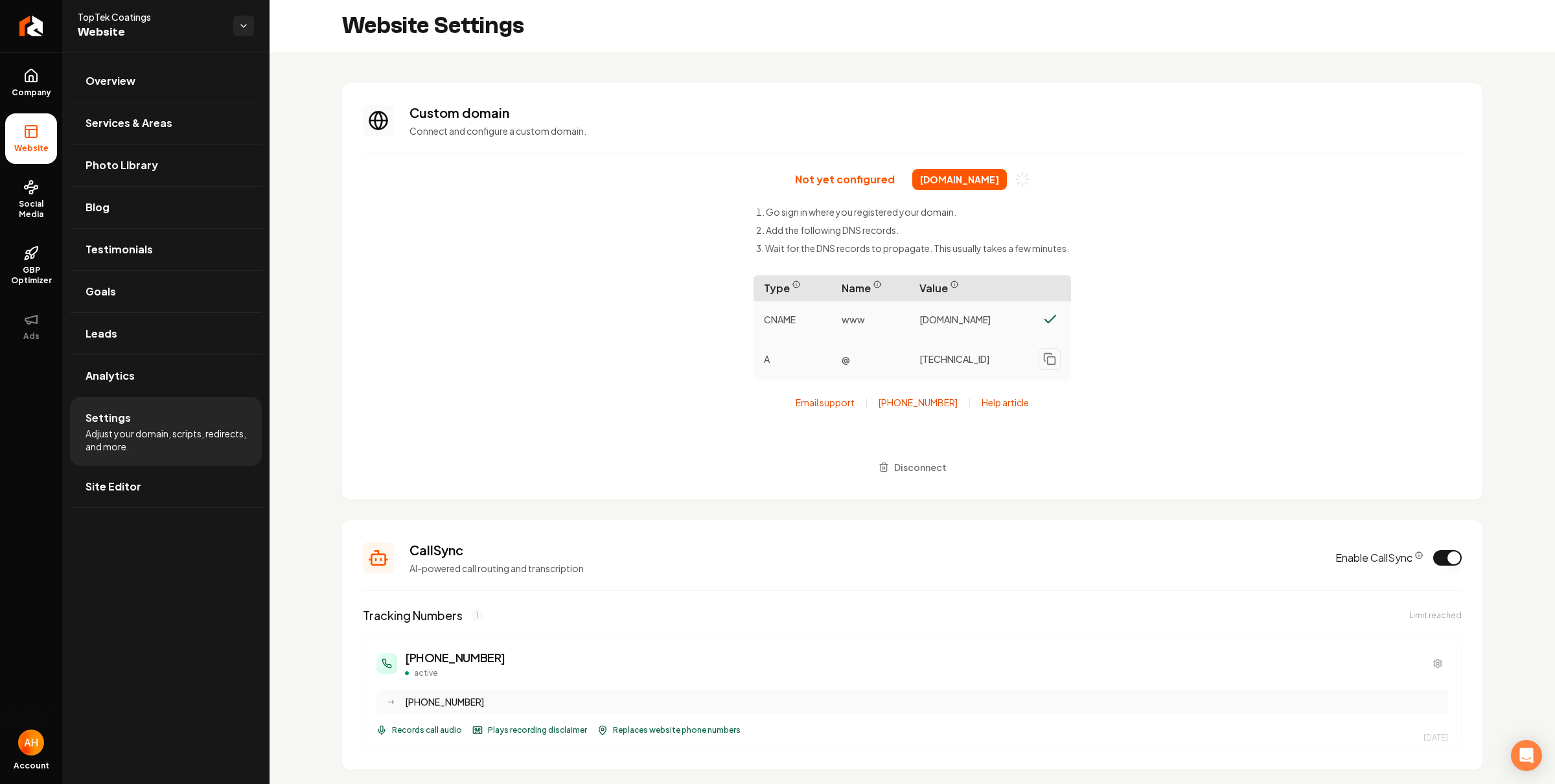
click at [959, 178] on span "toptekcoatings.com" at bounding box center [959, 179] width 94 height 20
copy div "toptekcoatings.com"
click at [1150, 121] on h3 "Custom domain" at bounding box center [934, 113] width 1052 height 18
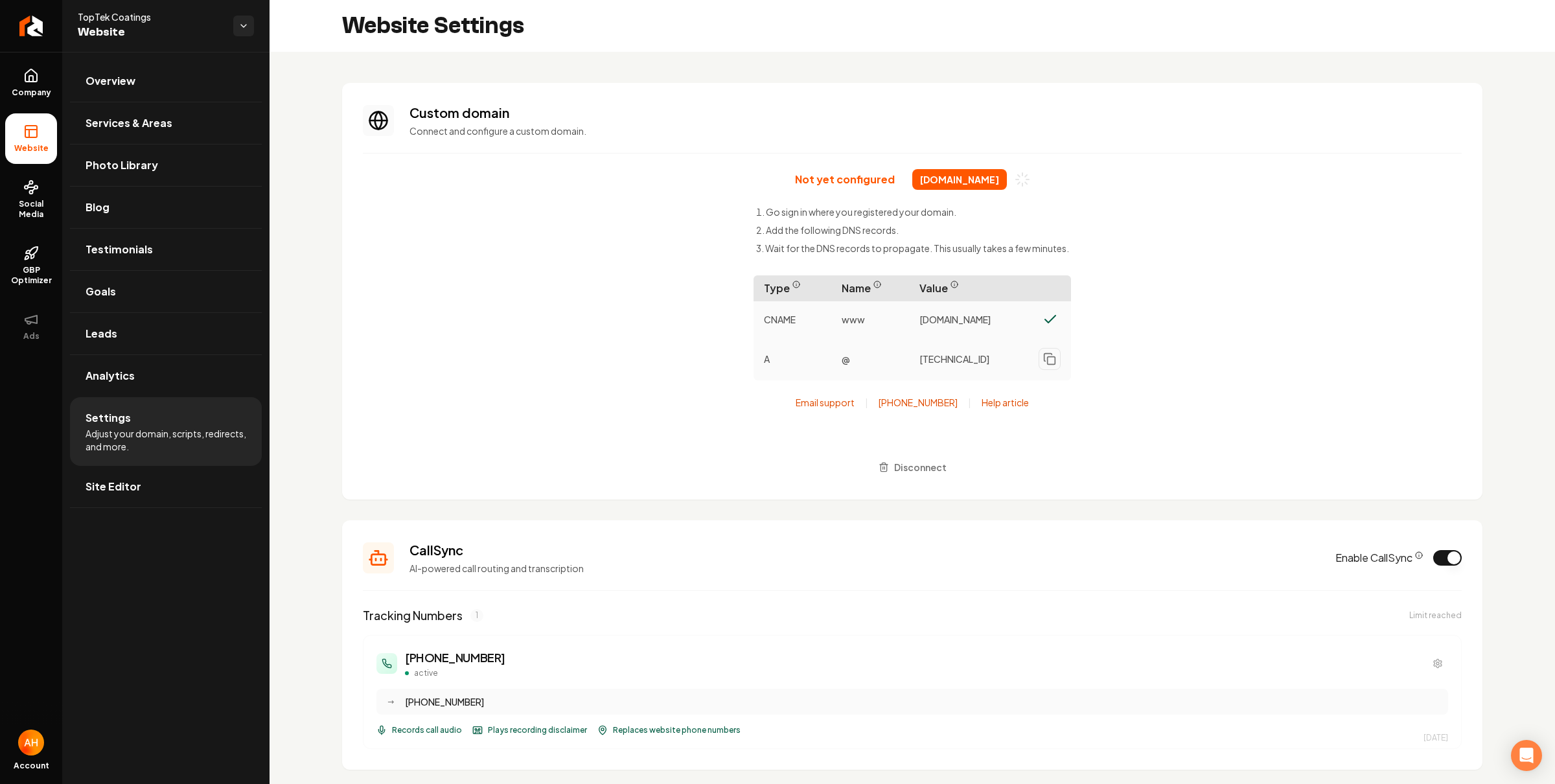
click at [705, 153] on div "Main content area" at bounding box center [912, 153] width 1099 height 1
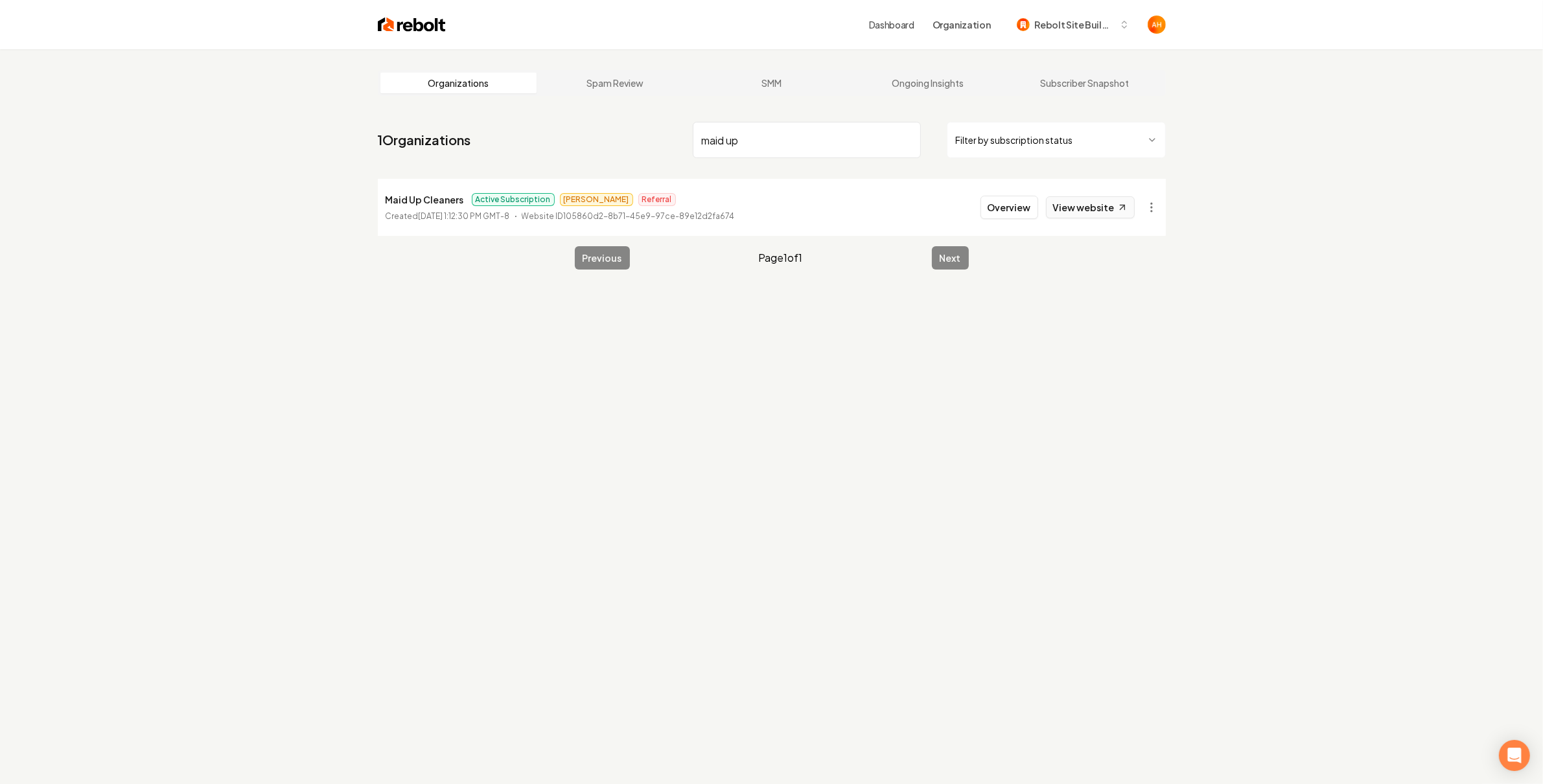
type input "maid up"
click at [1099, 207] on link "View website" at bounding box center [1090, 207] width 89 height 22
click at [746, 126] on input "maid up" at bounding box center [807, 140] width 228 height 36
click at [987, 196] on button "Overview" at bounding box center [1009, 207] width 58 height 23
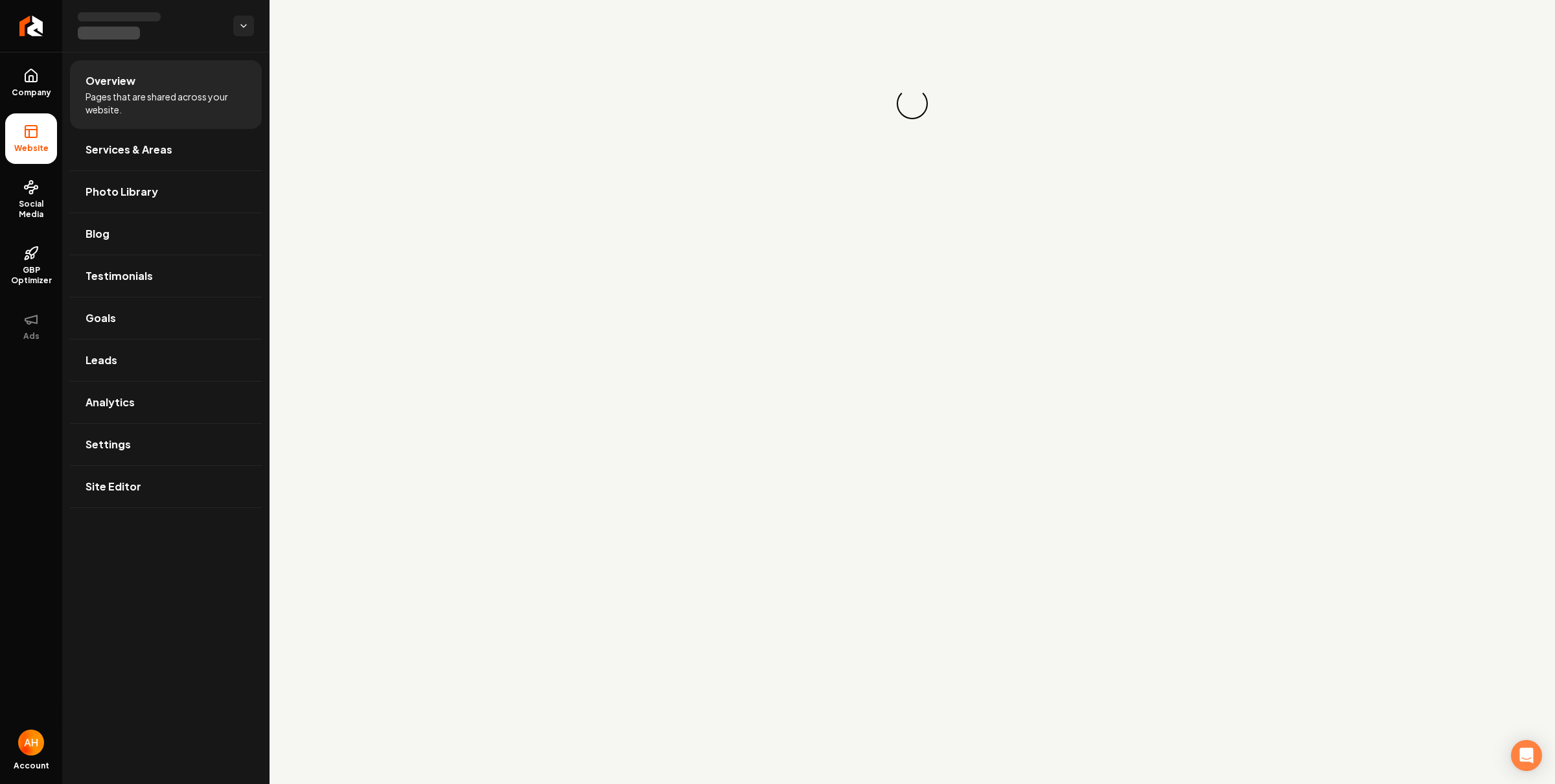
click at [990, 199] on div "Loading... Loading..." at bounding box center [912, 103] width 1286 height 207
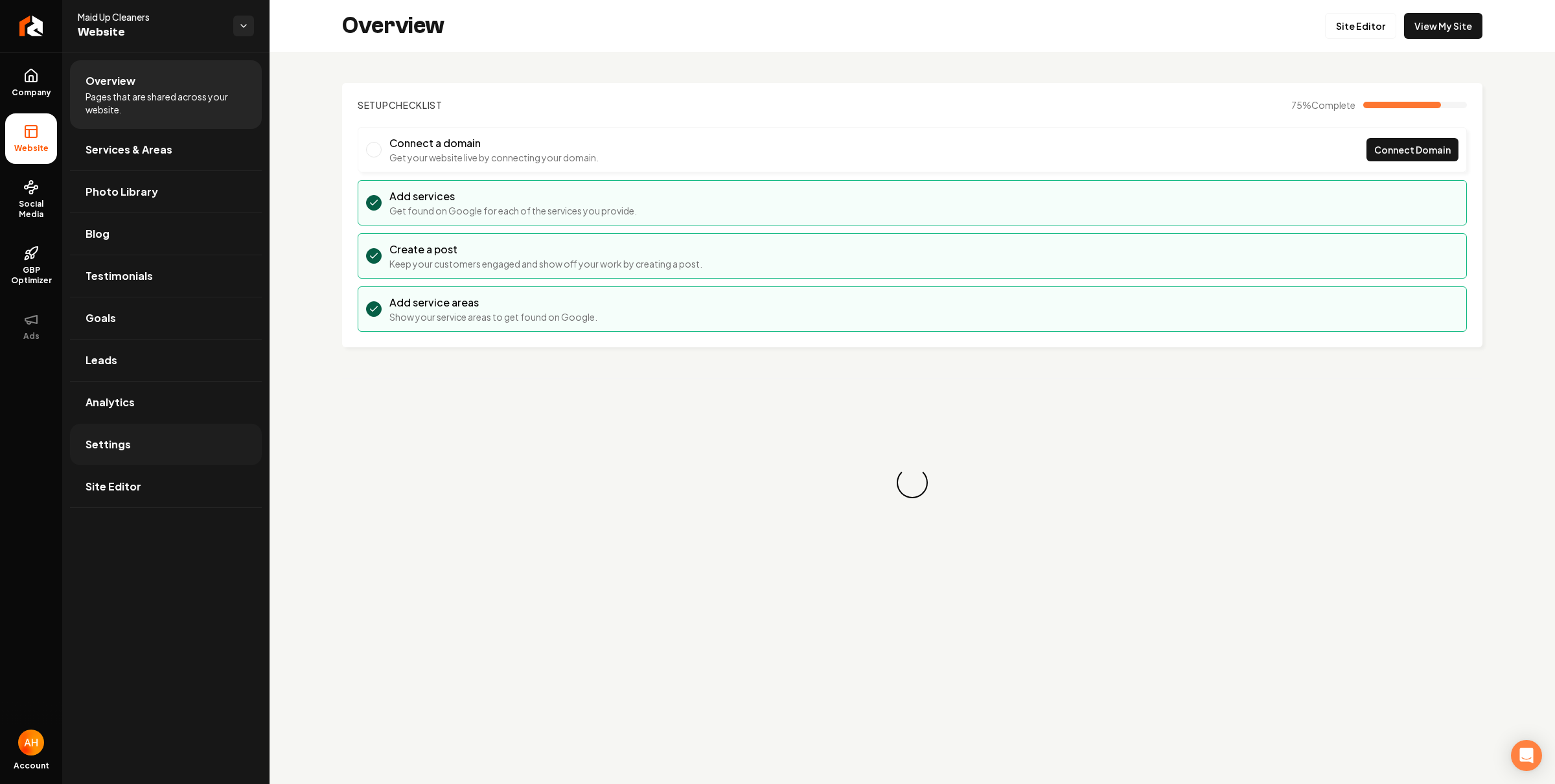
click at [144, 459] on link "Settings" at bounding box center [166, 444] width 192 height 42
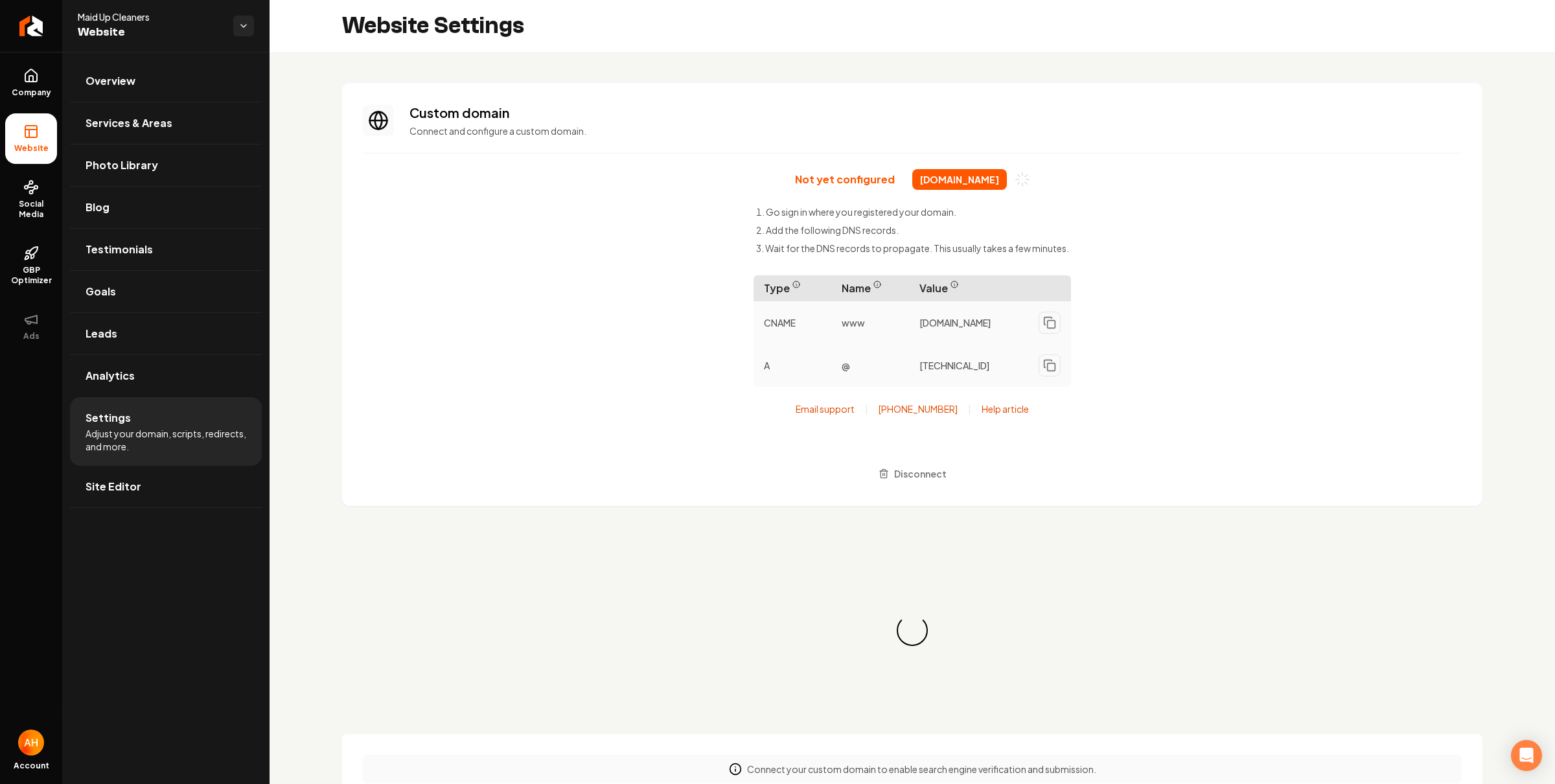
scroll to position [116, 0]
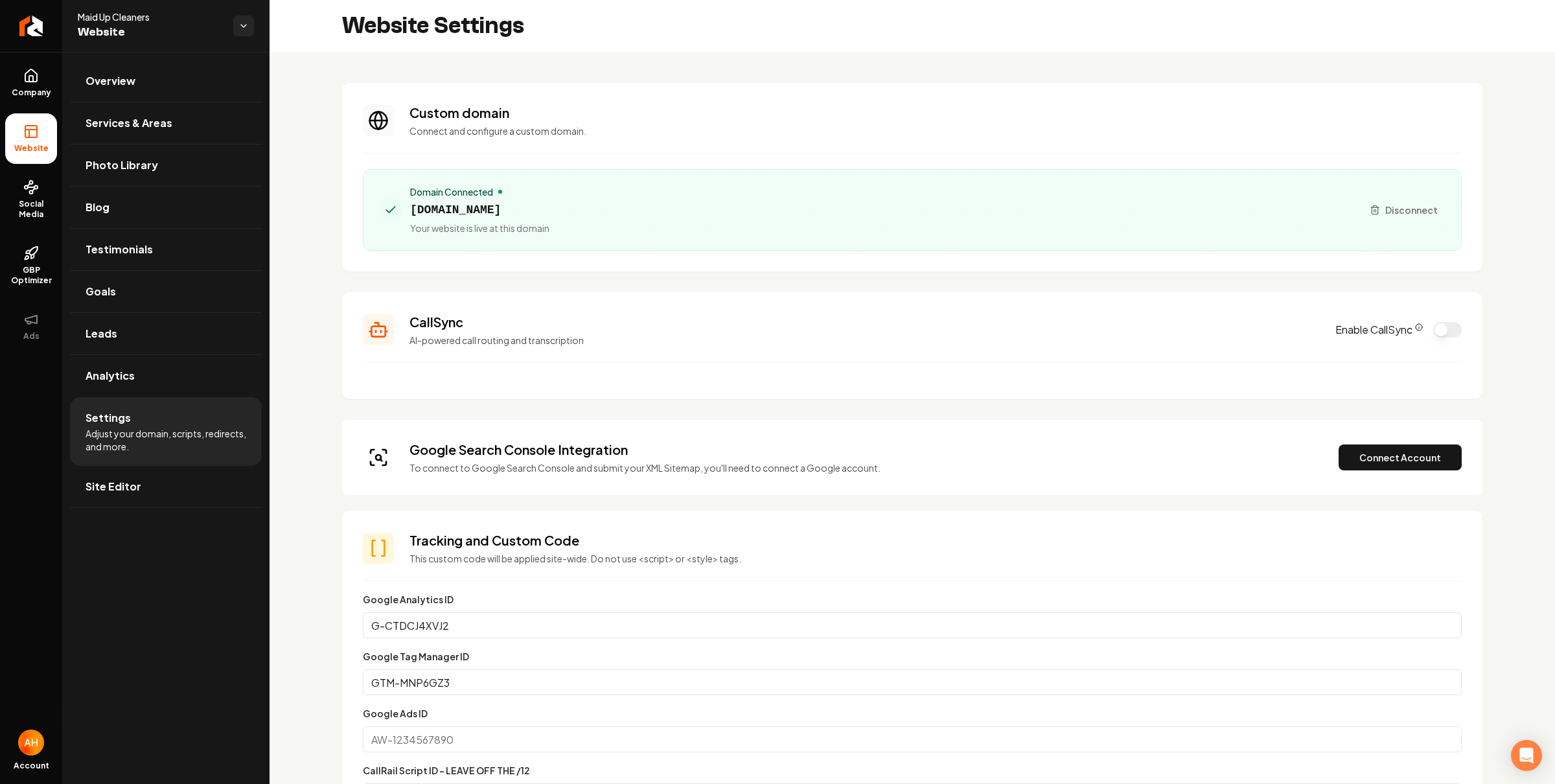
click at [744, 104] on h3 "Custom domain" at bounding box center [934, 113] width 1052 height 18
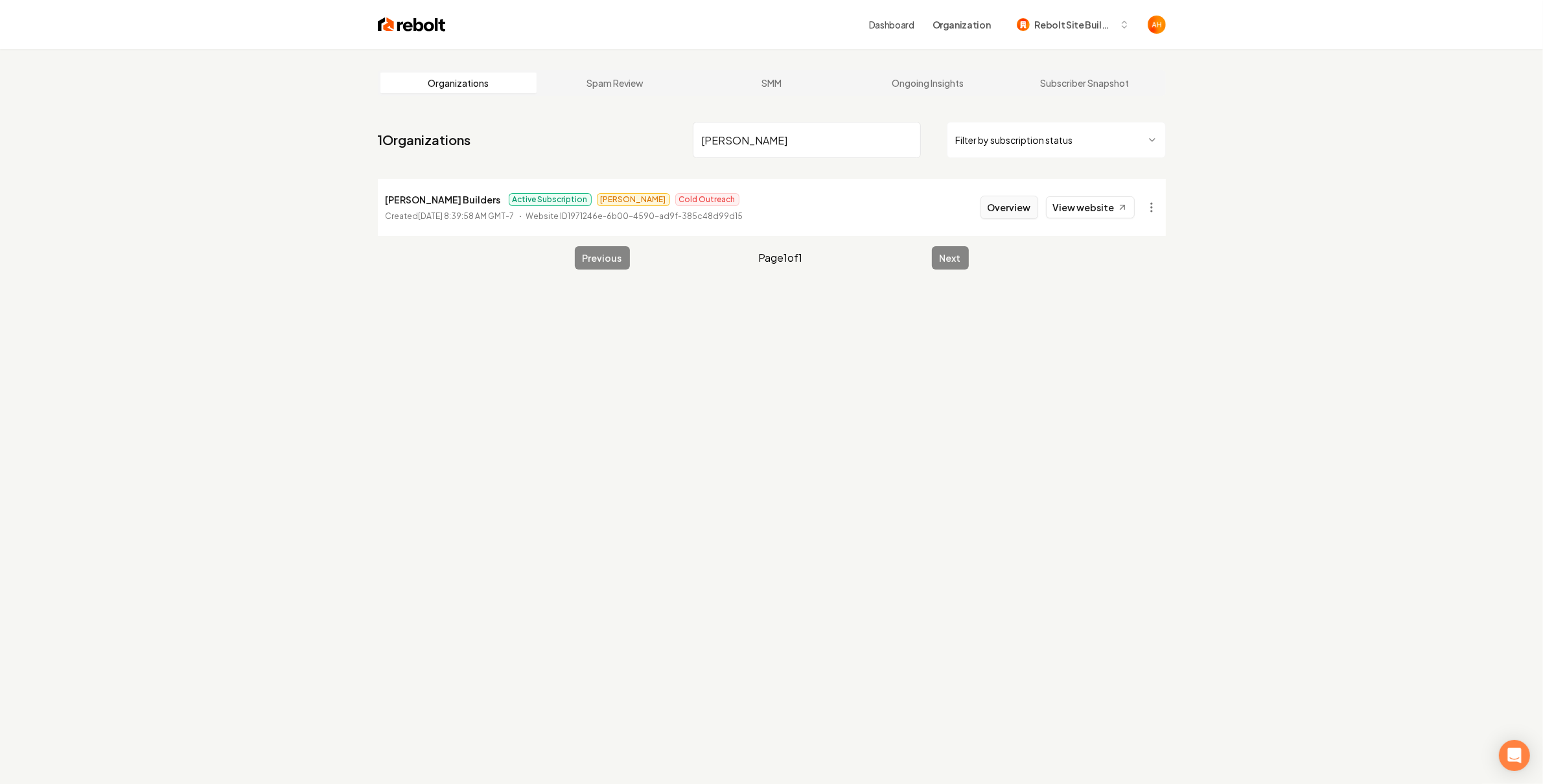
type input "[PERSON_NAME]"
drag, startPoint x: 1022, startPoint y: 215, endPoint x: 1011, endPoint y: 212, distance: 11.4
click at [1022, 215] on button "Overview" at bounding box center [1009, 207] width 58 height 23
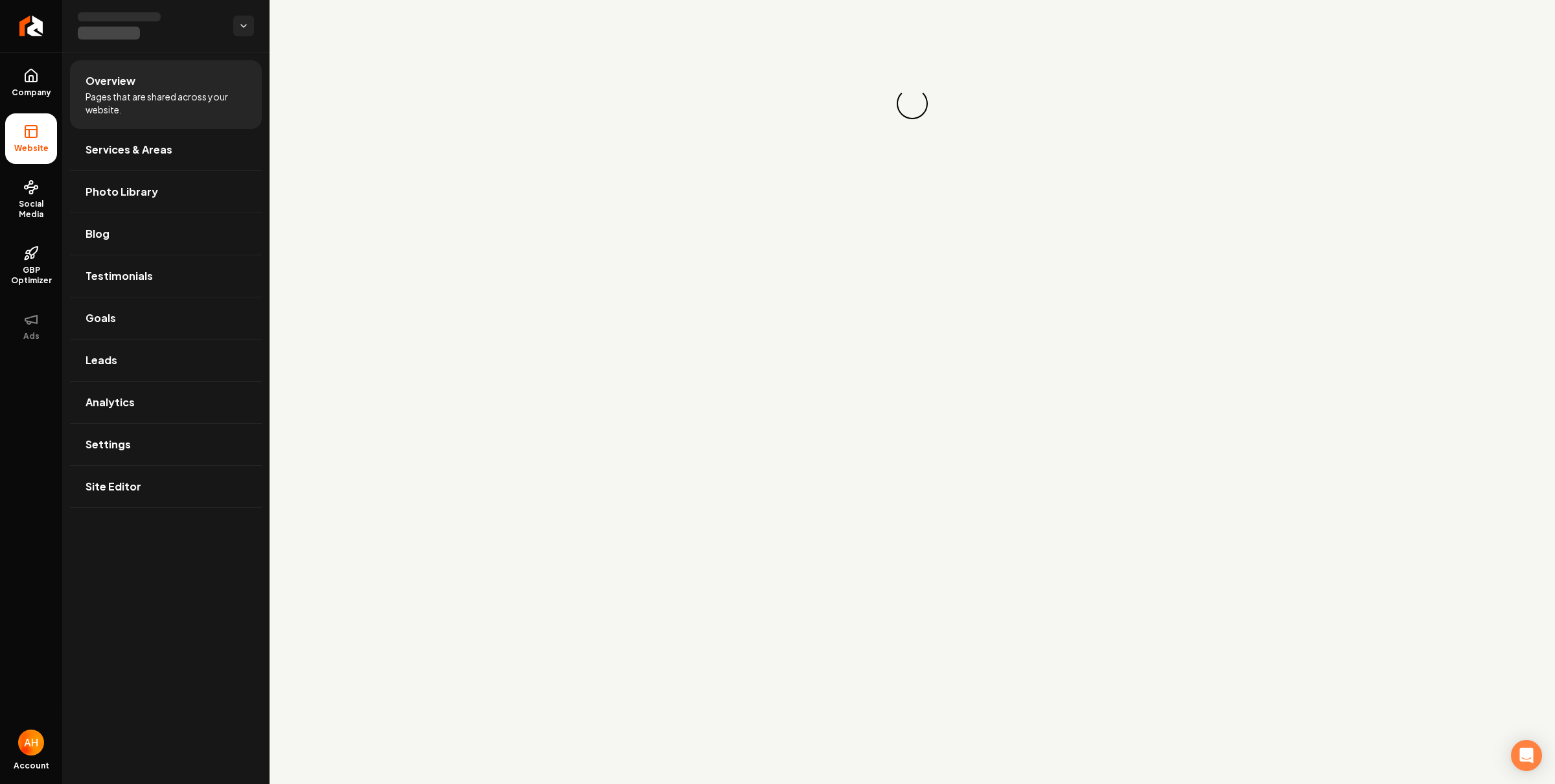
click at [1011, 212] on main "Loading... Loading..." at bounding box center [912, 392] width 1286 height 784
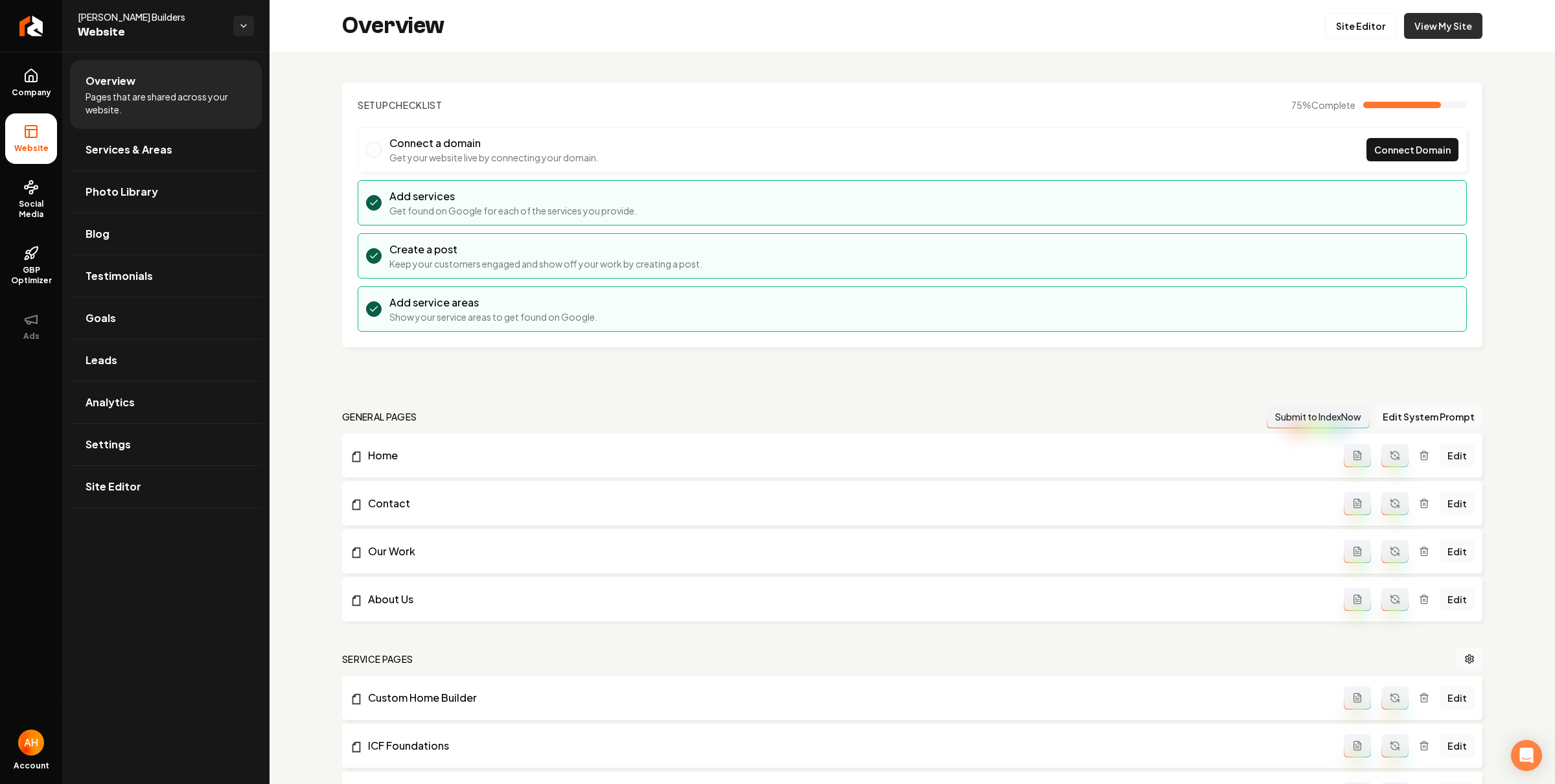
click at [1443, 36] on link "View My Site" at bounding box center [1443, 26] width 78 height 26
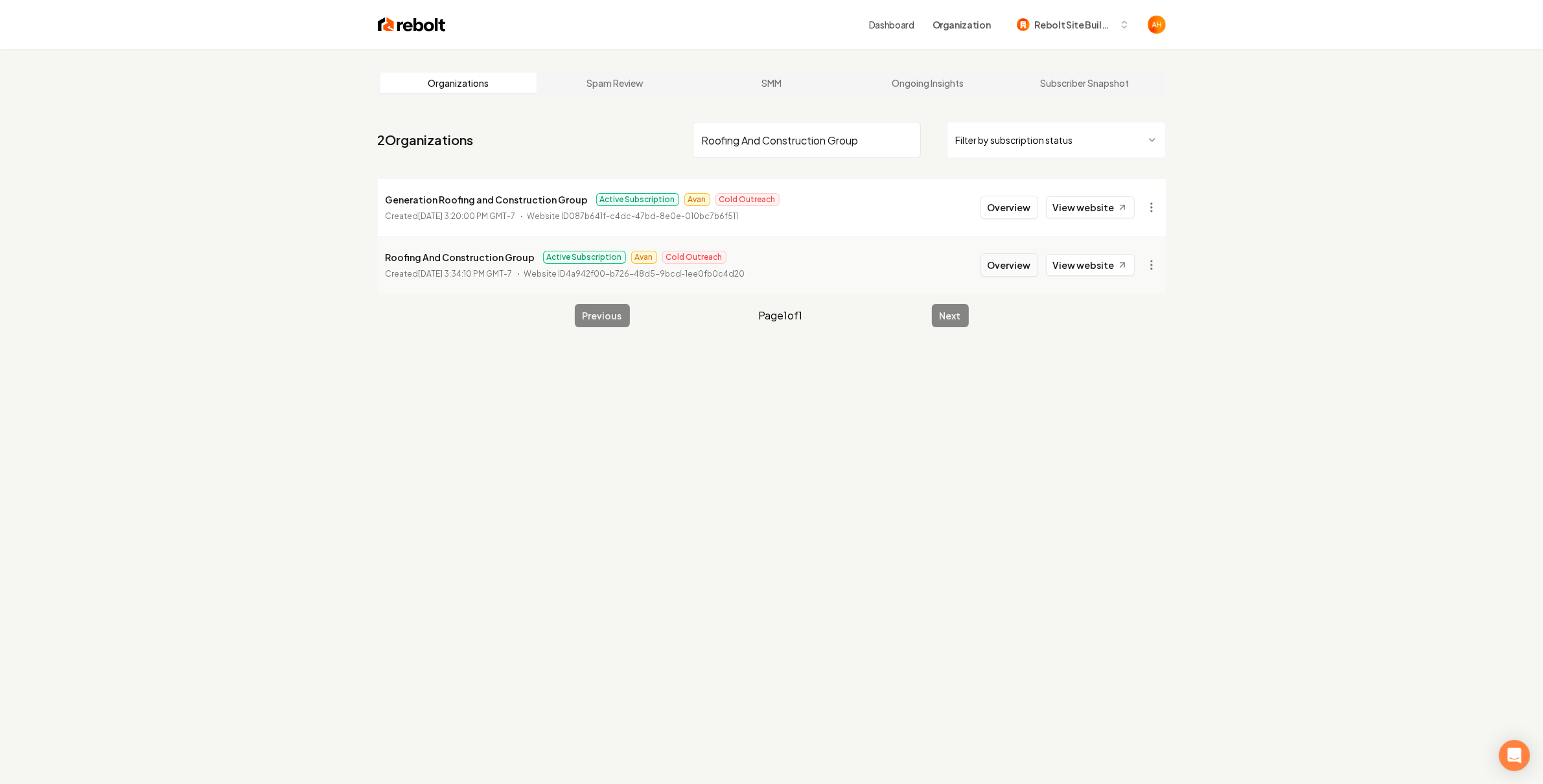
type input "Roofing And Construction Group"
click at [1019, 265] on button "Overview" at bounding box center [1009, 265] width 58 height 23
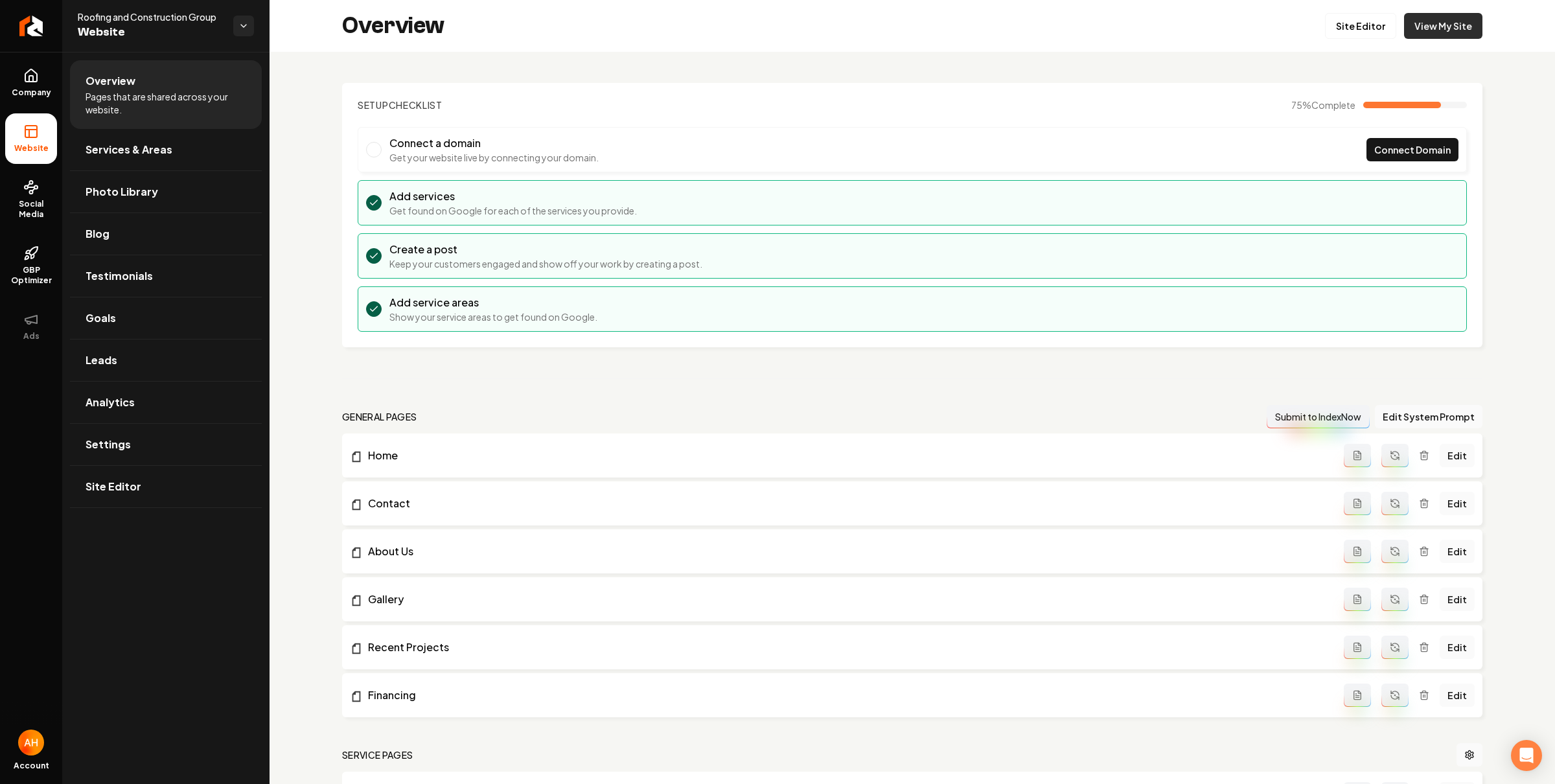
click at [1421, 20] on link "View My Site" at bounding box center [1443, 26] width 78 height 26
click at [121, 440] on span "Settings" at bounding box center [108, 444] width 45 height 15
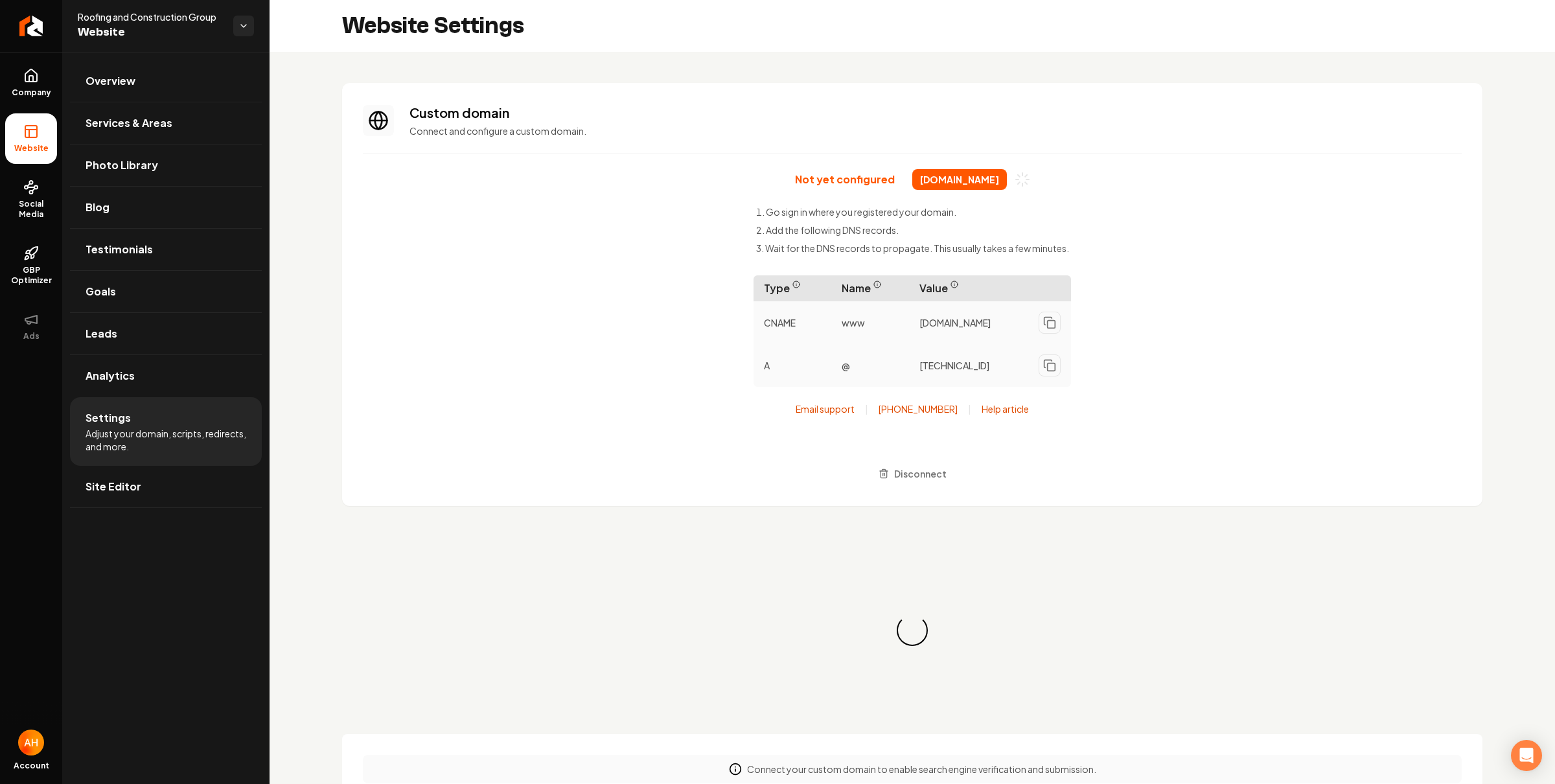
scroll to position [116, 0]
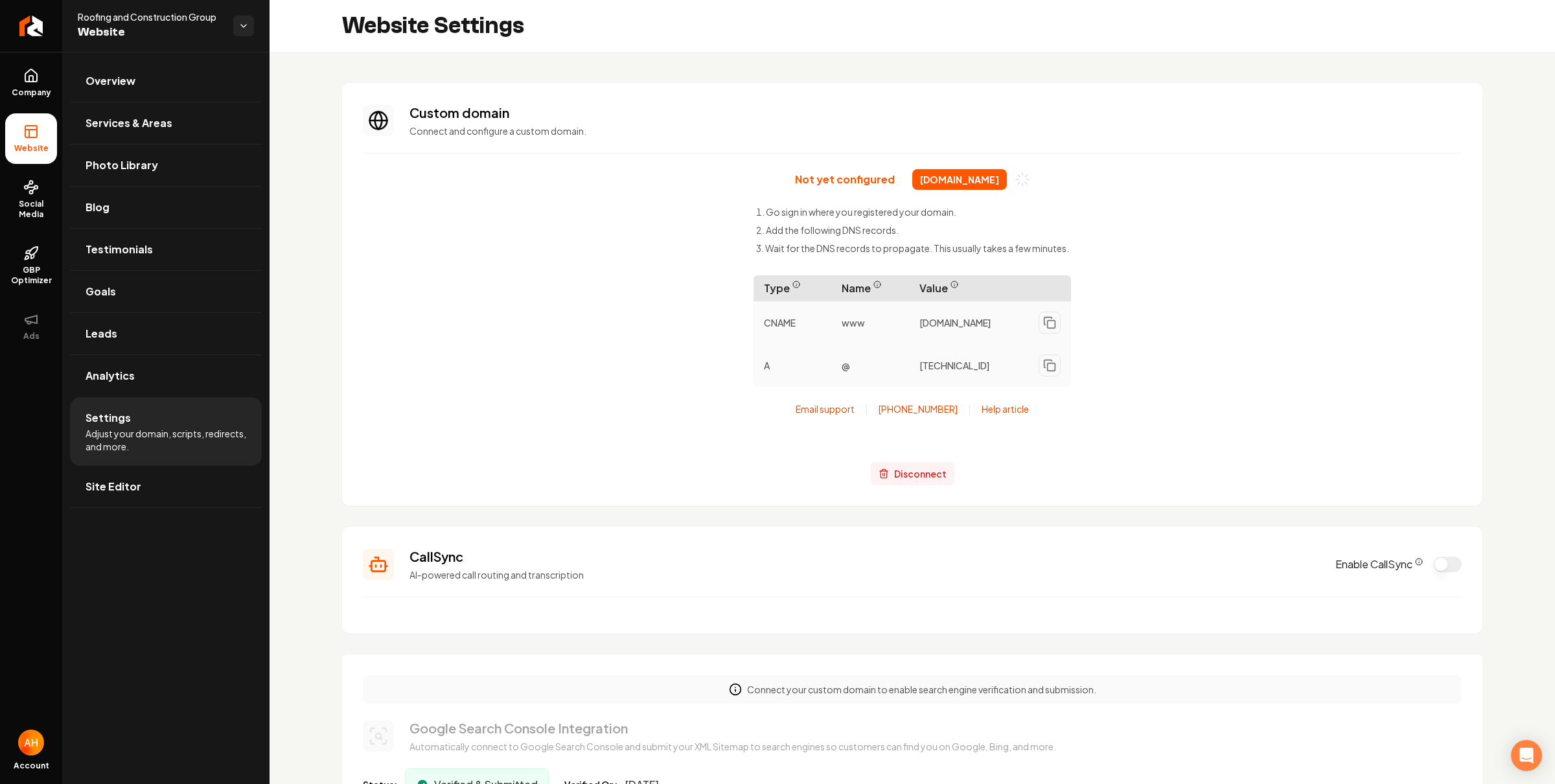
click at [907, 476] on span "Disconnect" at bounding box center [919, 473] width 52 height 13
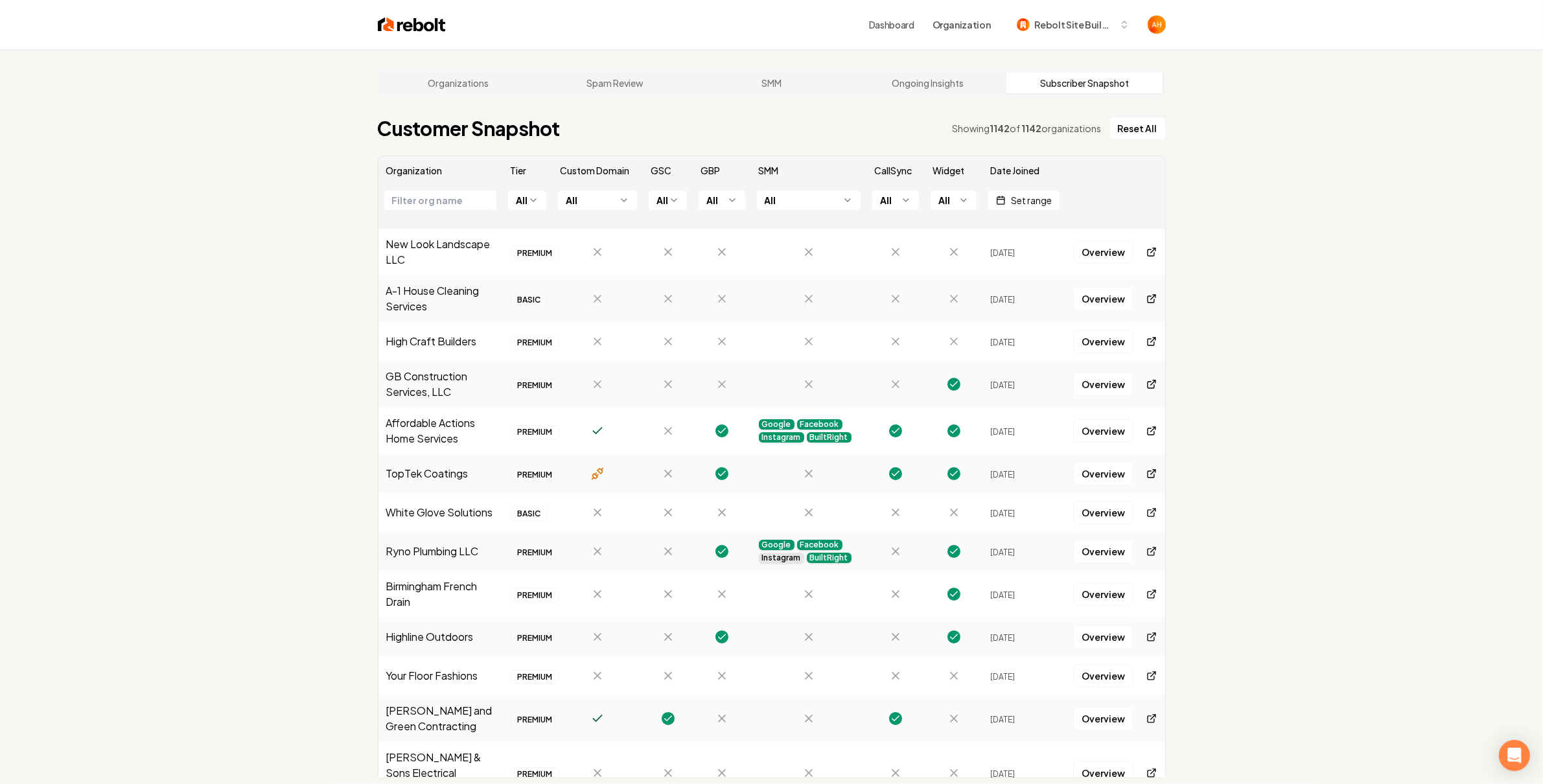
click at [599, 196] on html "Dashboard Organization Rebolt Site Builder Organizations Spam Review SMM Ongoin…" at bounding box center [771, 392] width 1543 height 784
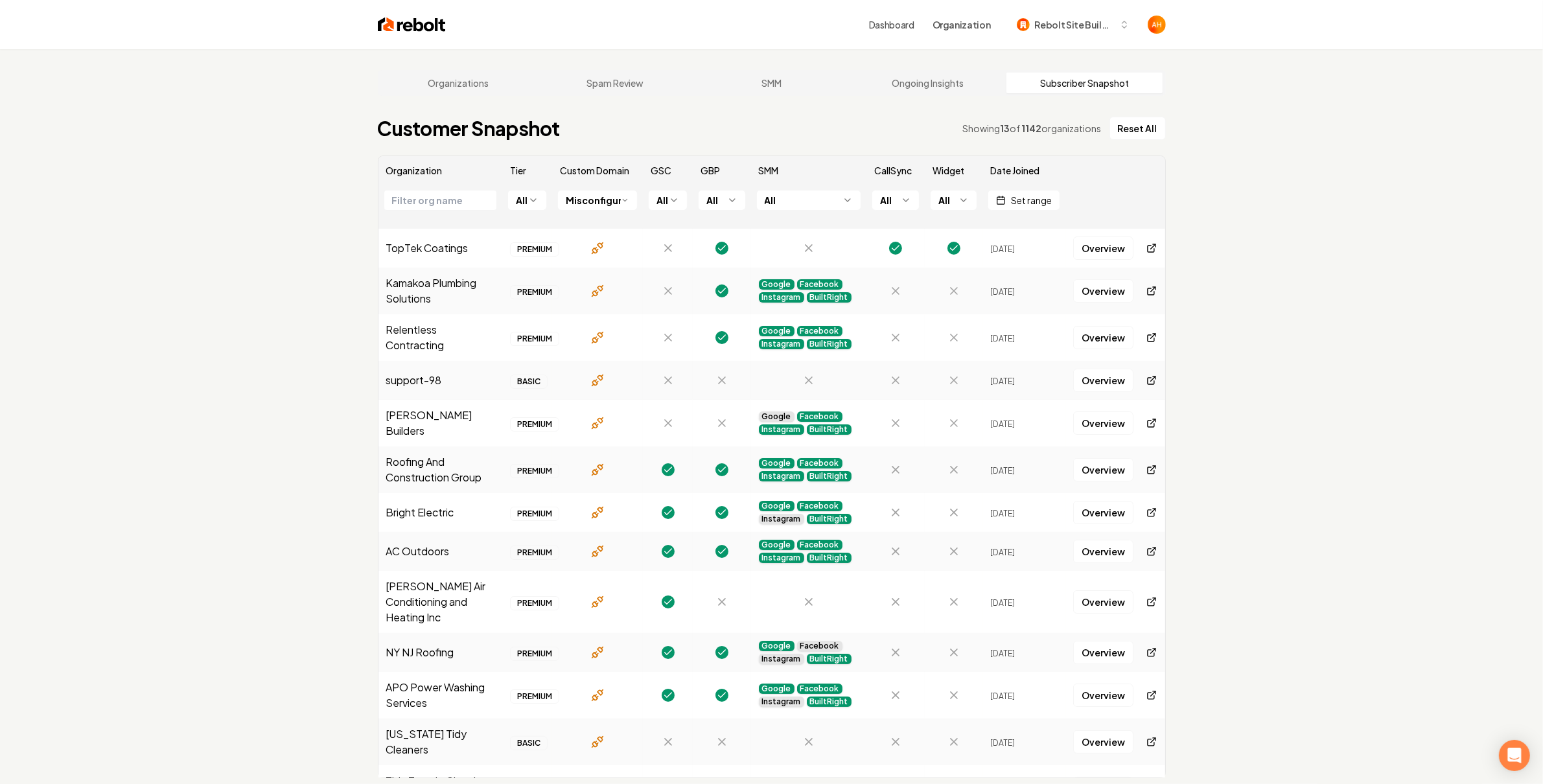
click at [433, 380] on td "support-98" at bounding box center [440, 380] width 125 height 39
click at [406, 415] on td "Edson Builders" at bounding box center [440, 423] width 125 height 46
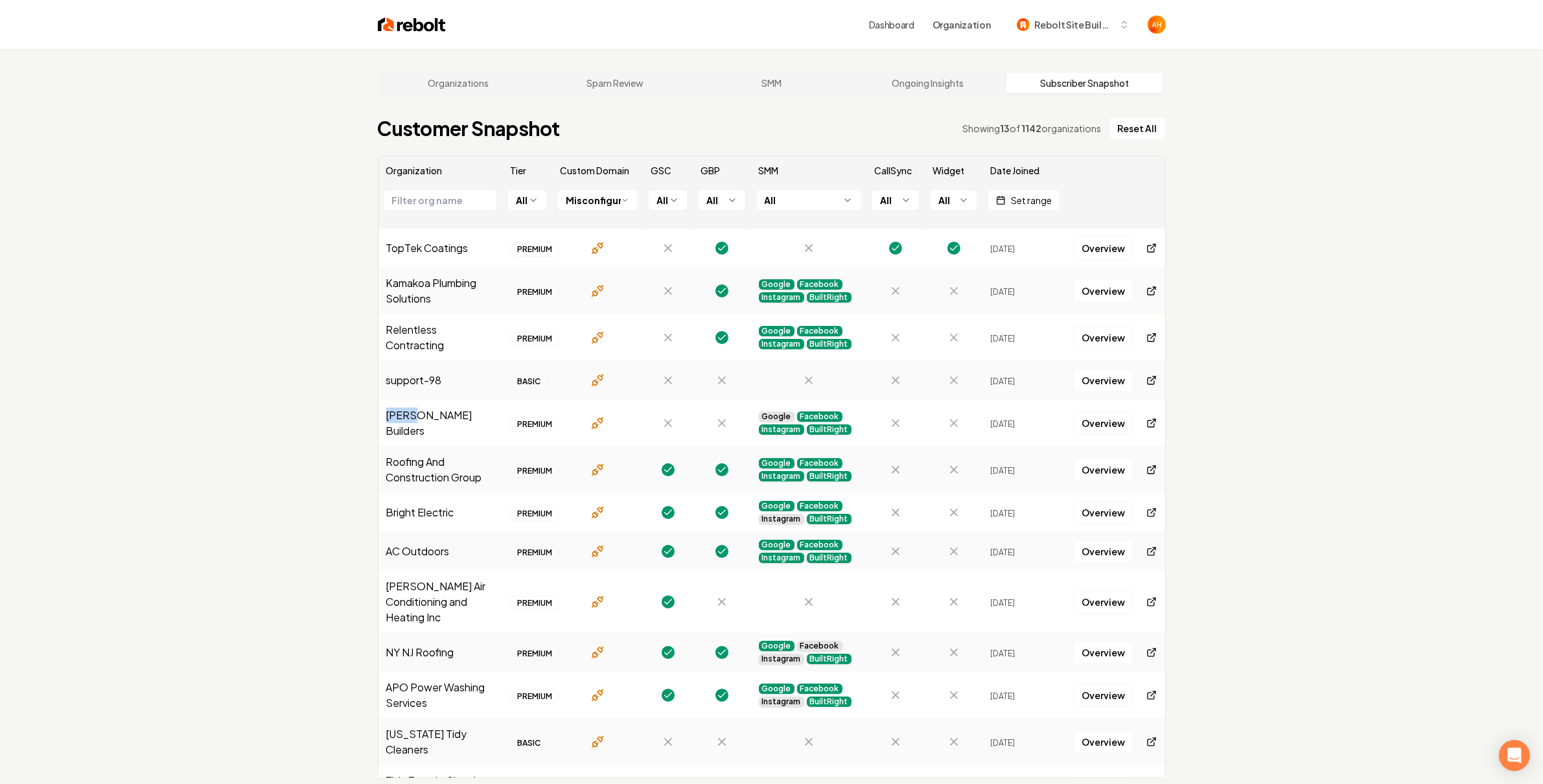
copy td "Edson"
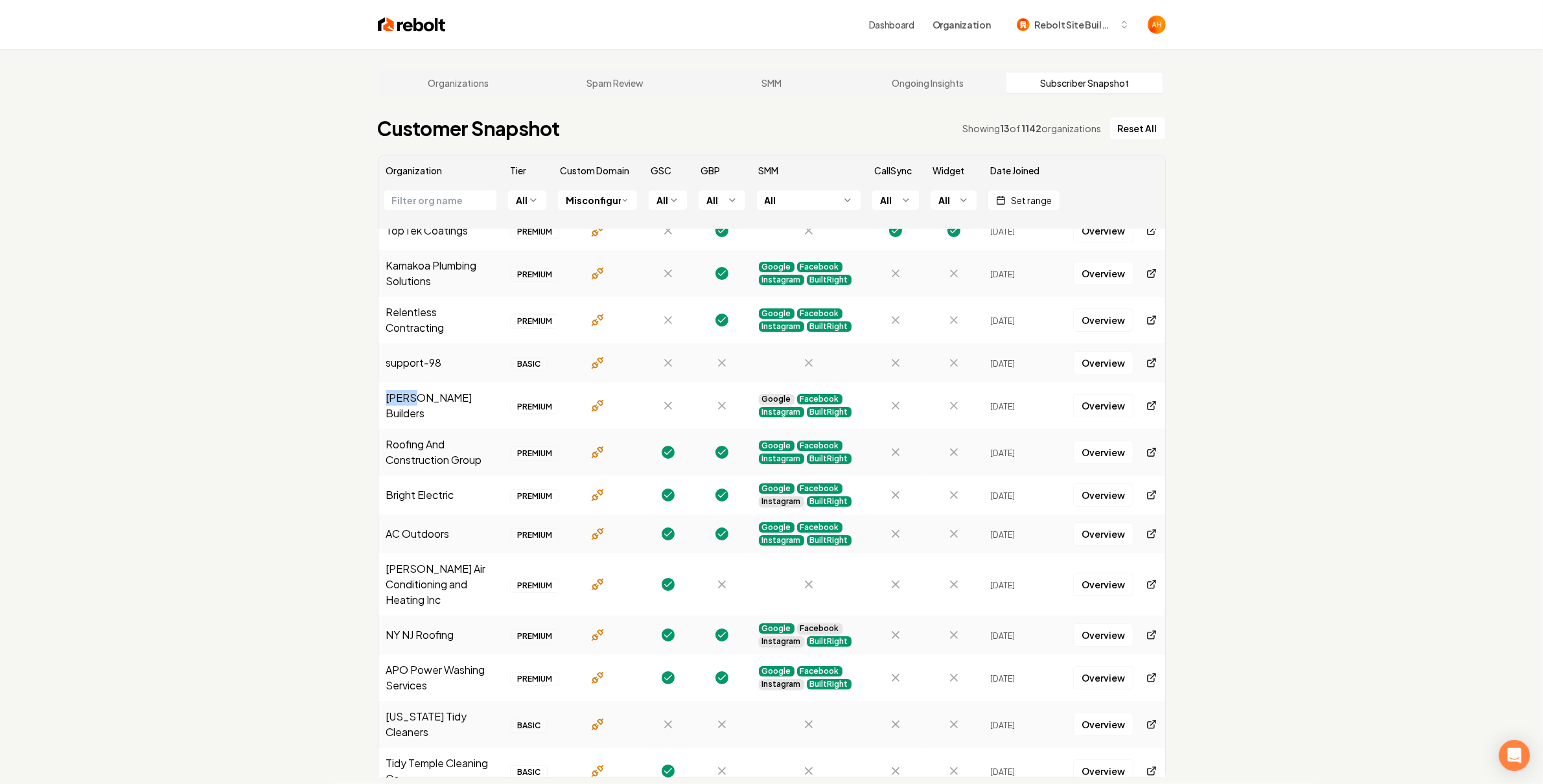
scroll to position [20, 0]
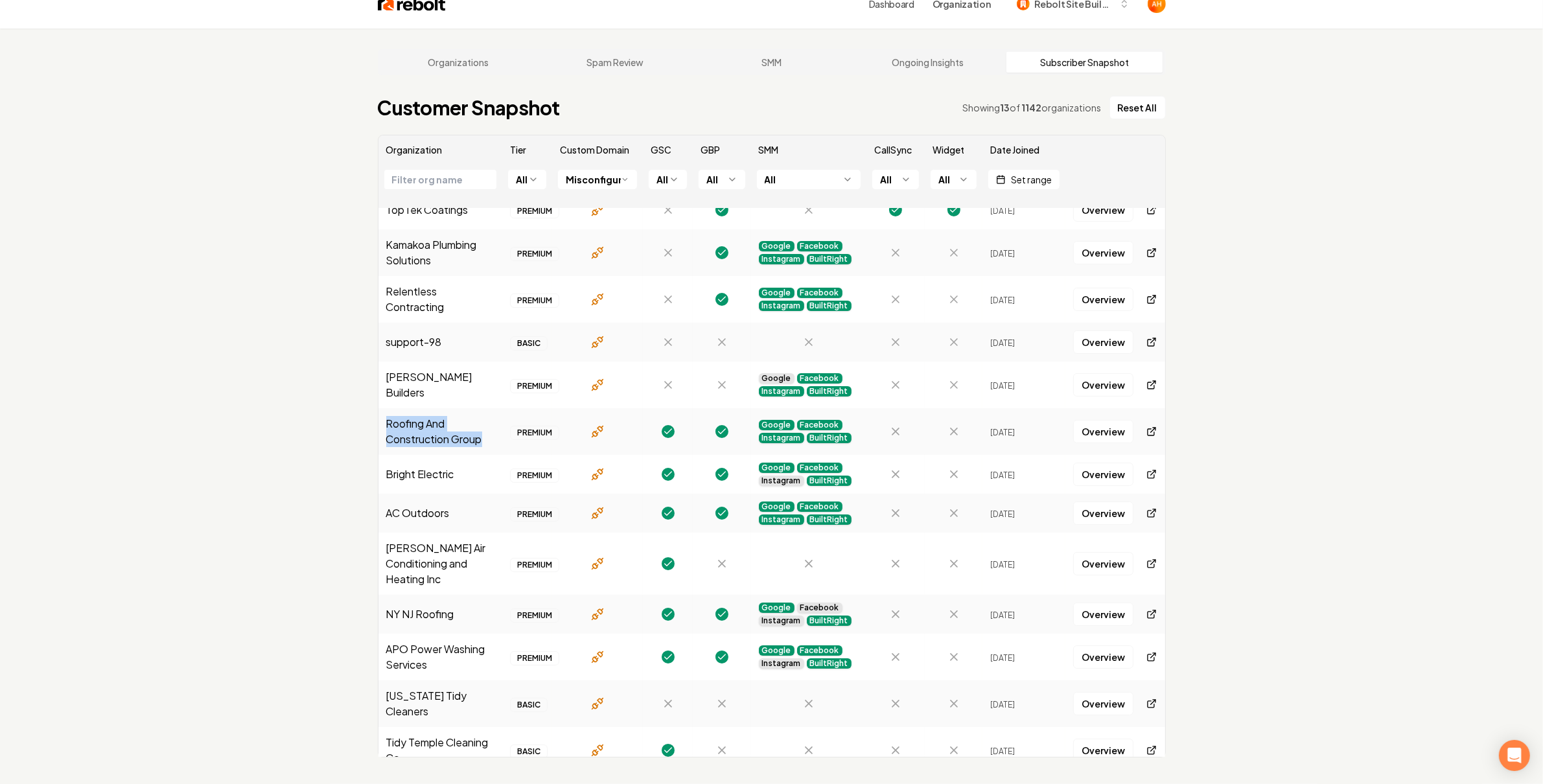
drag, startPoint x: 384, startPoint y: 414, endPoint x: 507, endPoint y: 426, distance: 123.6
click at [507, 426] on tr "Roofing And Construction Group PREMIUM Google Facebook Instagram BuiltRight Jul…" at bounding box center [771, 431] width 787 height 46
copy td "Roofing And Construction Group"
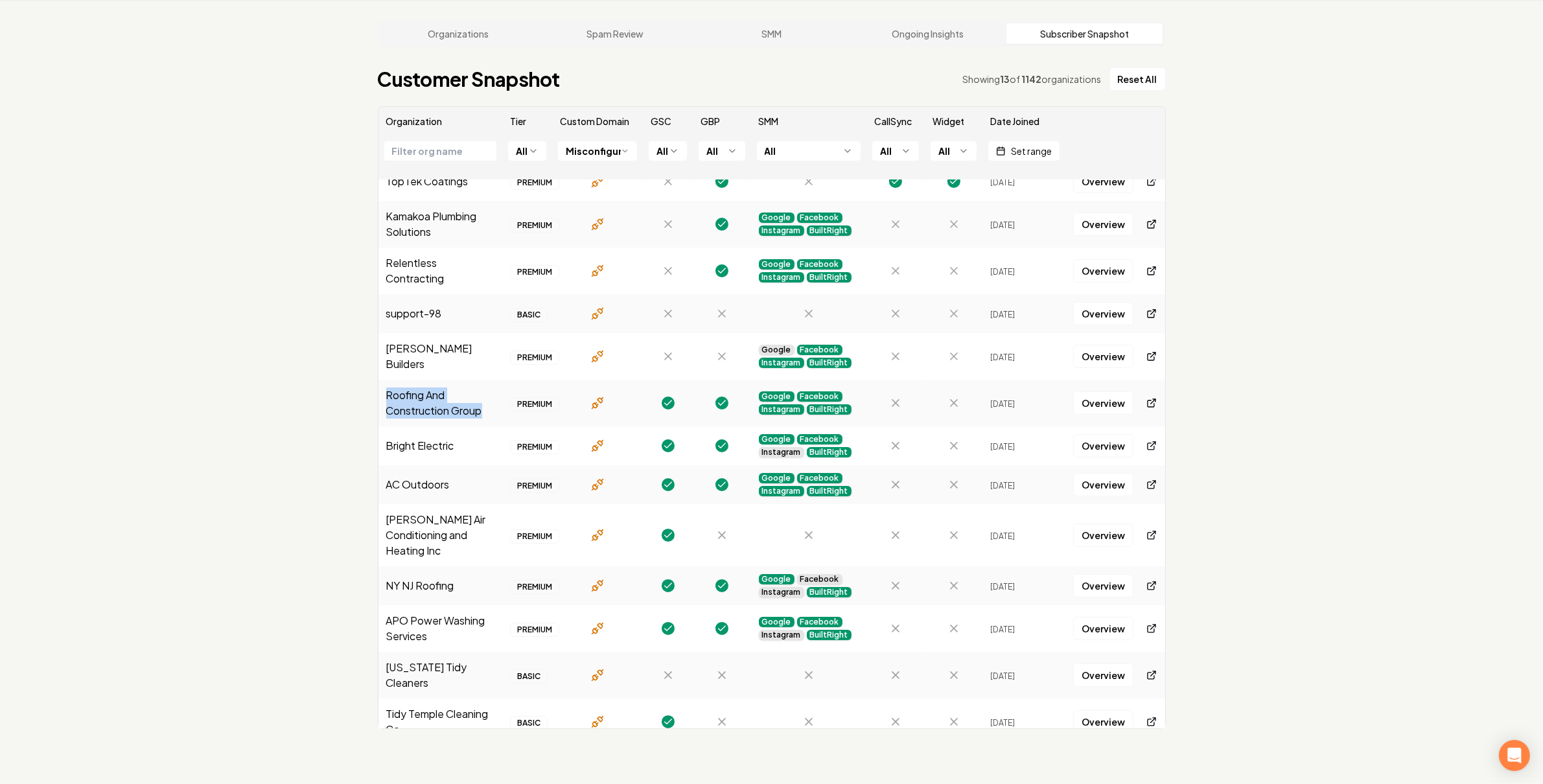
click at [428, 478] on td "AC Outdoors" at bounding box center [440, 484] width 125 height 39
copy td "AC Outdoors"
click at [1104, 476] on link "Overview" at bounding box center [1104, 484] width 60 height 23
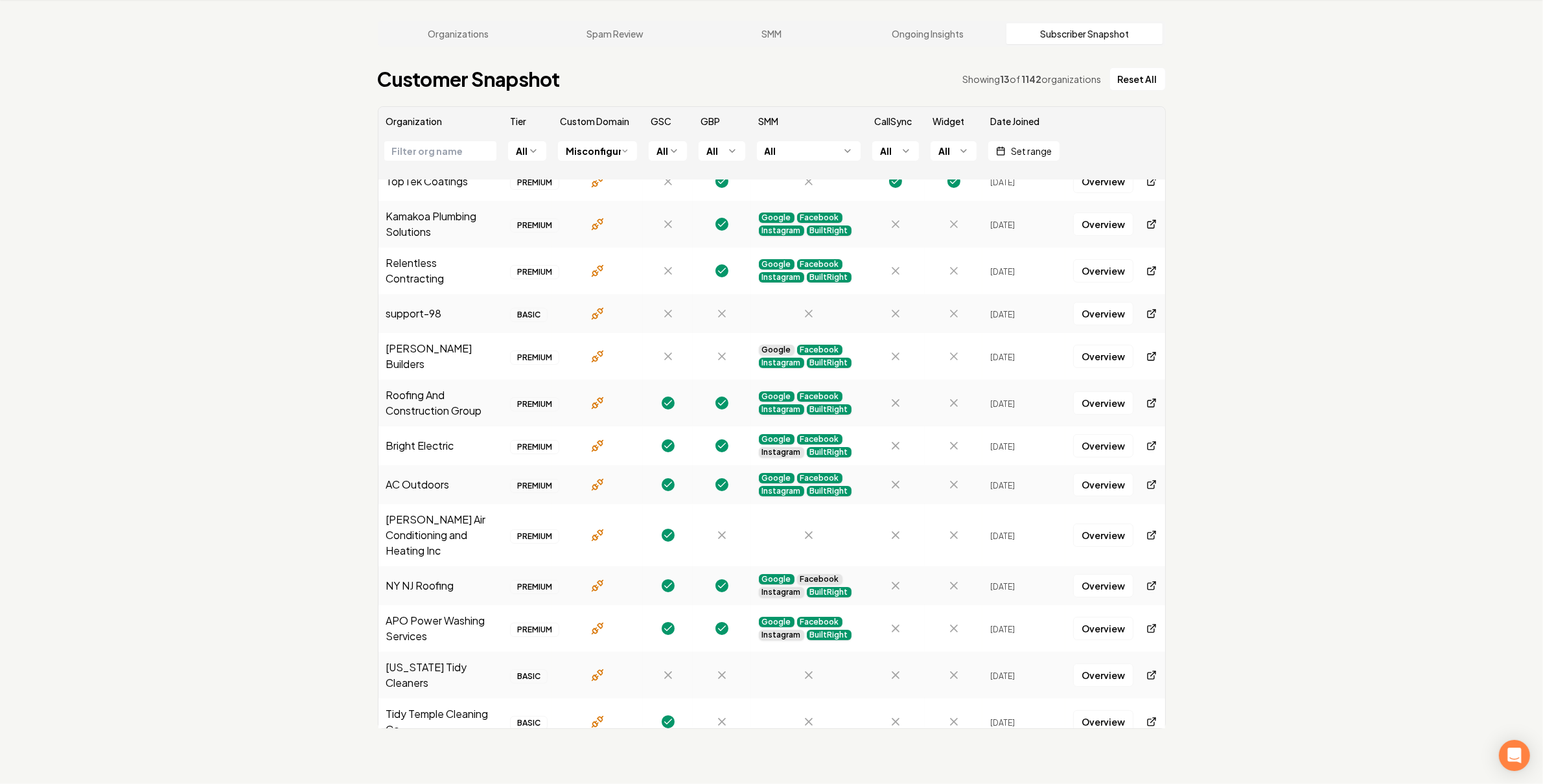
click at [414, 522] on td "[PERSON_NAME] Air Conditioning and Heating Inc" at bounding box center [440, 535] width 125 height 62
click at [414, 522] on td "Cano Air Conditioning and Heating Inc" at bounding box center [440, 535] width 125 height 62
copy td "Cano Air Conditioning and Heating Inc"
click at [1089, 535] on link "Overview" at bounding box center [1104, 535] width 60 height 23
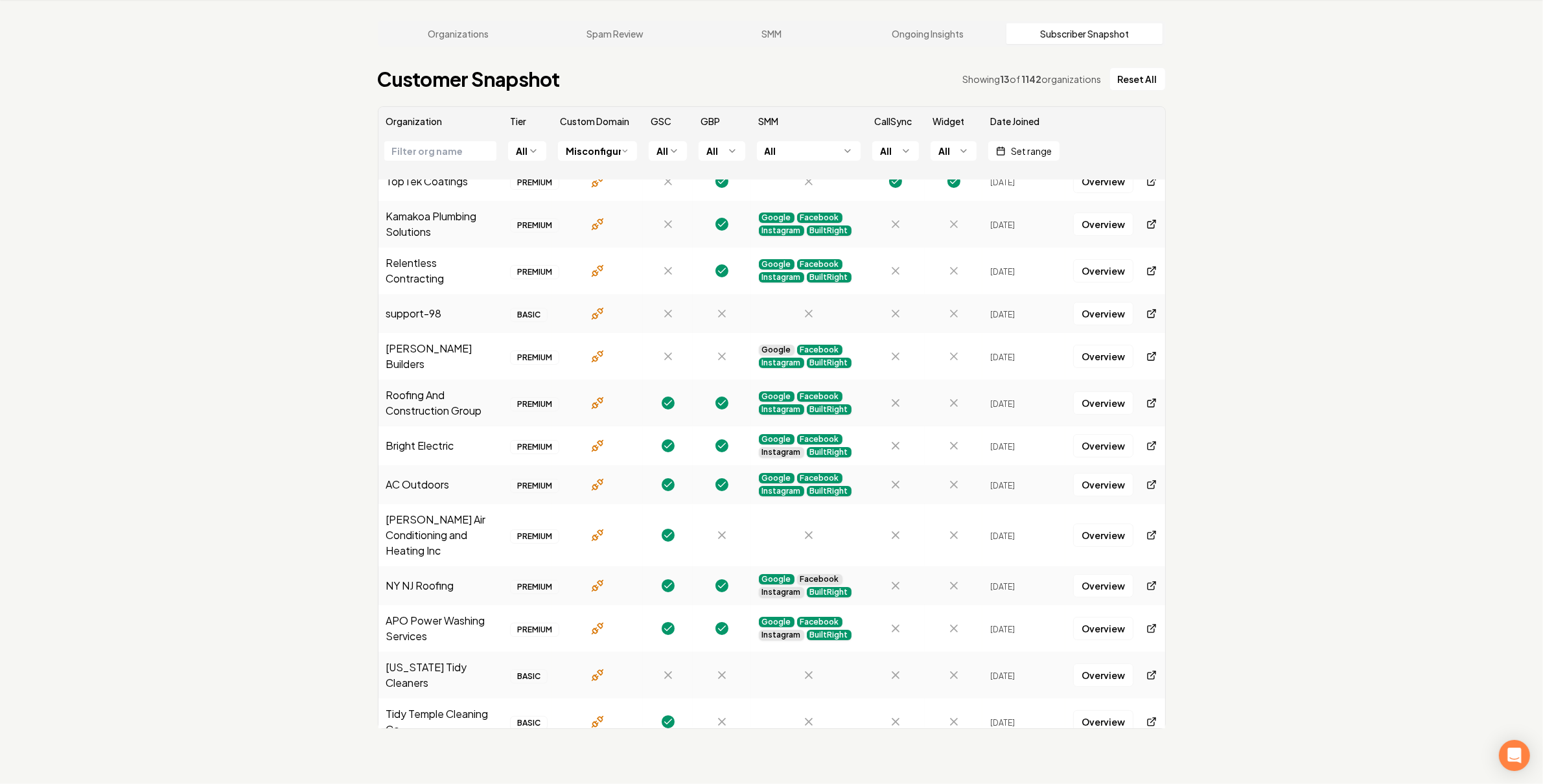
click at [422, 579] on td "NY NJ Roofing" at bounding box center [440, 586] width 125 height 39
copy td "NY NJ Roofing"
click at [1102, 581] on link "Overview" at bounding box center [1104, 586] width 60 height 23
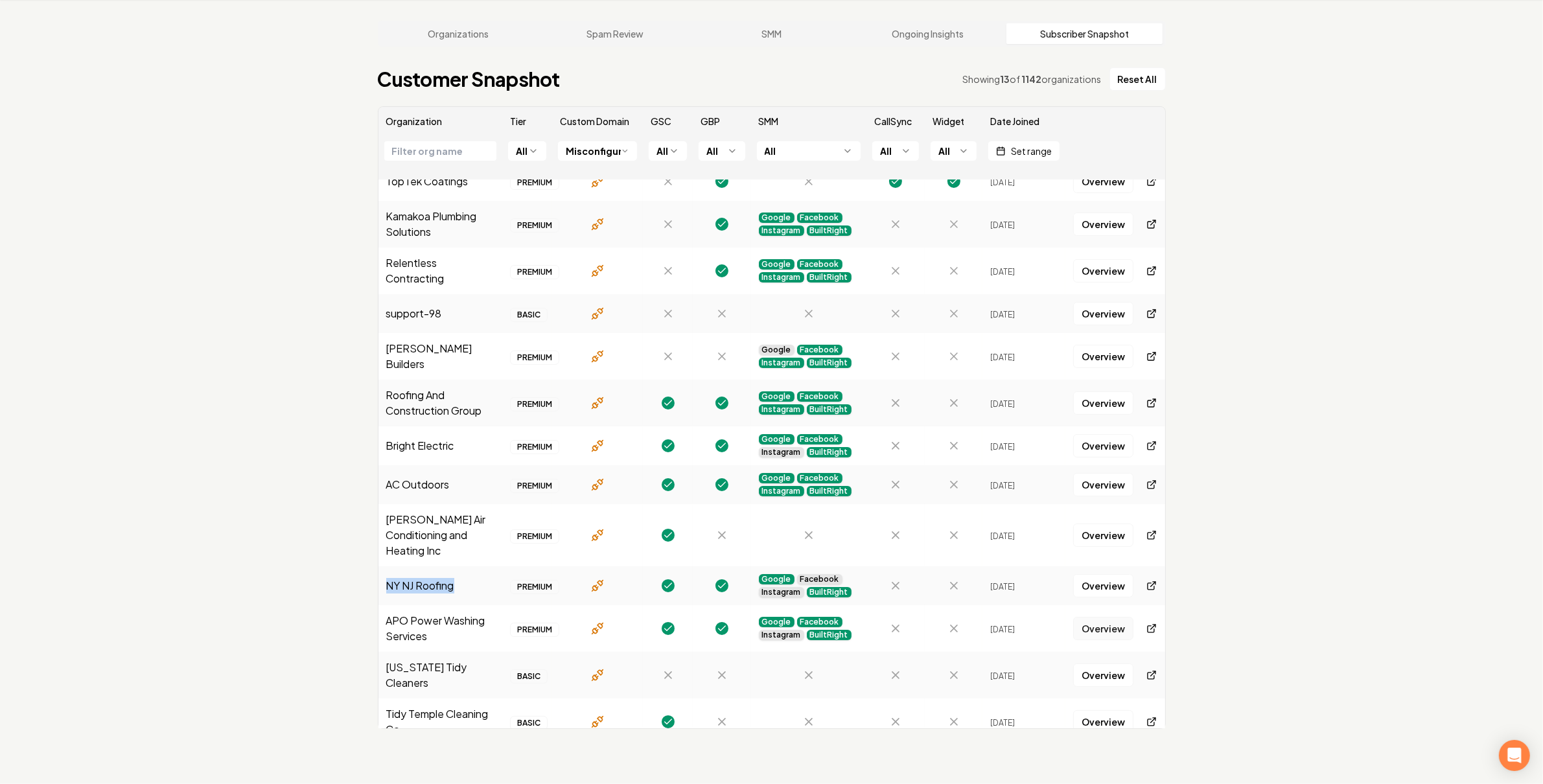
click at [1081, 619] on link "Overview" at bounding box center [1104, 628] width 60 height 23
click at [1096, 665] on link "Overview" at bounding box center [1104, 675] width 60 height 23
click at [436, 698] on td "Tidy Temple Cleaning Co" at bounding box center [440, 721] width 125 height 46
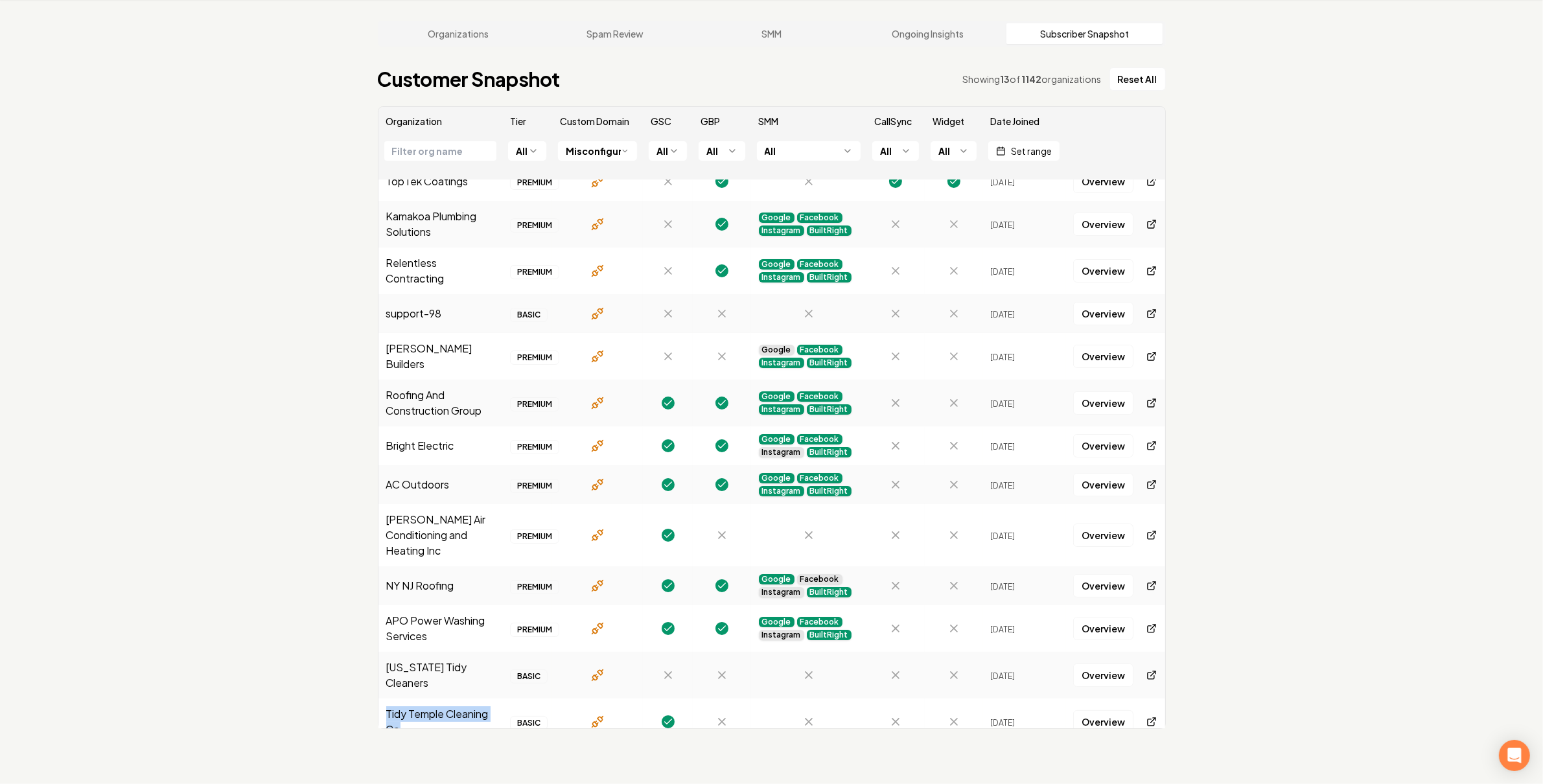
copy td "Tidy Temple Cleaning Co"
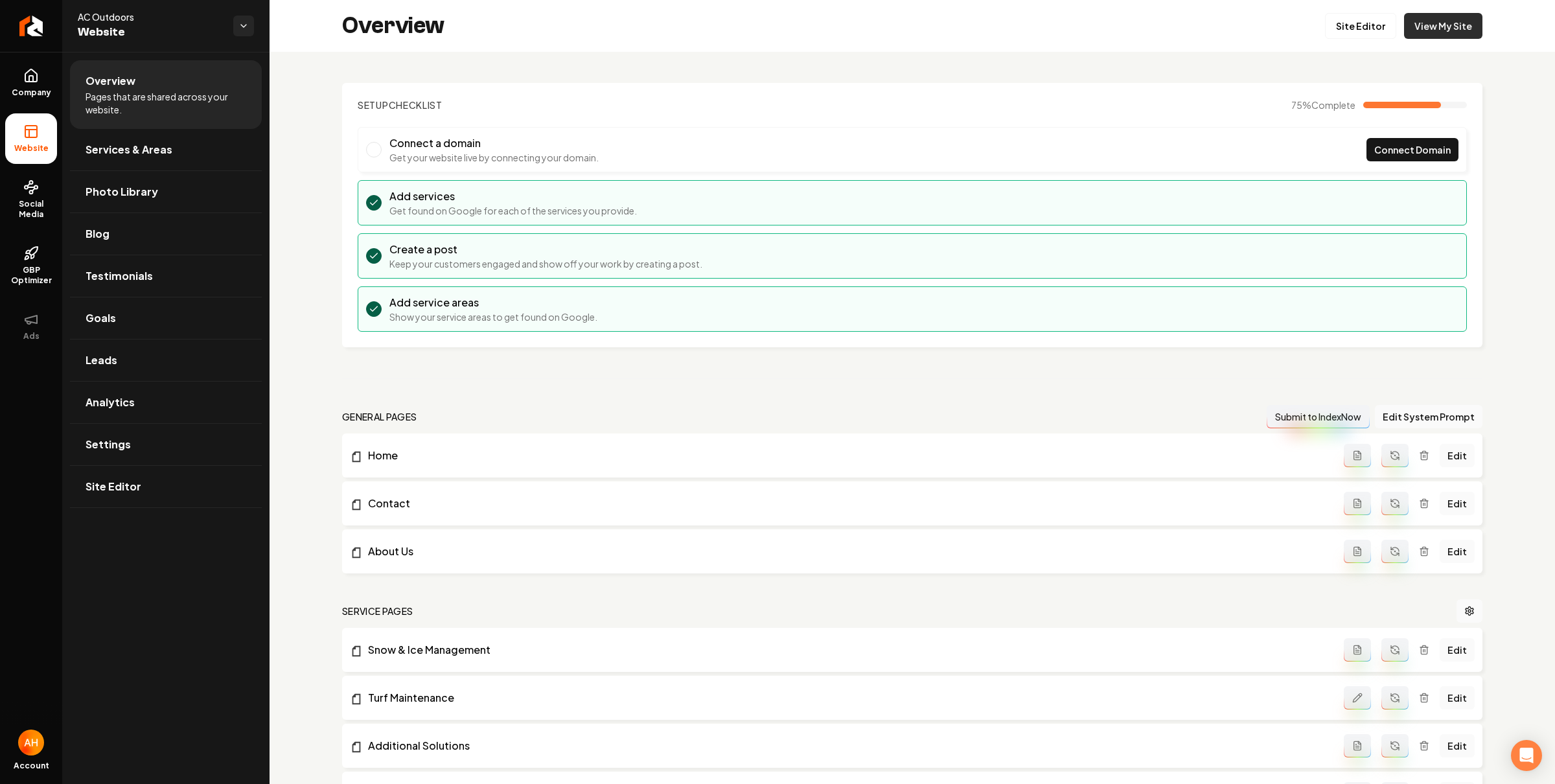
click at [1407, 27] on link "View My Site" at bounding box center [1443, 26] width 78 height 26
click at [183, 457] on link "Settings" at bounding box center [166, 444] width 192 height 42
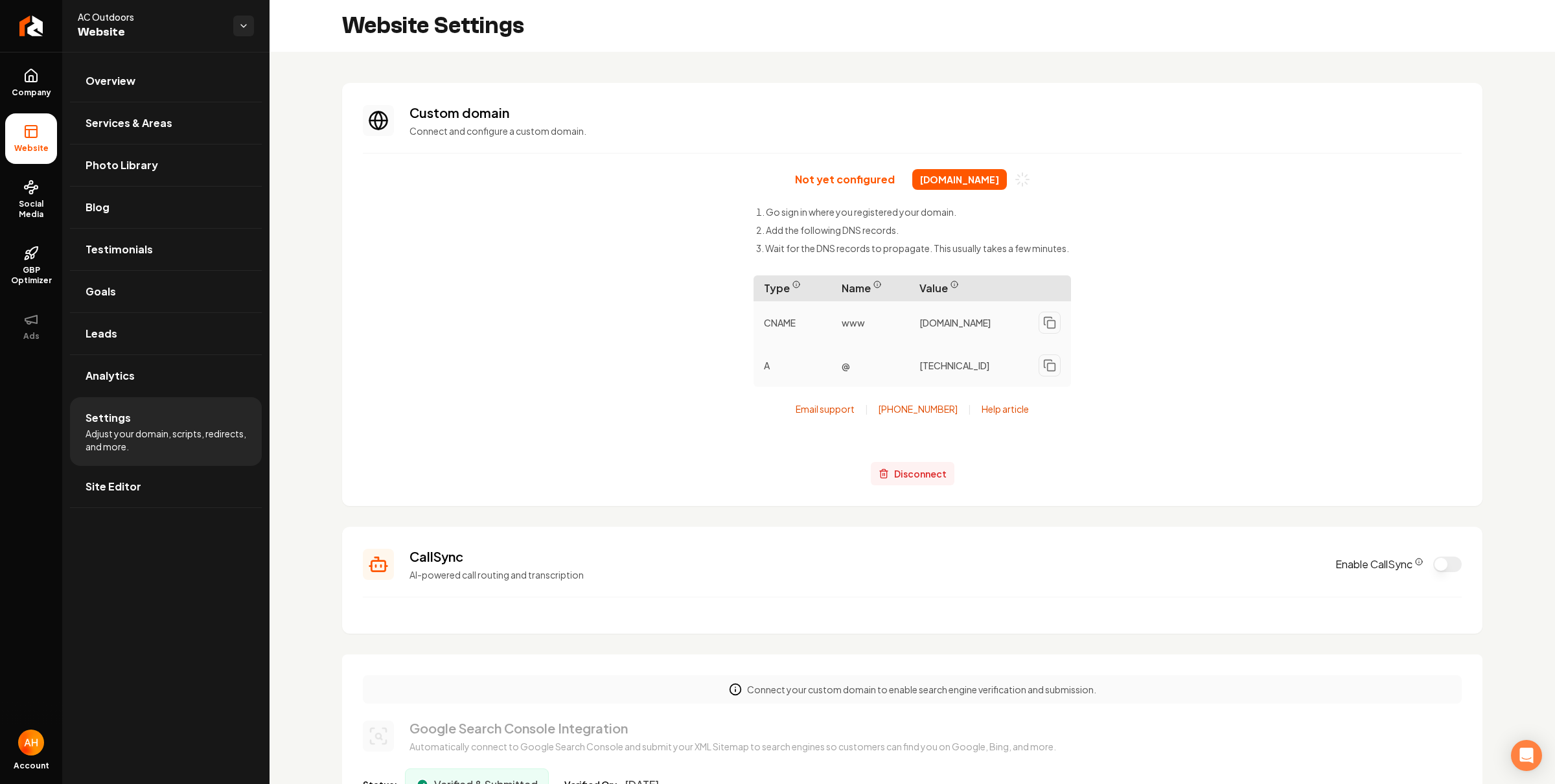
click at [915, 478] on span "Disconnect" at bounding box center [919, 473] width 52 height 13
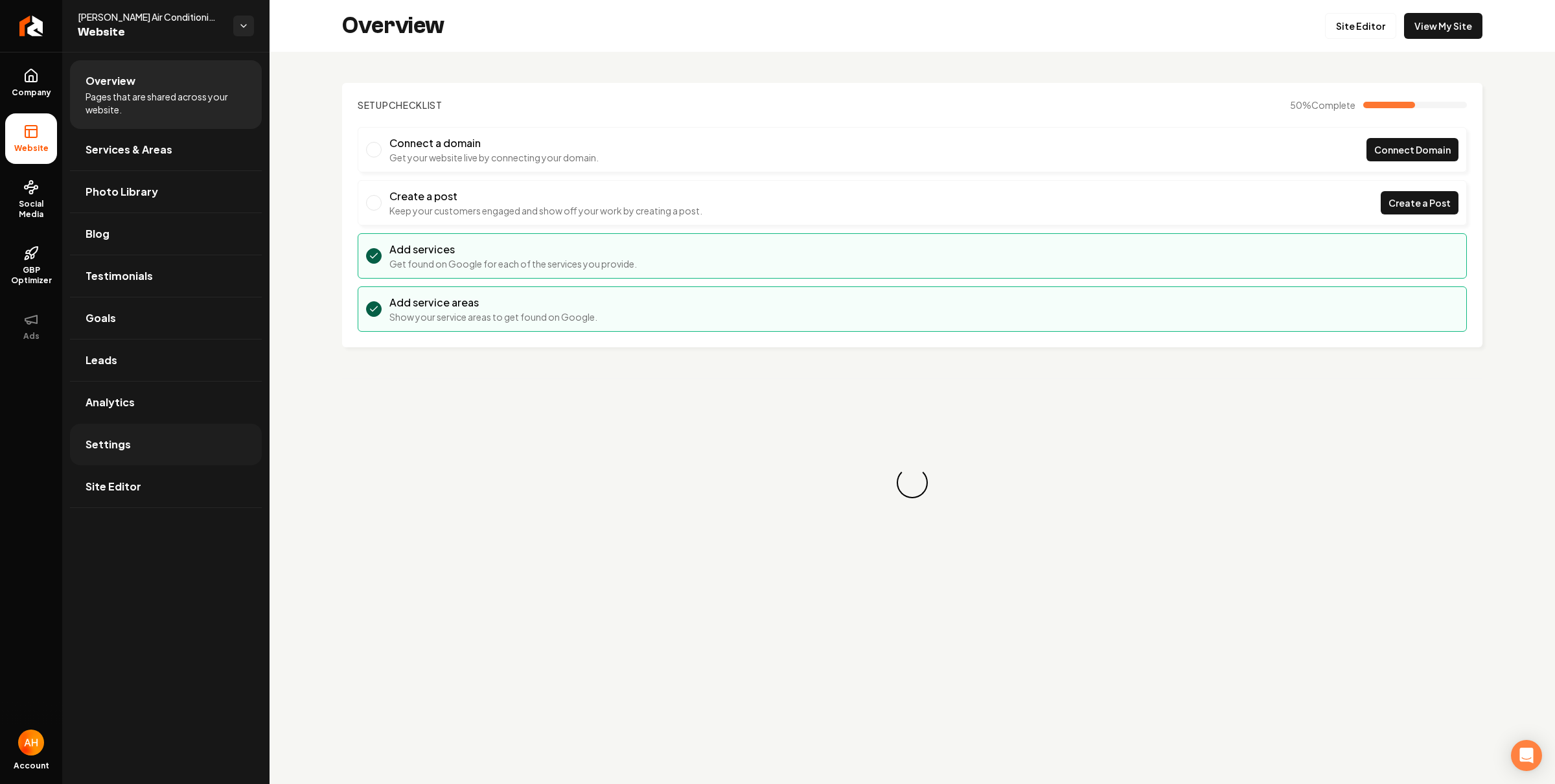
click at [177, 453] on link "Settings" at bounding box center [166, 444] width 192 height 42
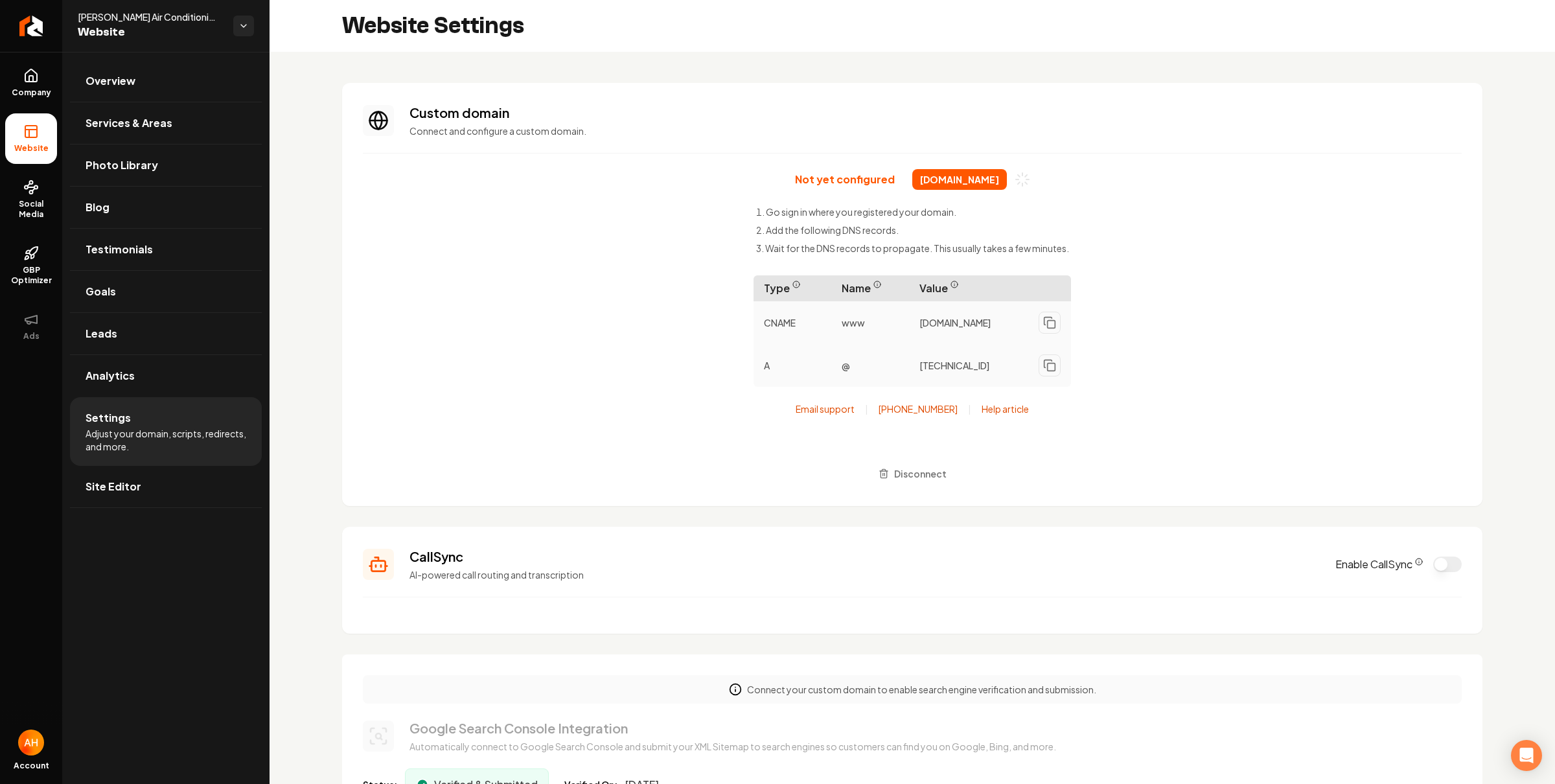
click at [959, 173] on span "[DOMAIN_NAME]" at bounding box center [959, 179] width 94 height 20
click at [958, 176] on span "canoair.com" at bounding box center [959, 179] width 94 height 20
click at [175, 76] on link "Overview" at bounding box center [166, 81] width 192 height 42
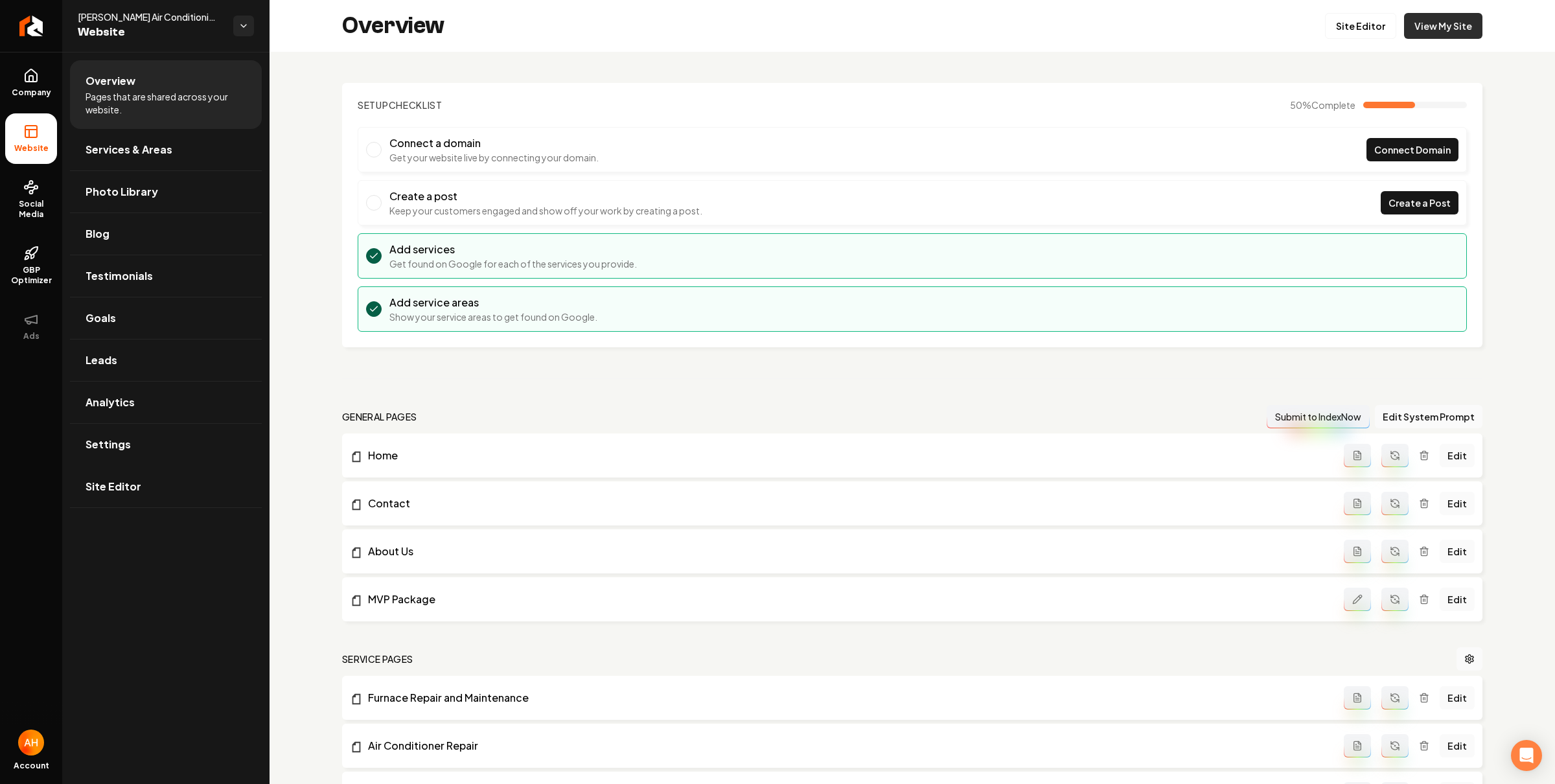
click at [1429, 31] on link "View My Site" at bounding box center [1443, 26] width 78 height 26
click at [12, 217] on span "Social Media" at bounding box center [31, 209] width 52 height 20
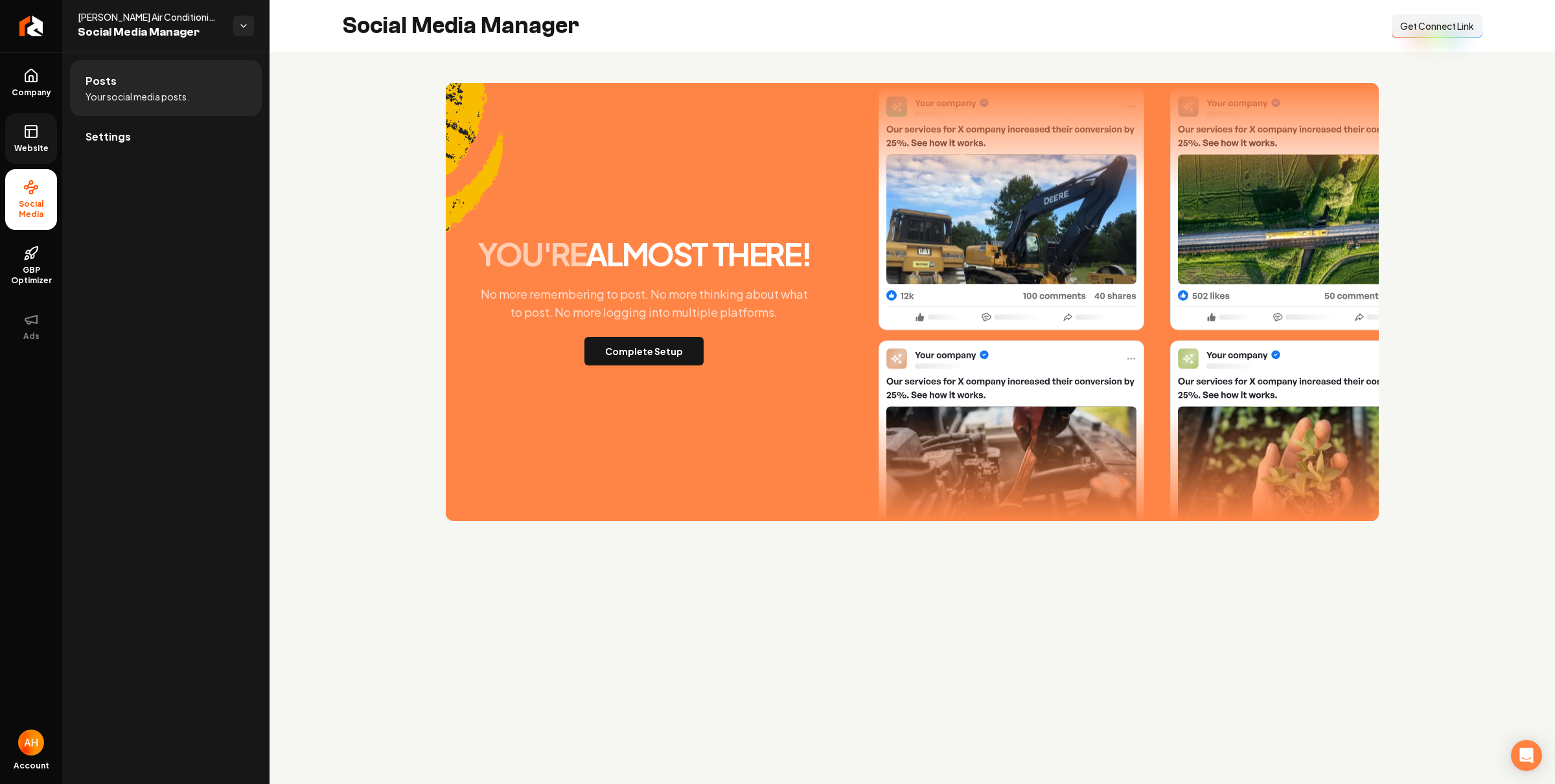
click at [41, 128] on link "Website" at bounding box center [31, 139] width 52 height 51
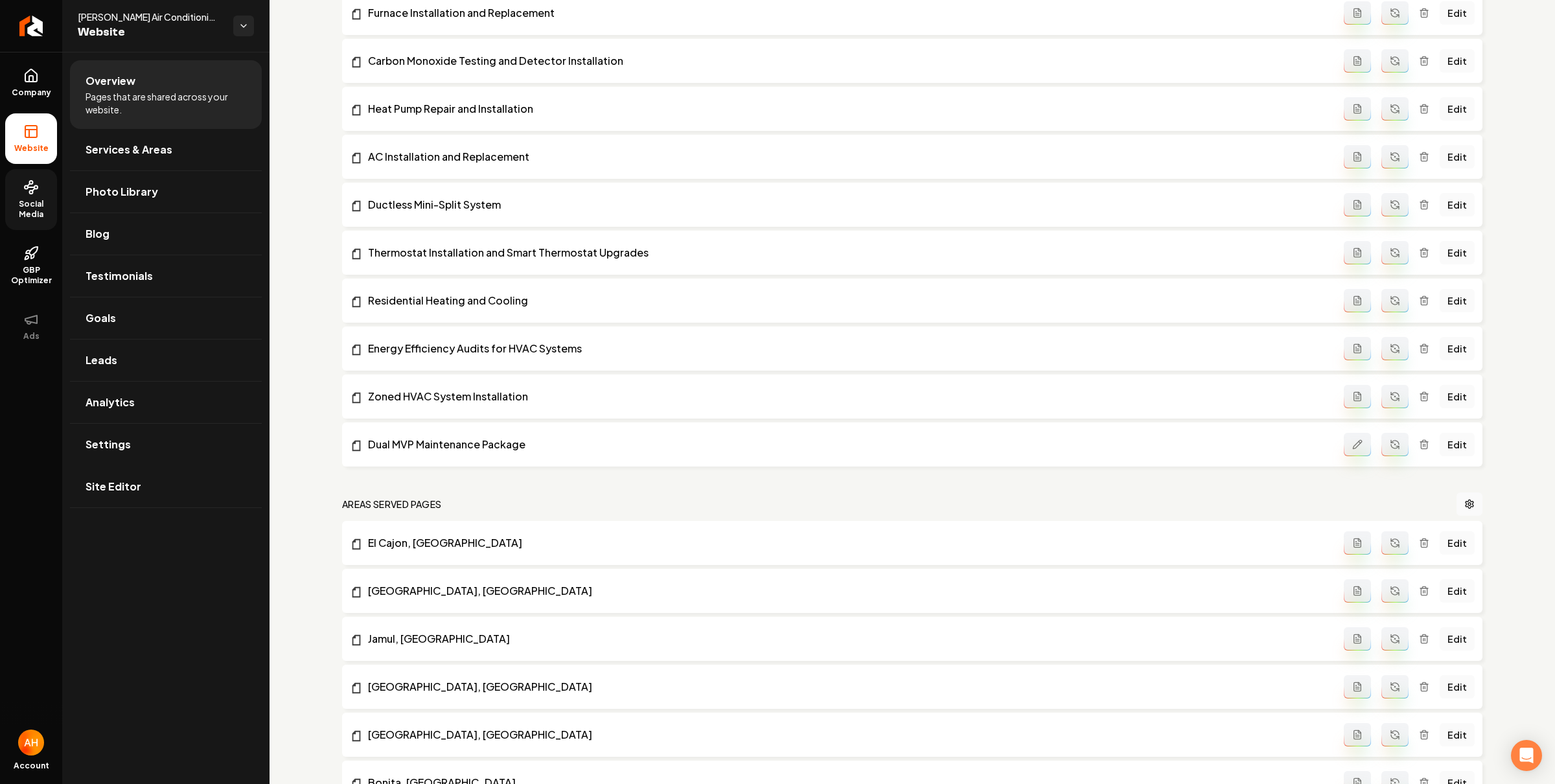
scroll to position [1404, 0]
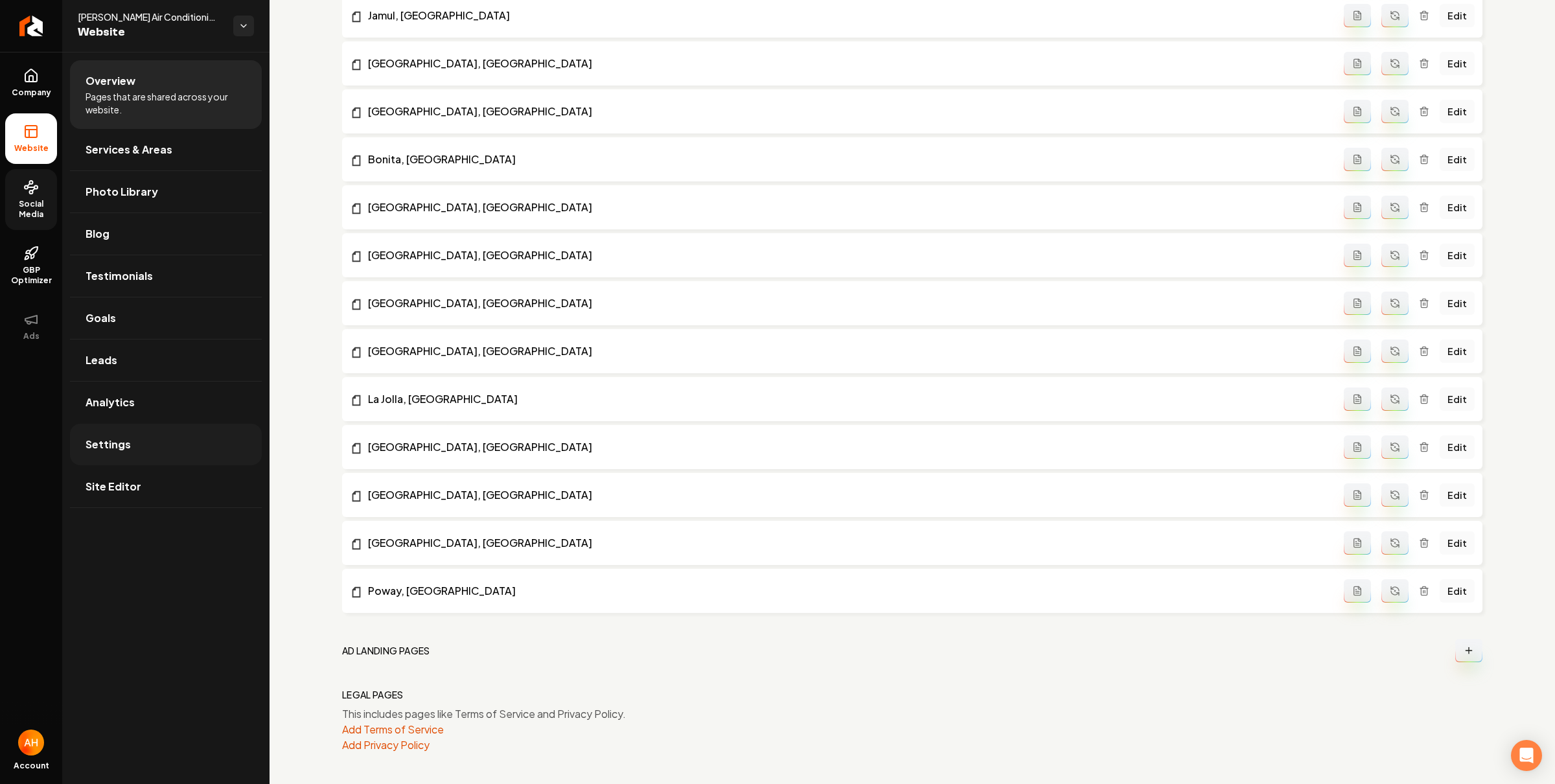
click at [149, 445] on link "Settings" at bounding box center [166, 444] width 192 height 42
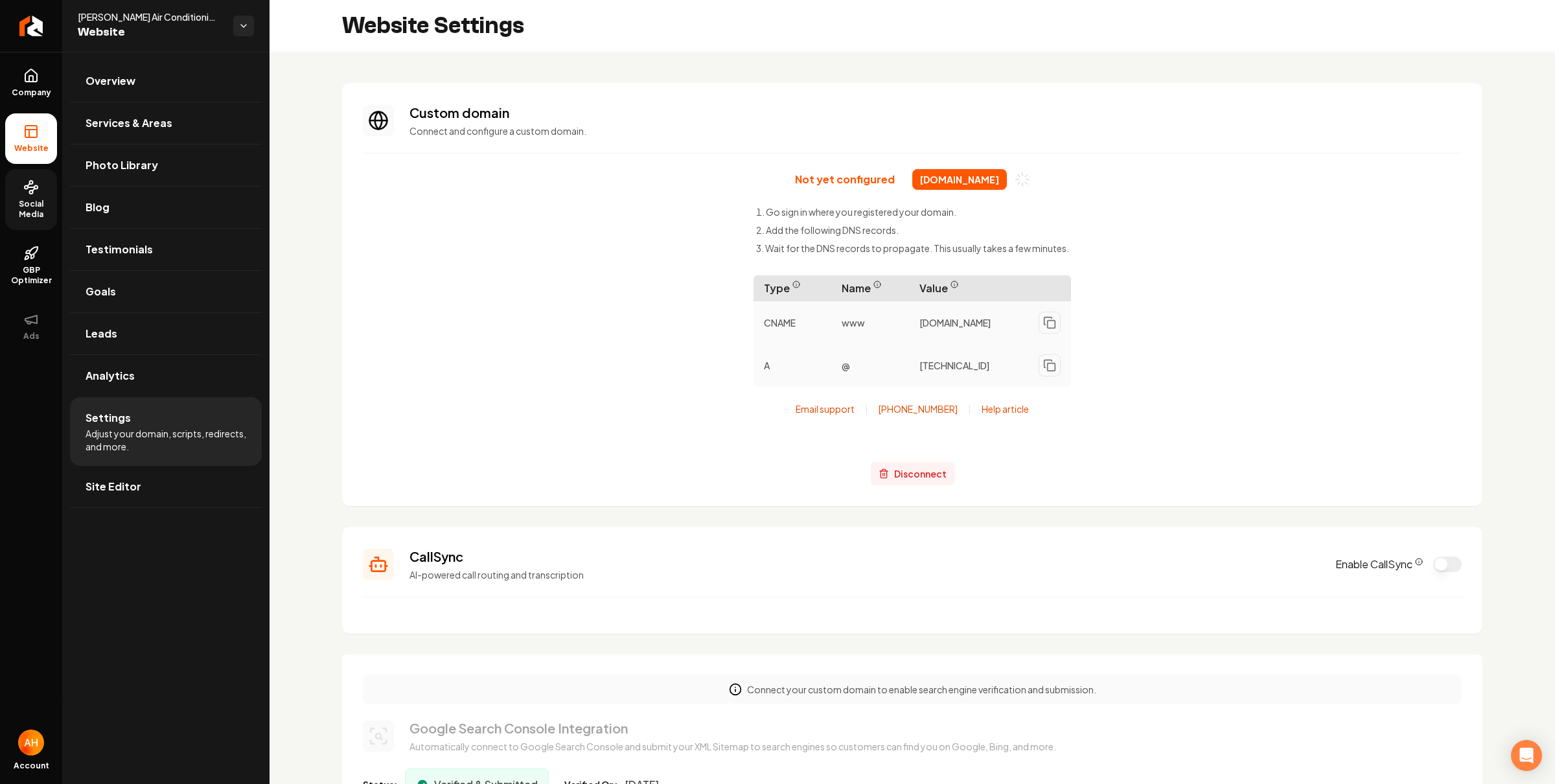
click at [910, 474] on span "Disconnect" at bounding box center [919, 473] width 52 height 13
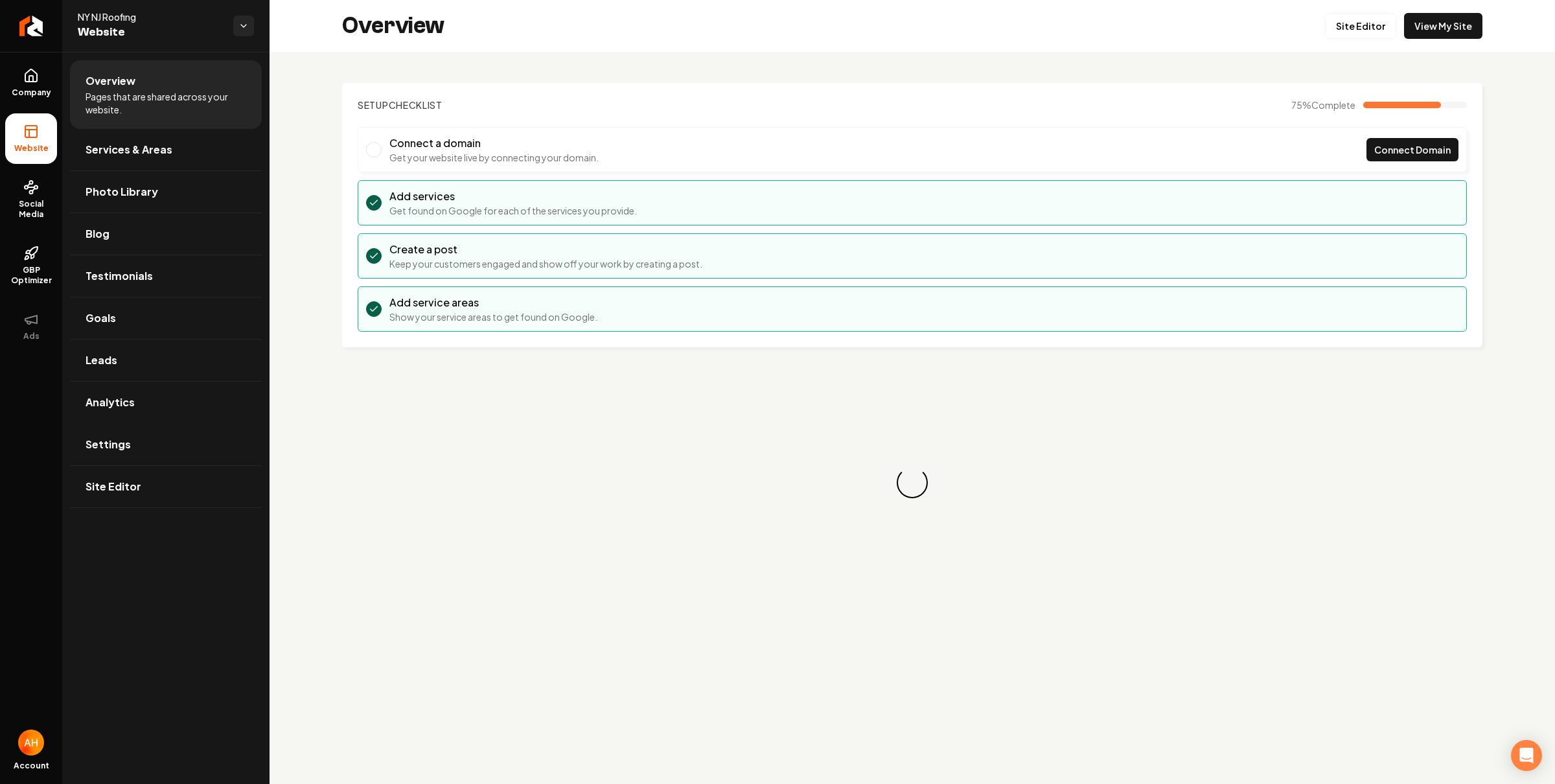
drag, startPoint x: 202, startPoint y: 436, endPoint x: 522, endPoint y: 354, distance: 330.3
click at [201, 436] on link "Settings" at bounding box center [166, 444] width 192 height 42
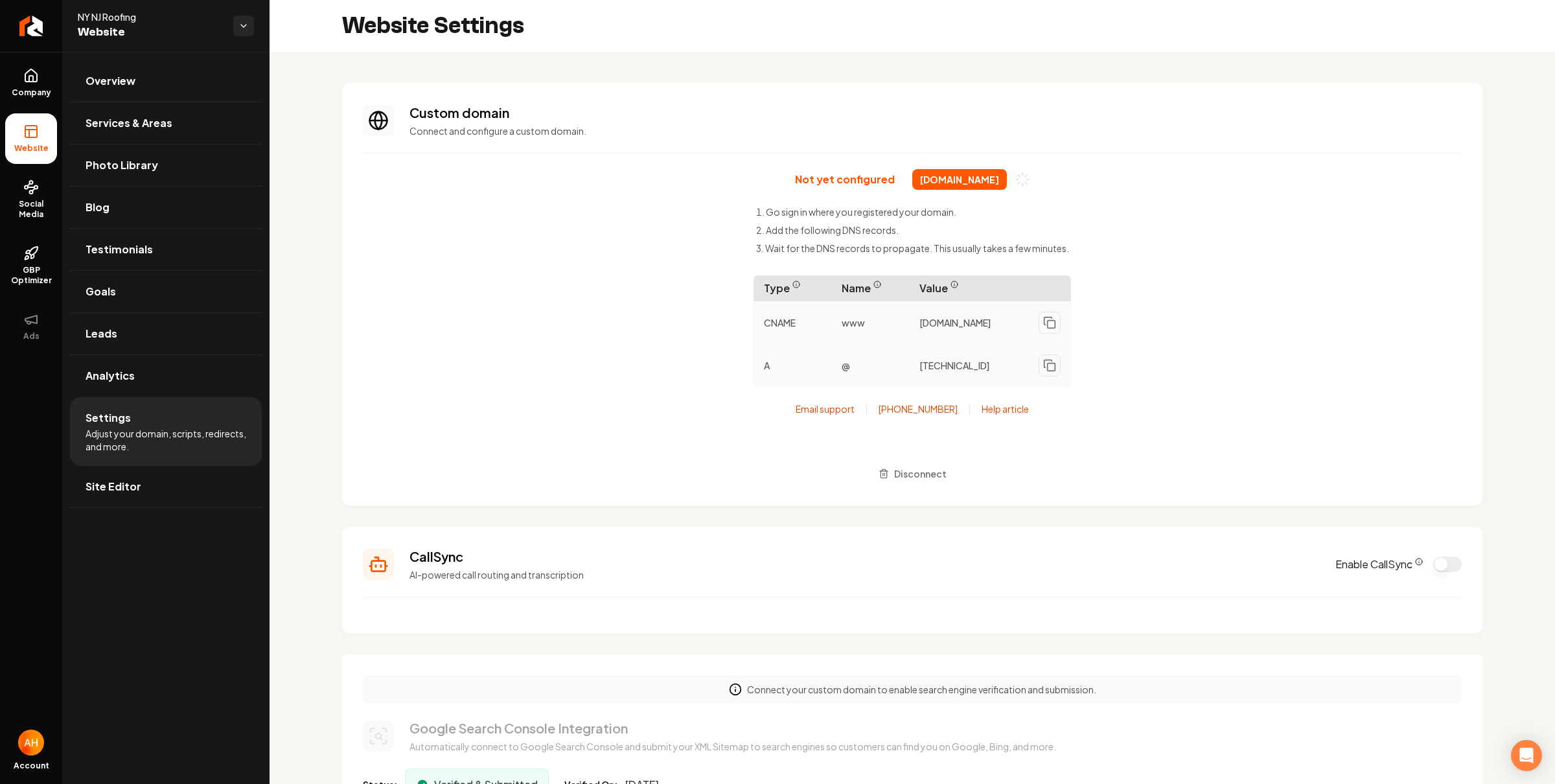
click at [946, 174] on span "[DOMAIN_NAME]" at bounding box center [959, 179] width 94 height 20
click at [946, 174] on span "nynj-roofing.com" at bounding box center [959, 179] width 94 height 20
copy div "nynj-roofing.com"
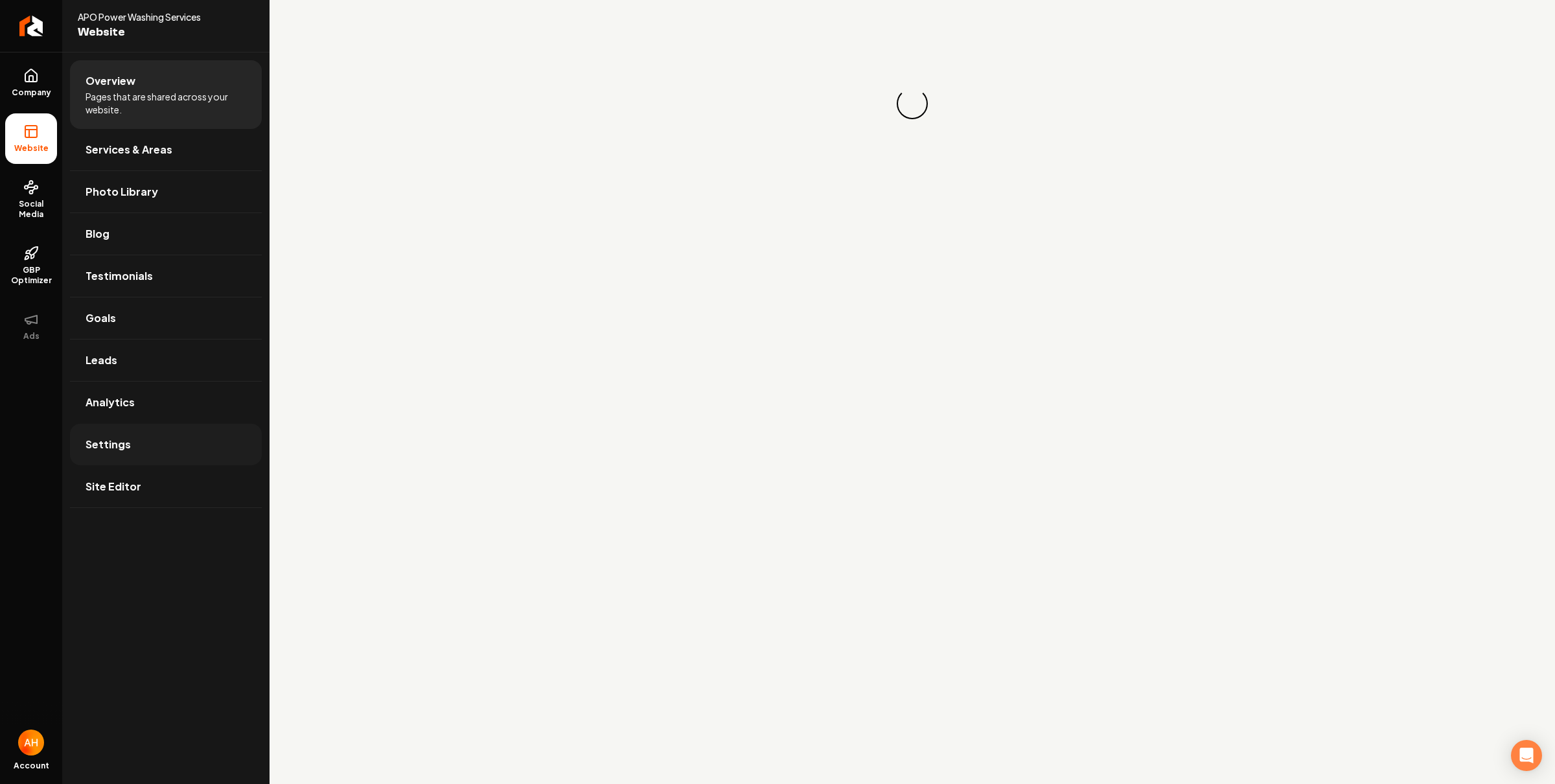
click at [182, 442] on link "Settings" at bounding box center [166, 444] width 192 height 42
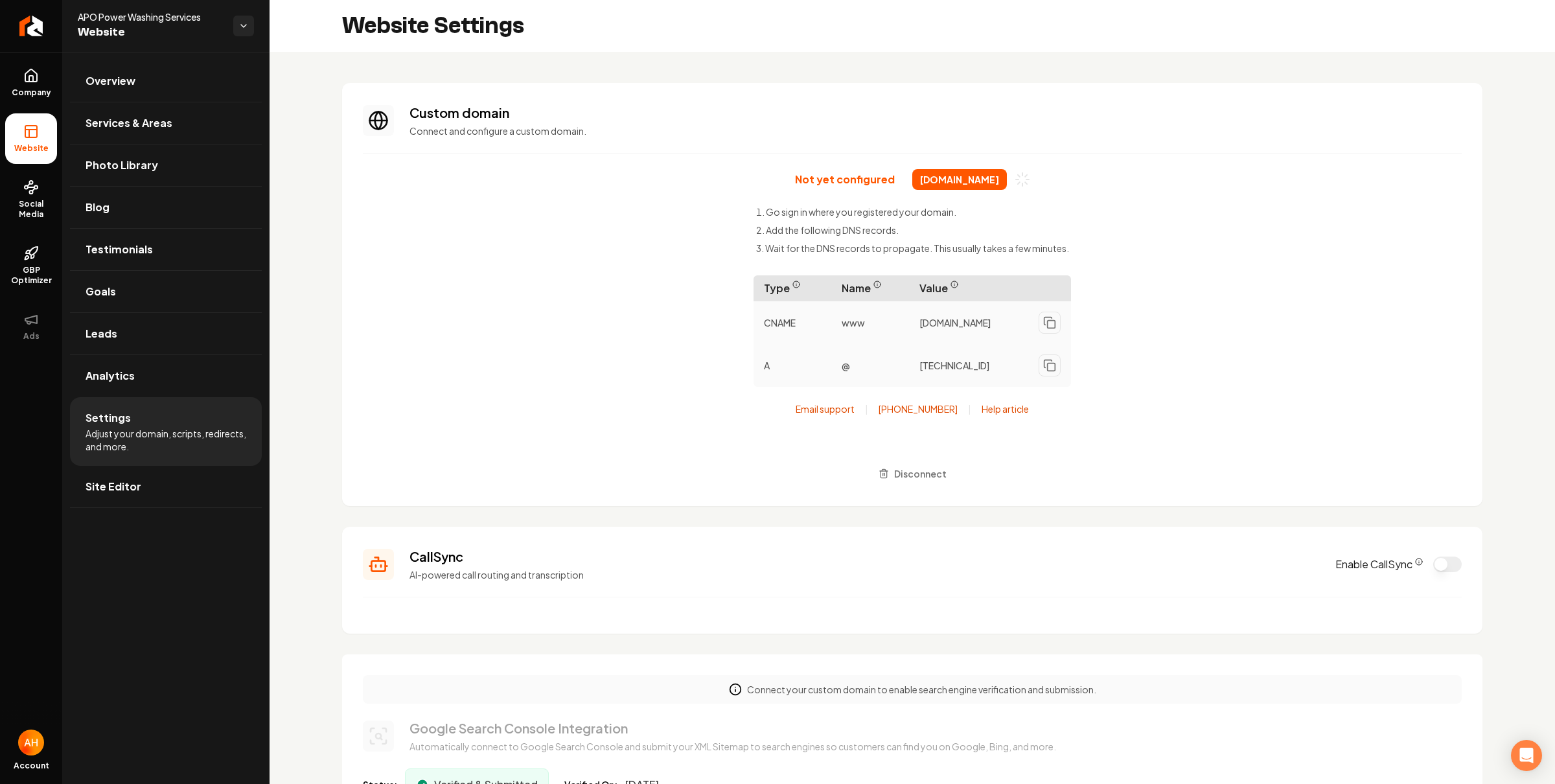
click at [934, 181] on span "apopowerwashing.com" at bounding box center [959, 179] width 94 height 20
copy div "apopowerwashing.com"
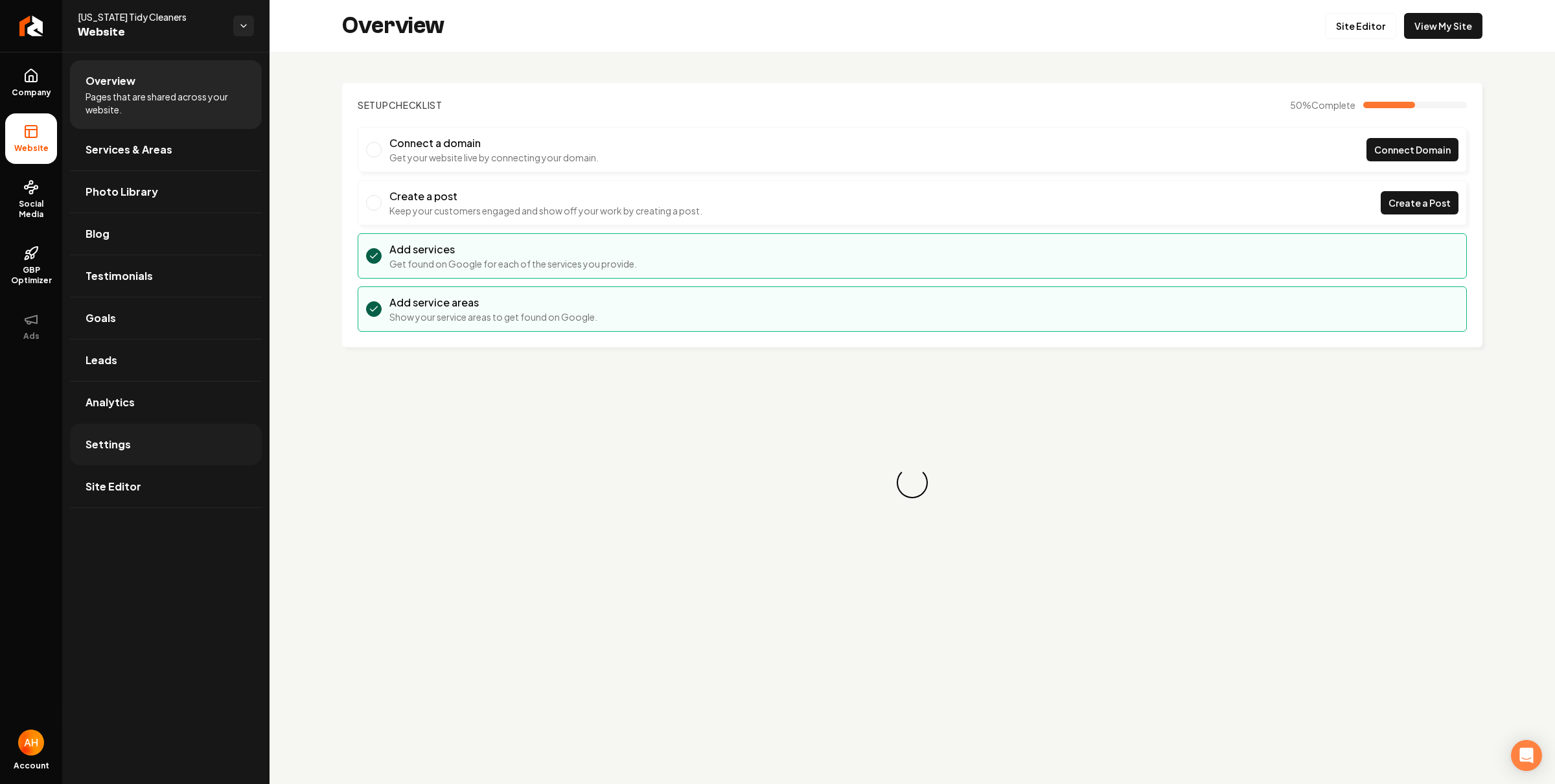
click at [223, 452] on link "Settings" at bounding box center [166, 444] width 192 height 42
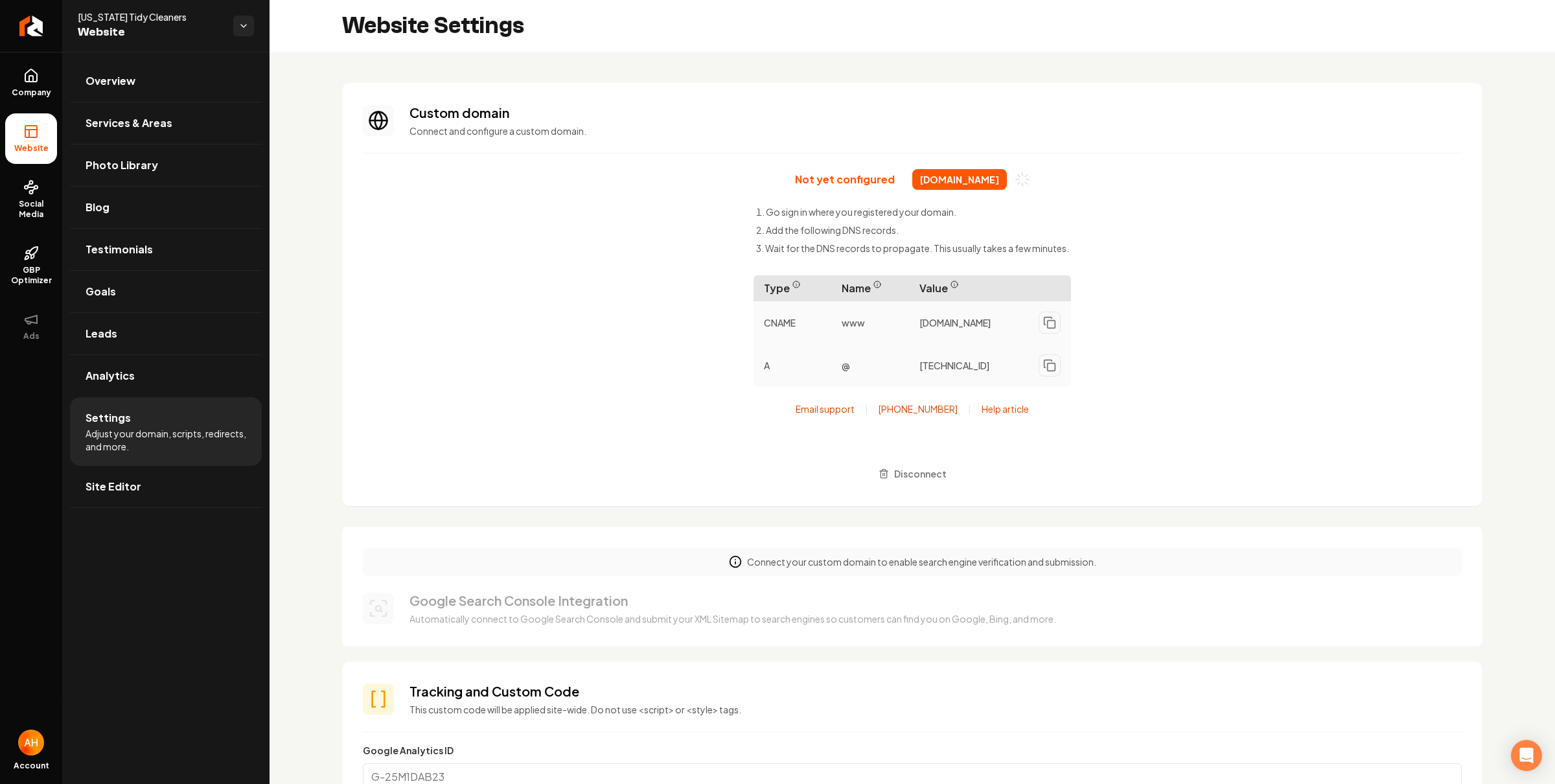
click at [931, 182] on span "[DOMAIN_NAME]" at bounding box center [959, 179] width 94 height 20
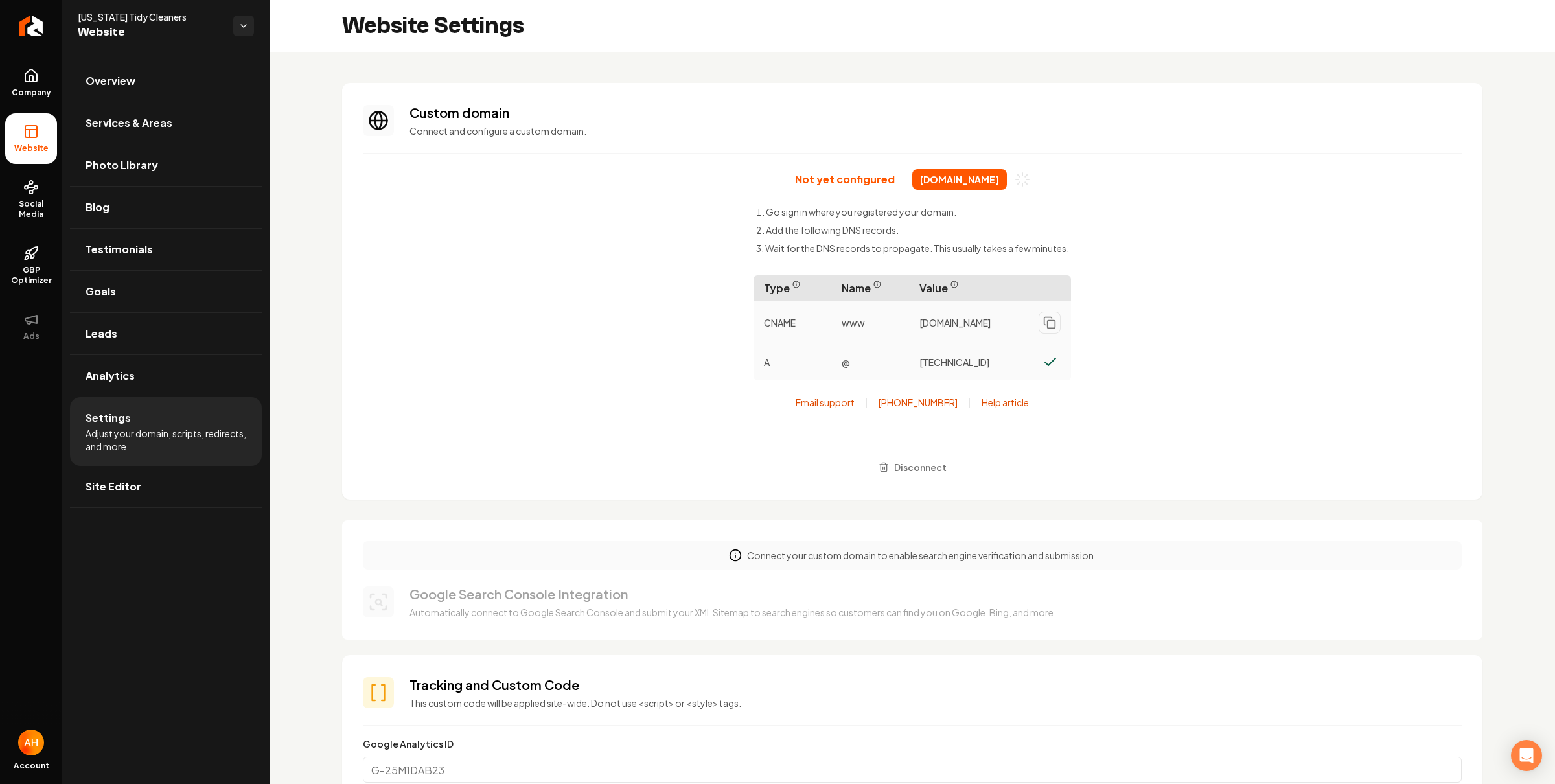
click at [931, 182] on span "[DOMAIN_NAME]" at bounding box center [959, 179] width 94 height 20
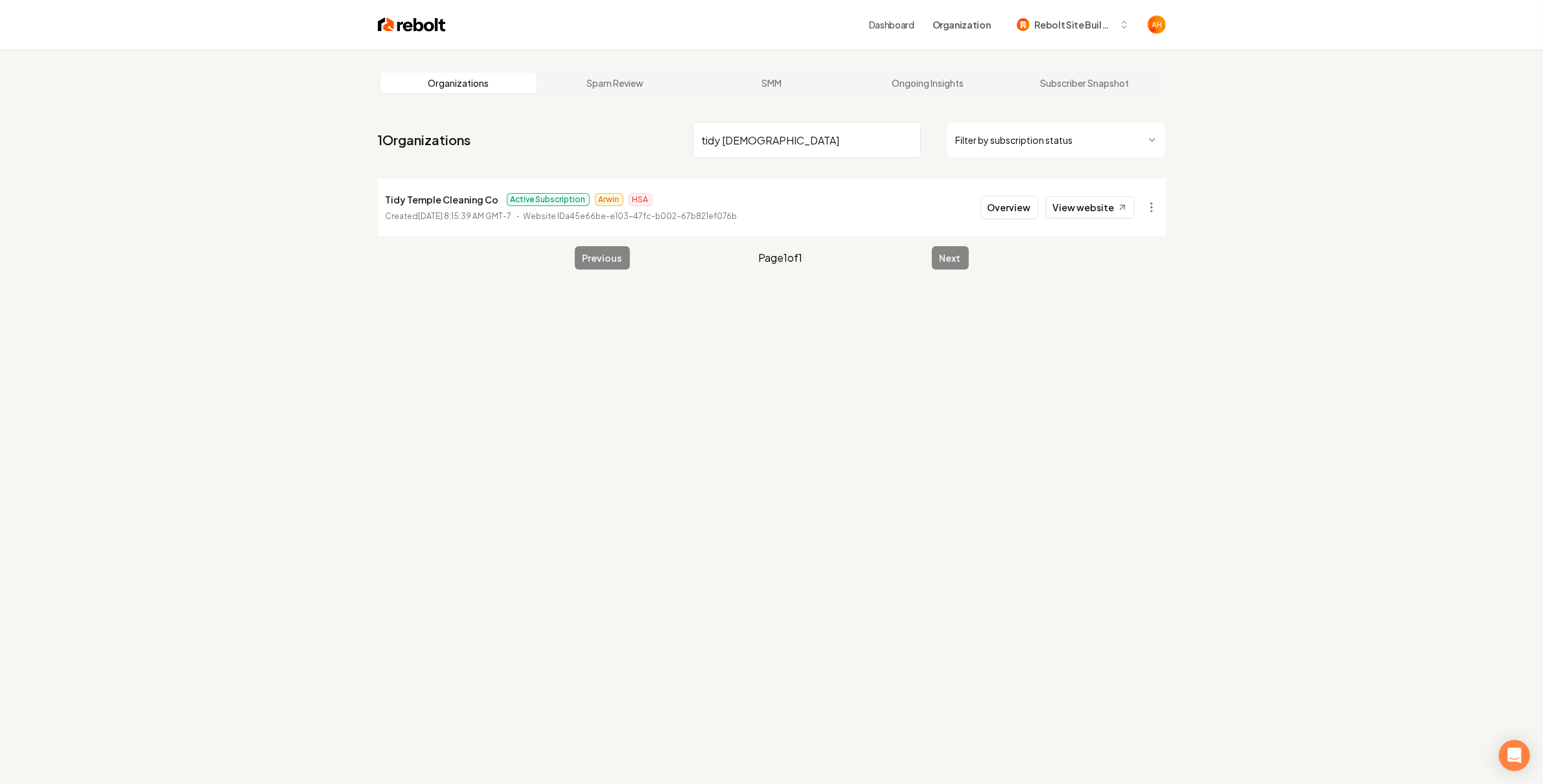
type input "tidy [DEMOGRAPHIC_DATA]"
drag, startPoint x: 1166, startPoint y: 203, endPoint x: 1154, endPoint y: 214, distance: 16.3
click at [1165, 203] on main "Organizations Spam Review SMM Ongoing Insights Subscriber Snapshot 1 Organizati…" at bounding box center [771, 169] width 830 height 241
click at [1151, 213] on html "Dashboard Organization Rebolt Site Builder Organizations Spam Review SMM Ongoin…" at bounding box center [771, 392] width 1543 height 784
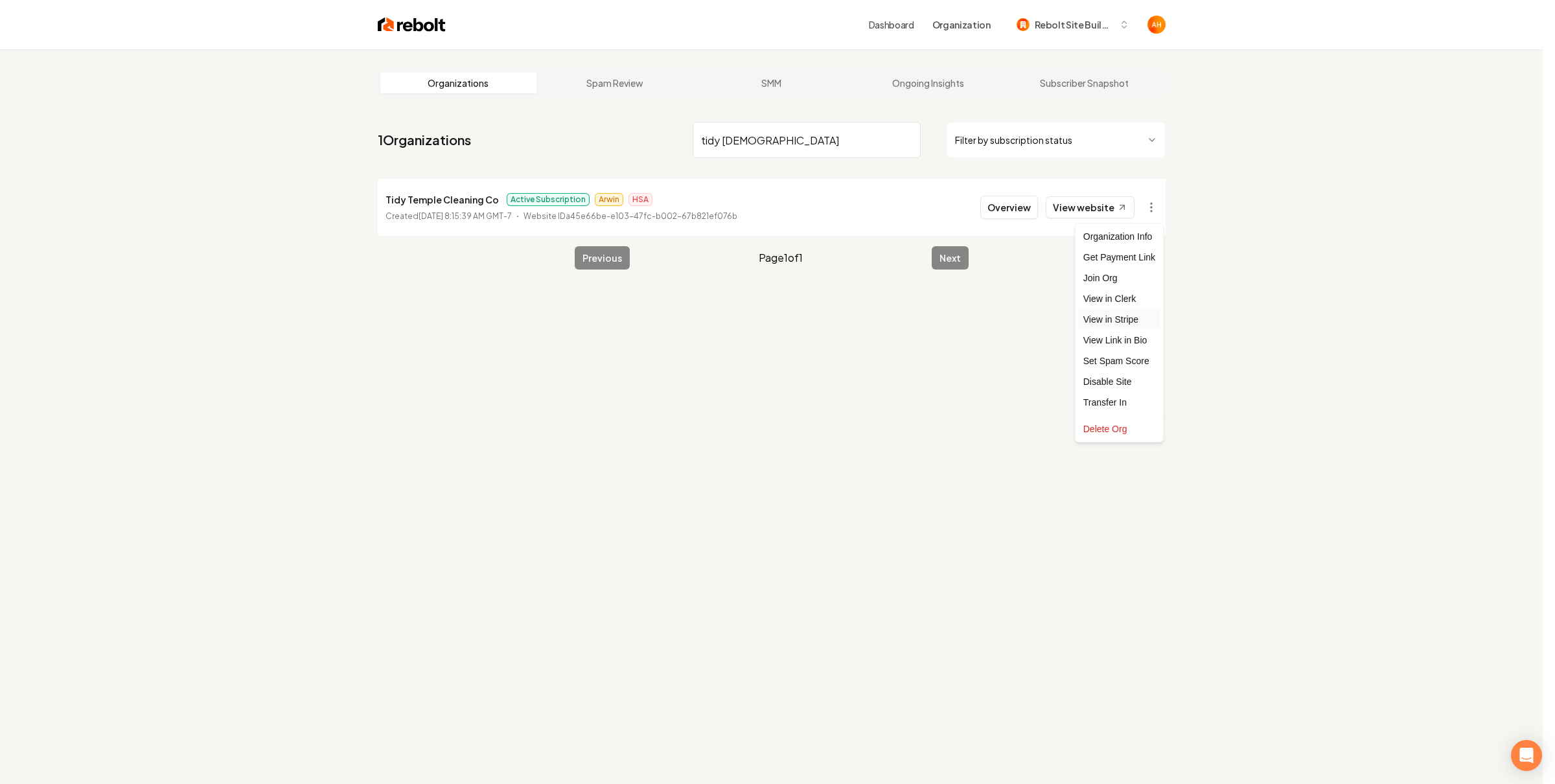
click at [1136, 314] on link "View in Stripe" at bounding box center [1118, 319] width 83 height 20
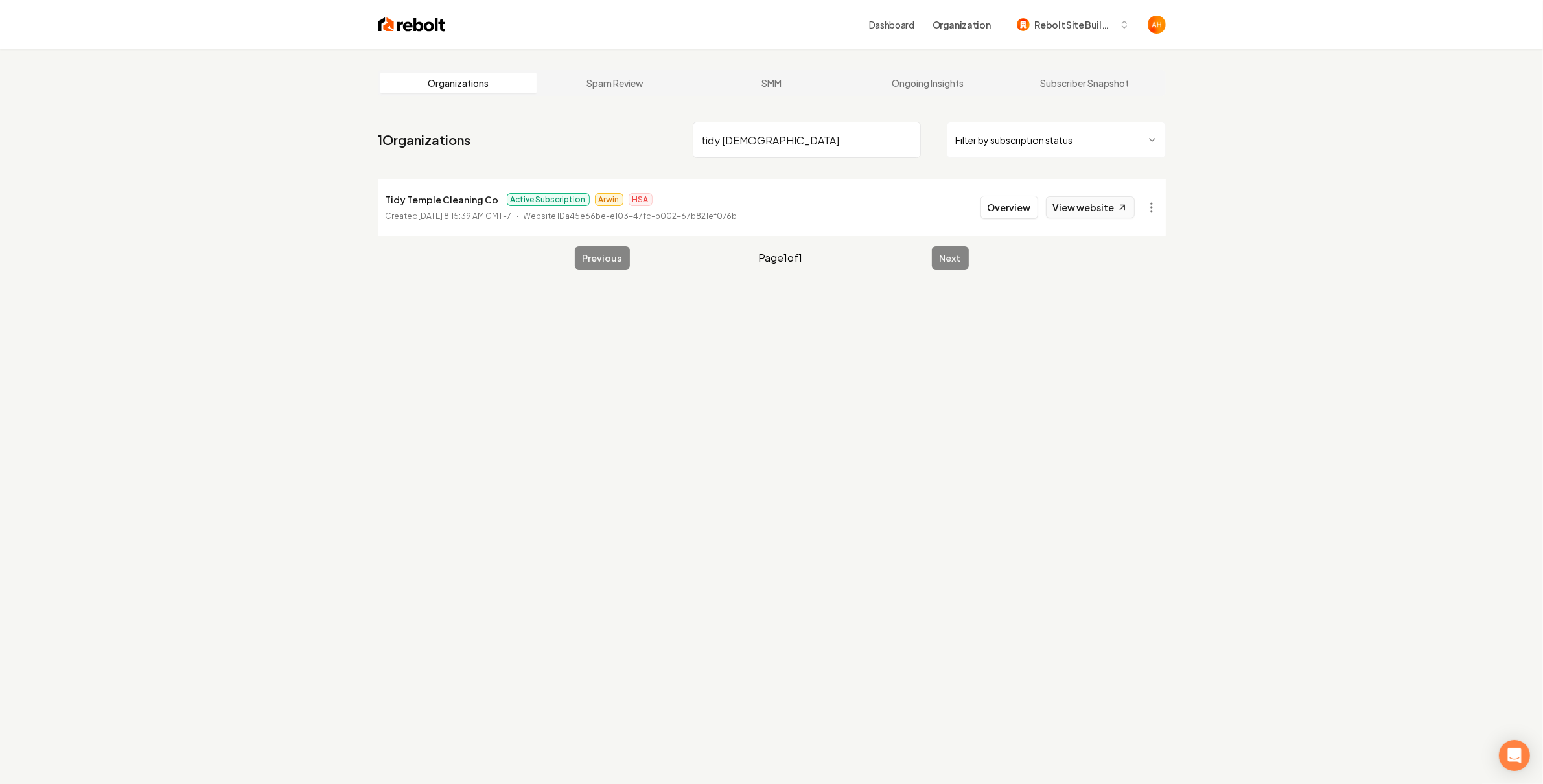
click at [1080, 209] on link "View website" at bounding box center [1090, 207] width 89 height 22
click at [1015, 213] on button "Overview" at bounding box center [1009, 207] width 58 height 23
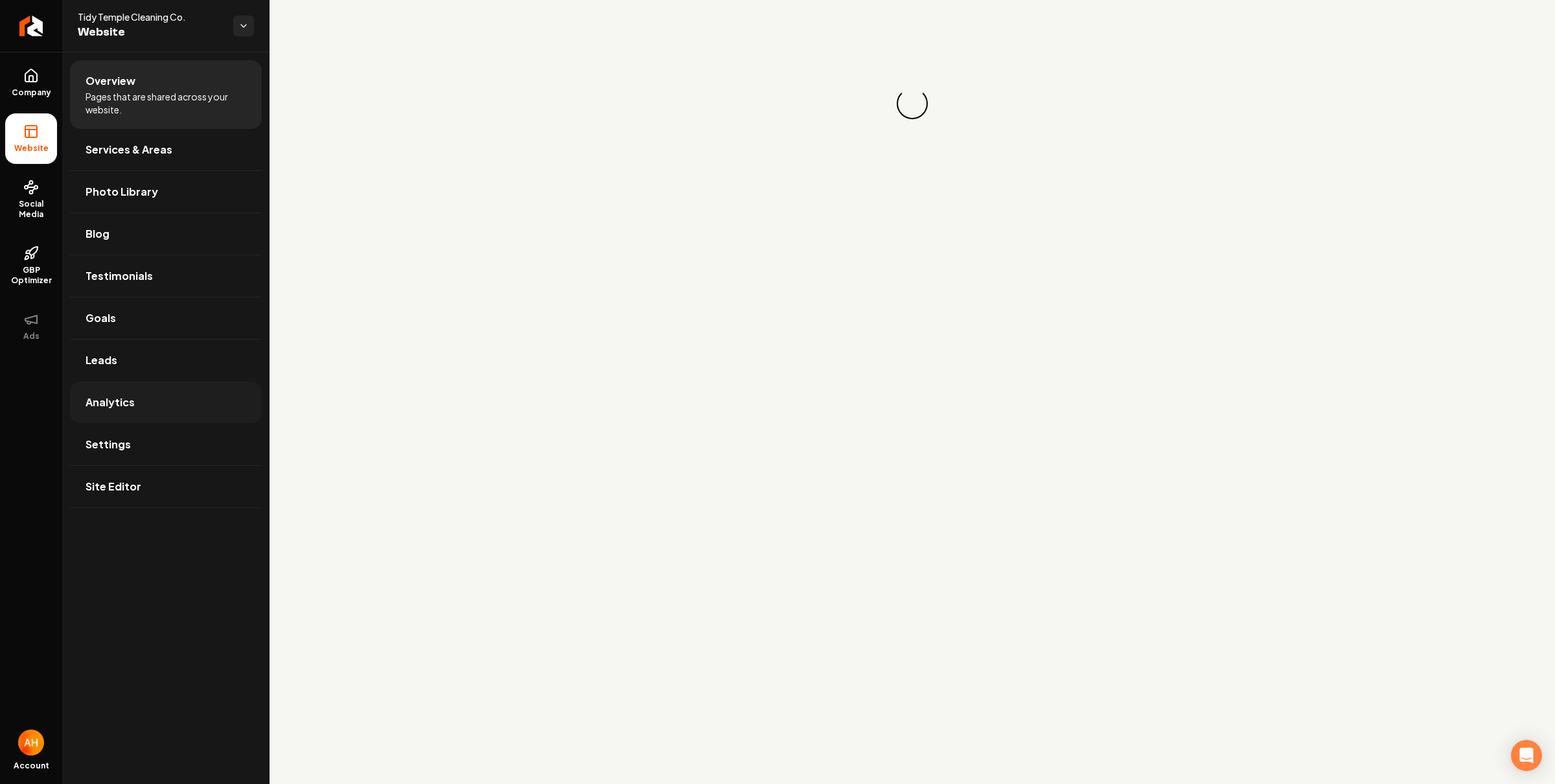
click at [155, 421] on link "Analytics" at bounding box center [166, 402] width 192 height 42
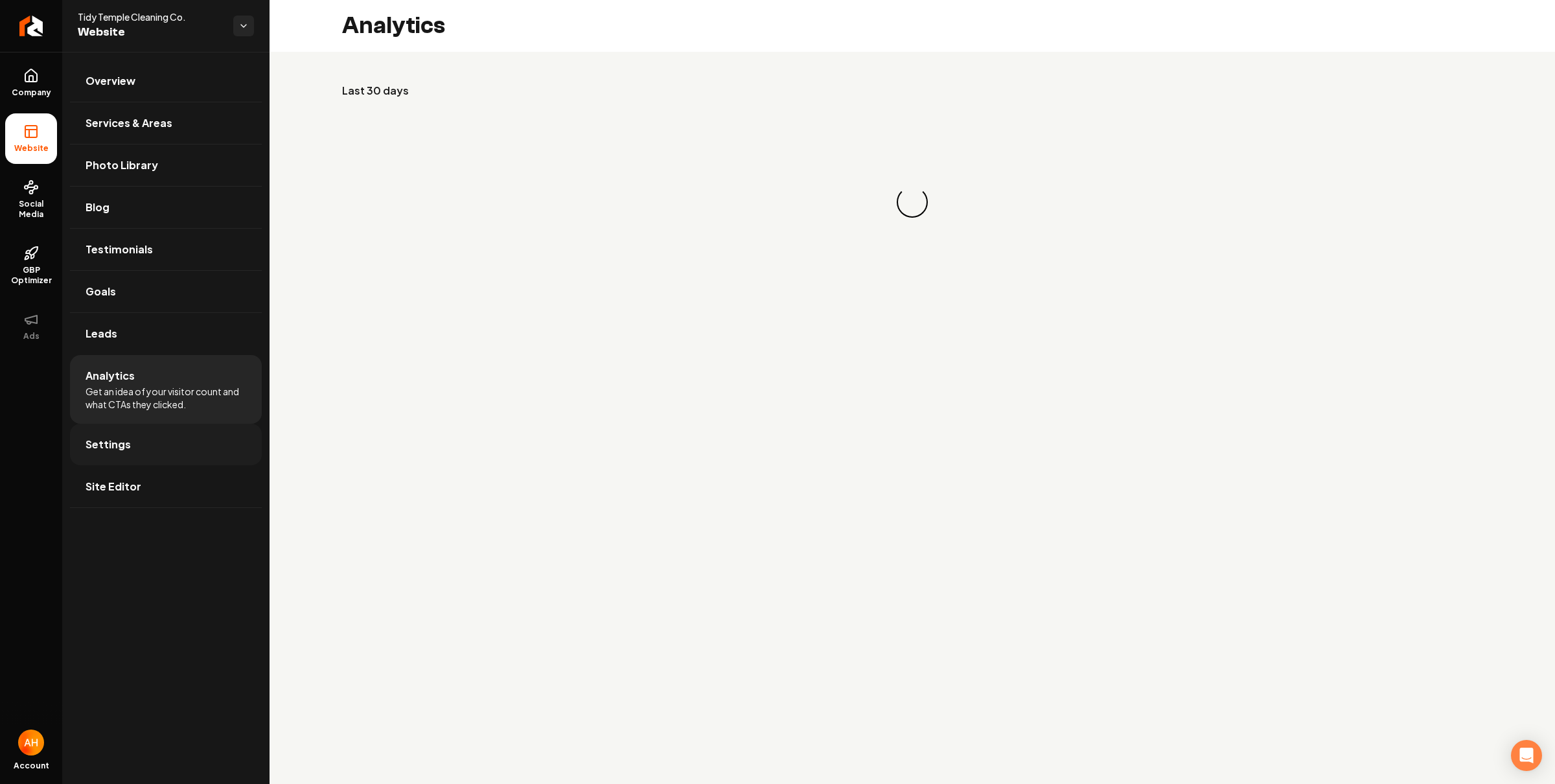
click at [151, 436] on link "Settings" at bounding box center [166, 444] width 192 height 42
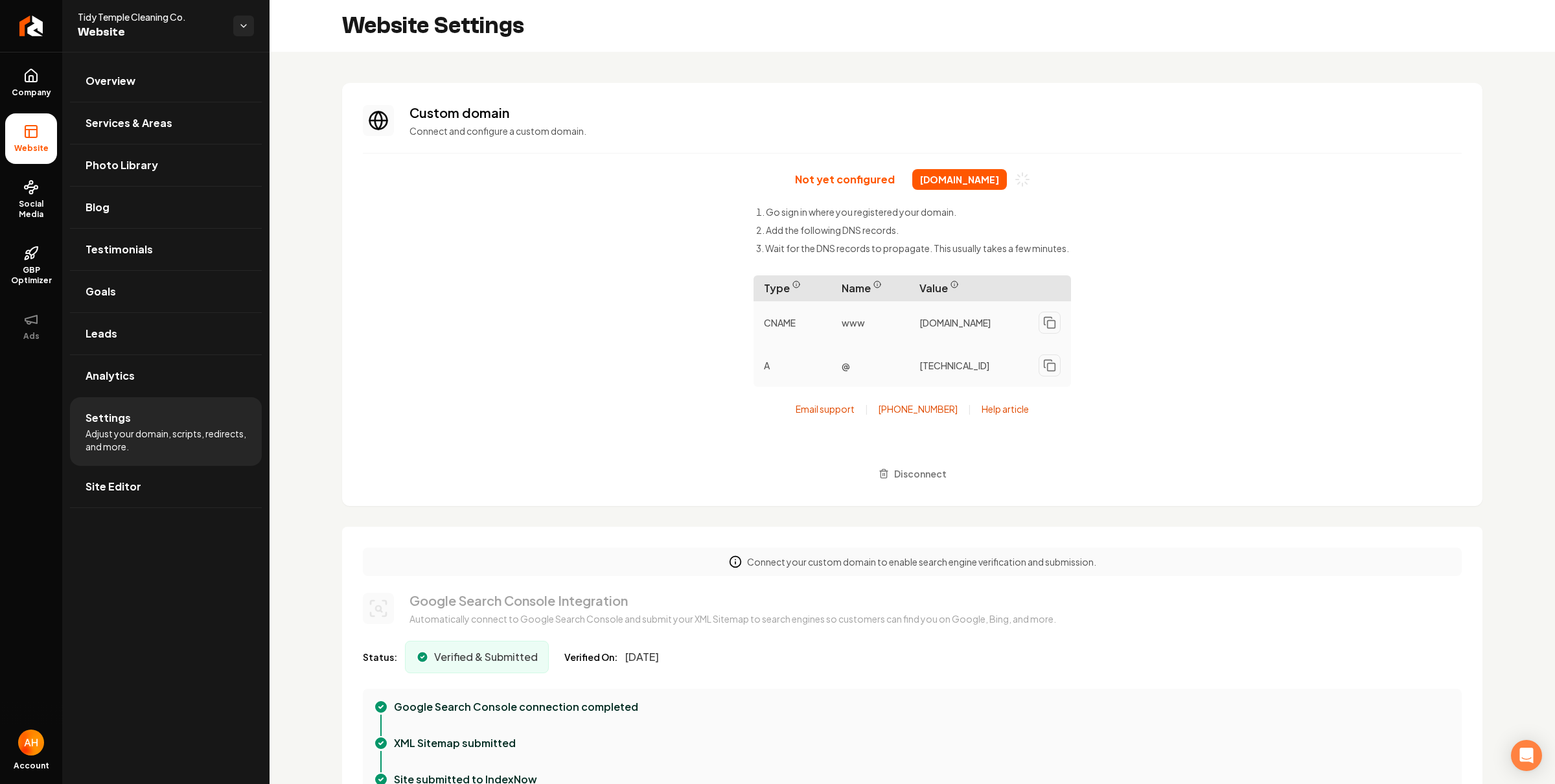
scroll to position [116, 0]
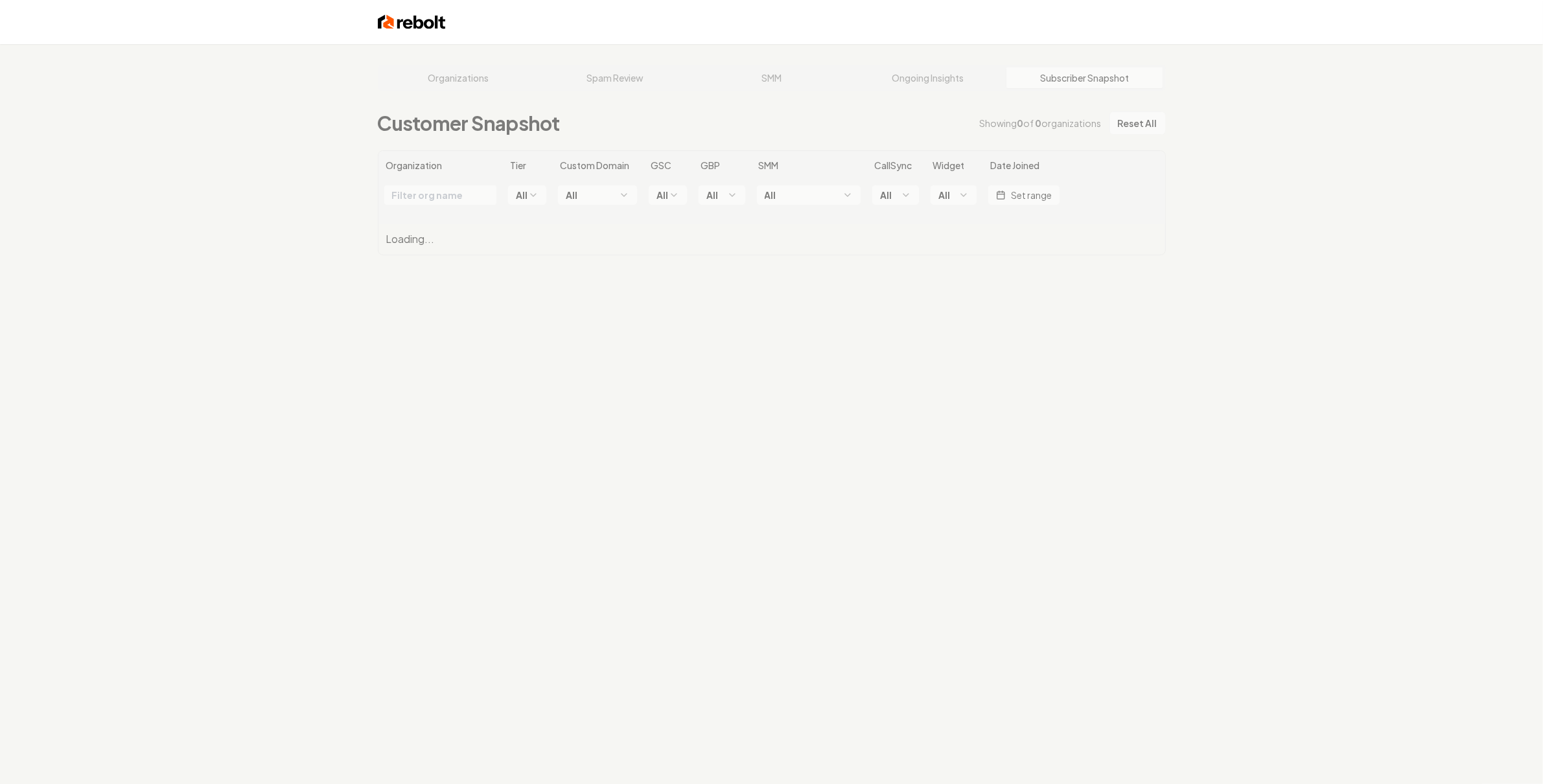
scroll to position [49, 0]
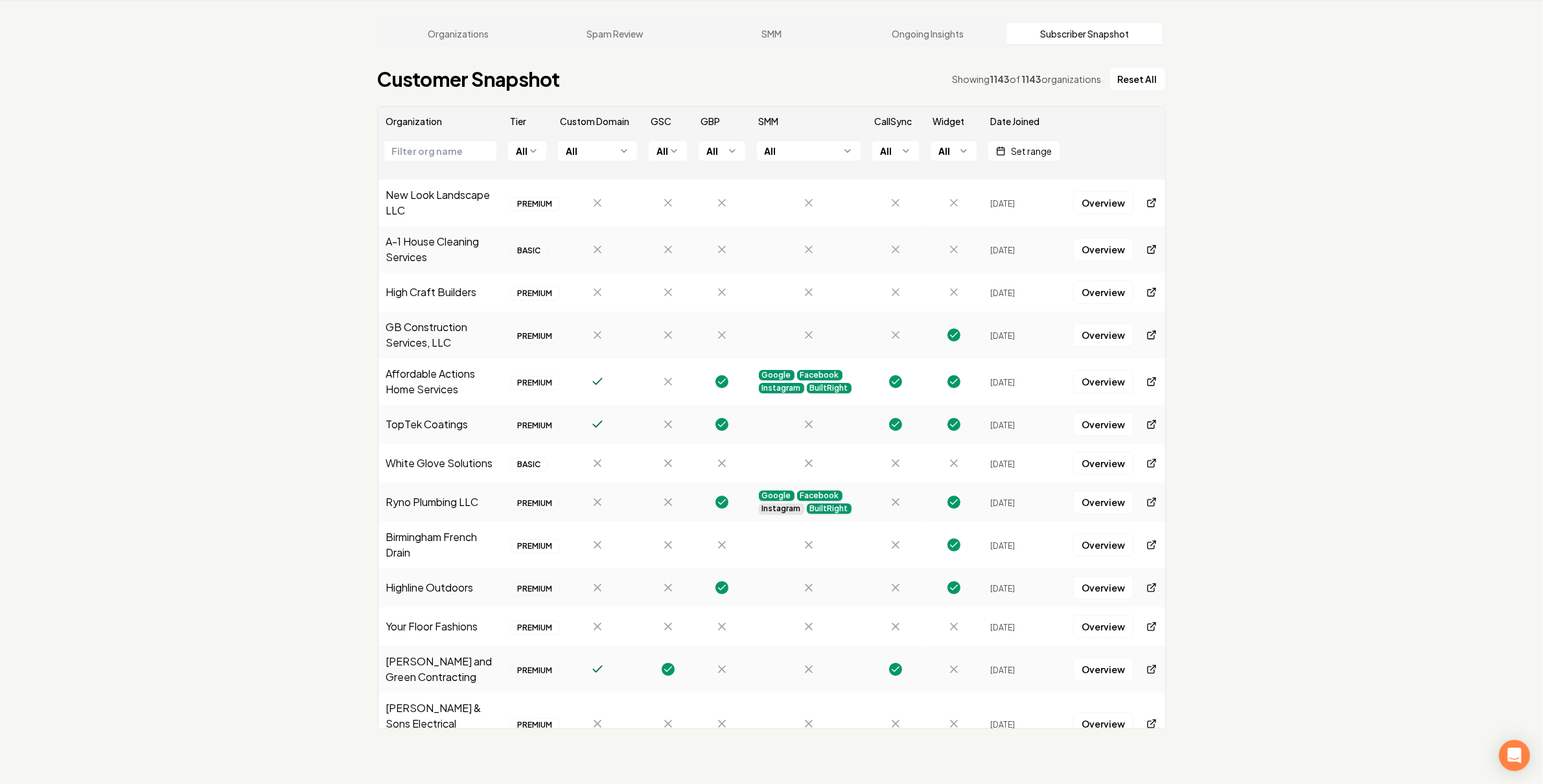
click at [1266, 332] on div "Organizations Spam Review SMM Ongoing Insights Subscriber Snapshot Customer Sna…" at bounding box center [771, 392] width 1543 height 784
click at [603, 159] on body "Dashboard Organization Rebolt Site Builder Organizations Spam Review SMM Ongoin…" at bounding box center [771, 343] width 1543 height 784
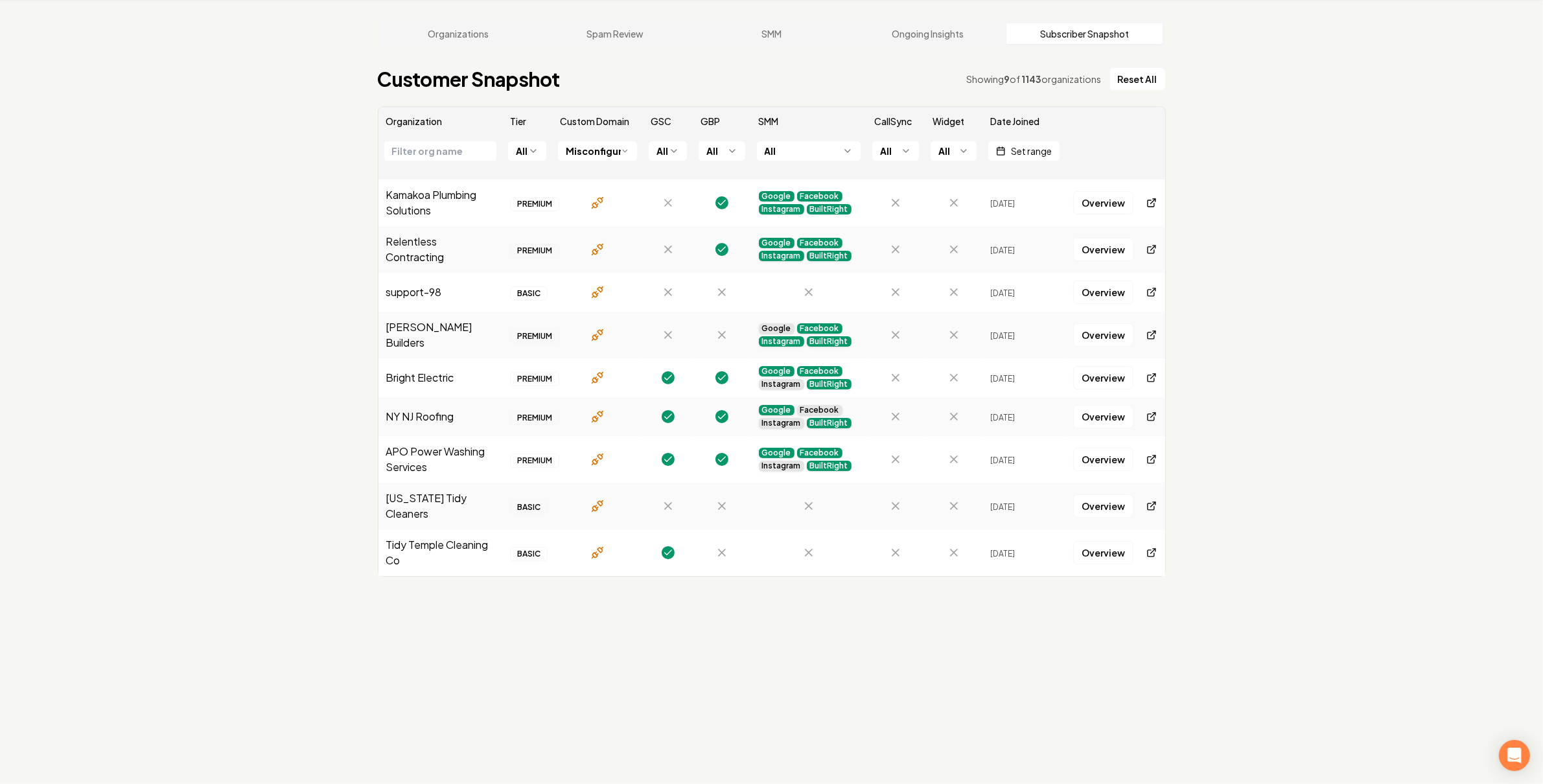
drag, startPoint x: 924, startPoint y: 704, endPoint x: 869, endPoint y: 676, distance: 61.7
click at [905, 694] on div "Organizations Spam Review SMM Ongoing Insights Subscriber Snapshot Customer Sna…" at bounding box center [771, 392] width 1543 height 784
drag, startPoint x: 817, startPoint y: 663, endPoint x: 409, endPoint y: 175, distance: 636.1
click at [417, 171] on div "Organizations Spam Review SMM Ongoing Insights Subscriber Snapshot Customer Sna…" at bounding box center [771, 392] width 1543 height 784
click at [507, 676] on div "Organizations Spam Review SMM Ongoing Insights Subscriber Snapshot Customer Sna…" at bounding box center [771, 392] width 1543 height 784
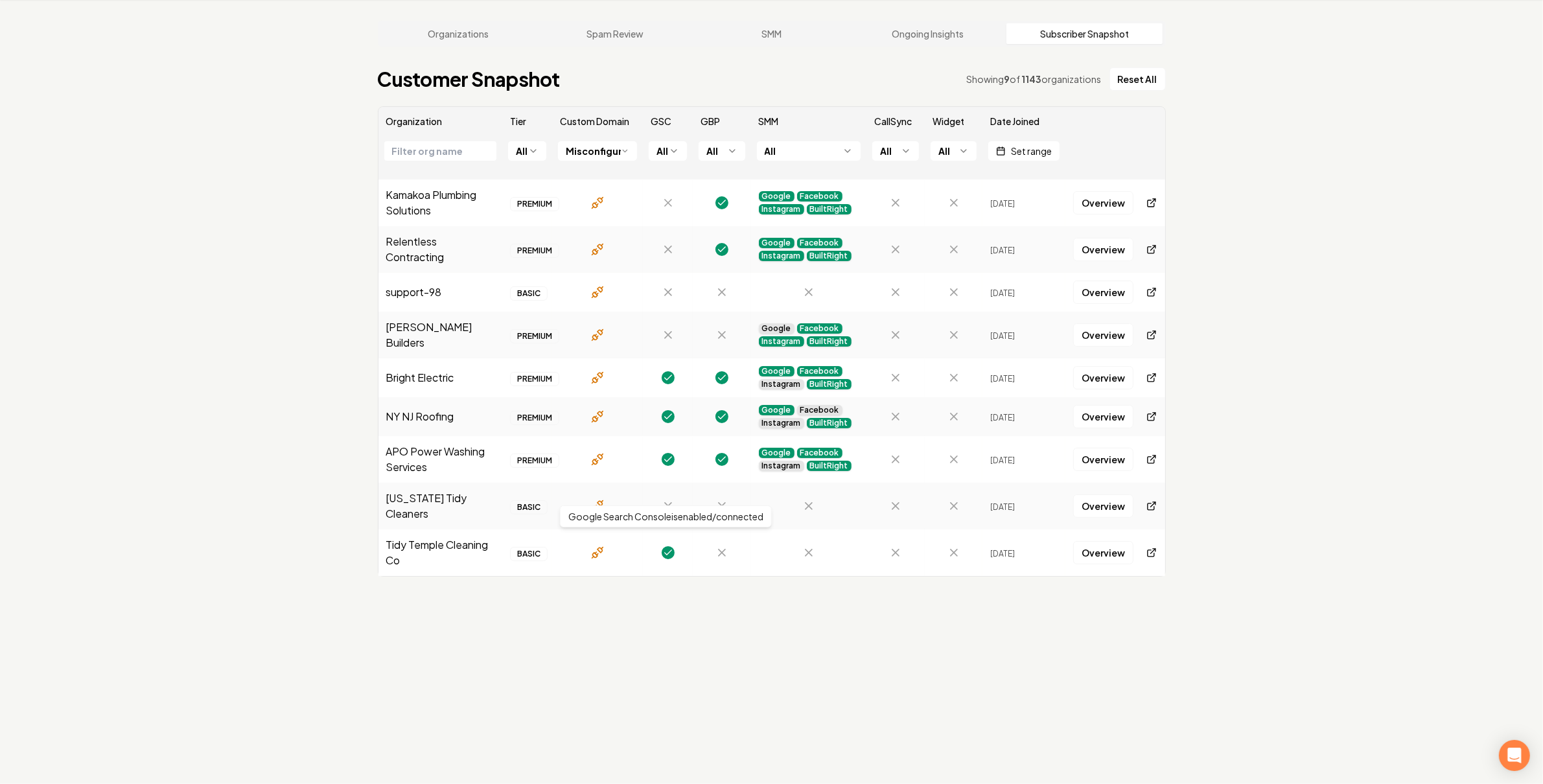
click at [637, 590] on div "Organizations Spam Review SMM Ongoing Insights Subscriber Snapshot Customer Sna…" at bounding box center [771, 392] width 1543 height 784
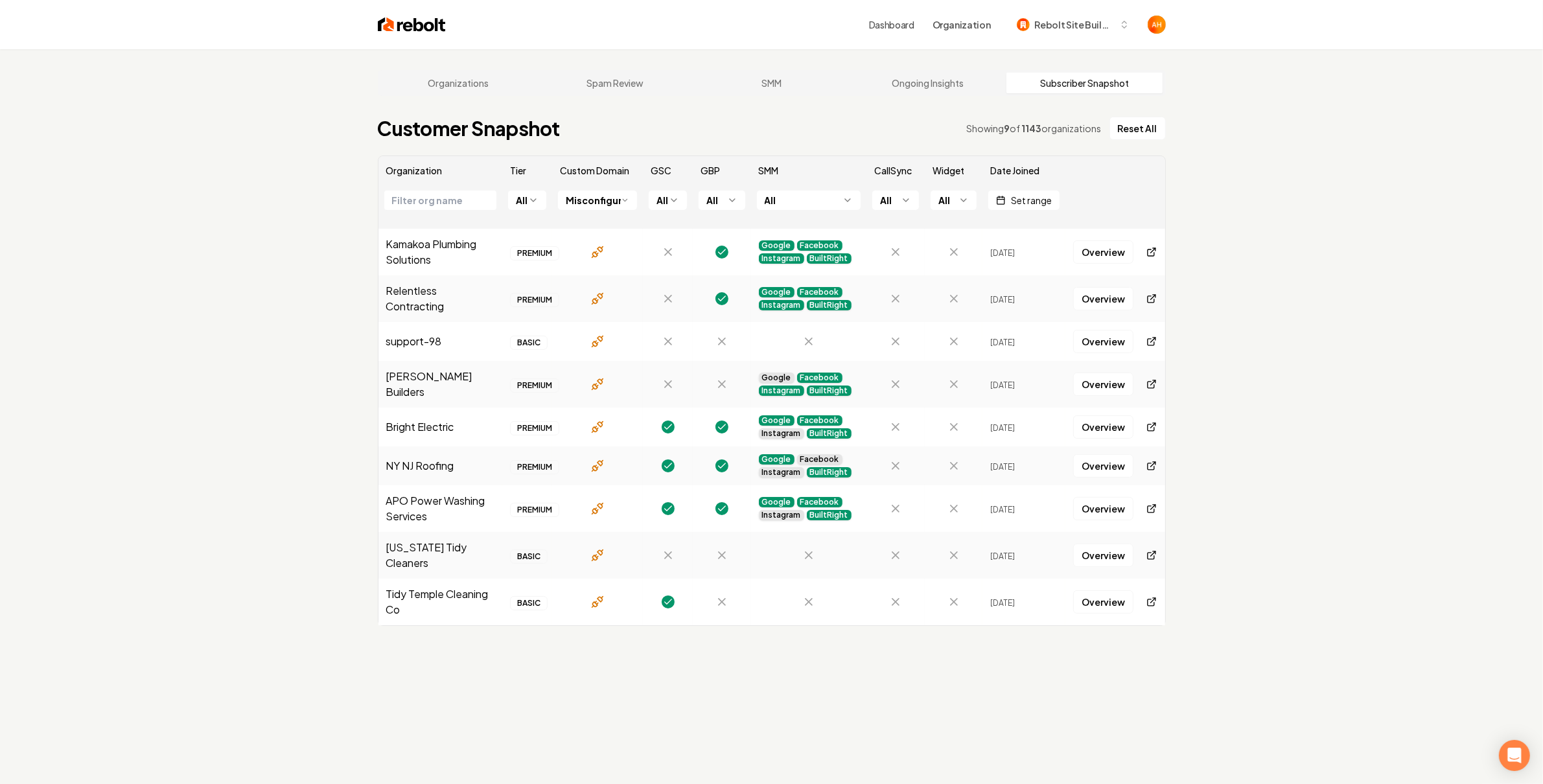
click at [301, 166] on div "Organizations Spam Review SMM Ongoing Insights Subscriber Snapshot Customer Sna…" at bounding box center [771, 441] width 1543 height 784
drag, startPoint x: 426, startPoint y: 495, endPoint x: 381, endPoint y: 487, distance: 45.7
click at [381, 487] on td "APO Power Washing Services" at bounding box center [440, 508] width 125 height 46
copy td "APO Power Washing Services"
click at [450, 550] on td "Texas Tidy Cleaners" at bounding box center [440, 555] width 125 height 46
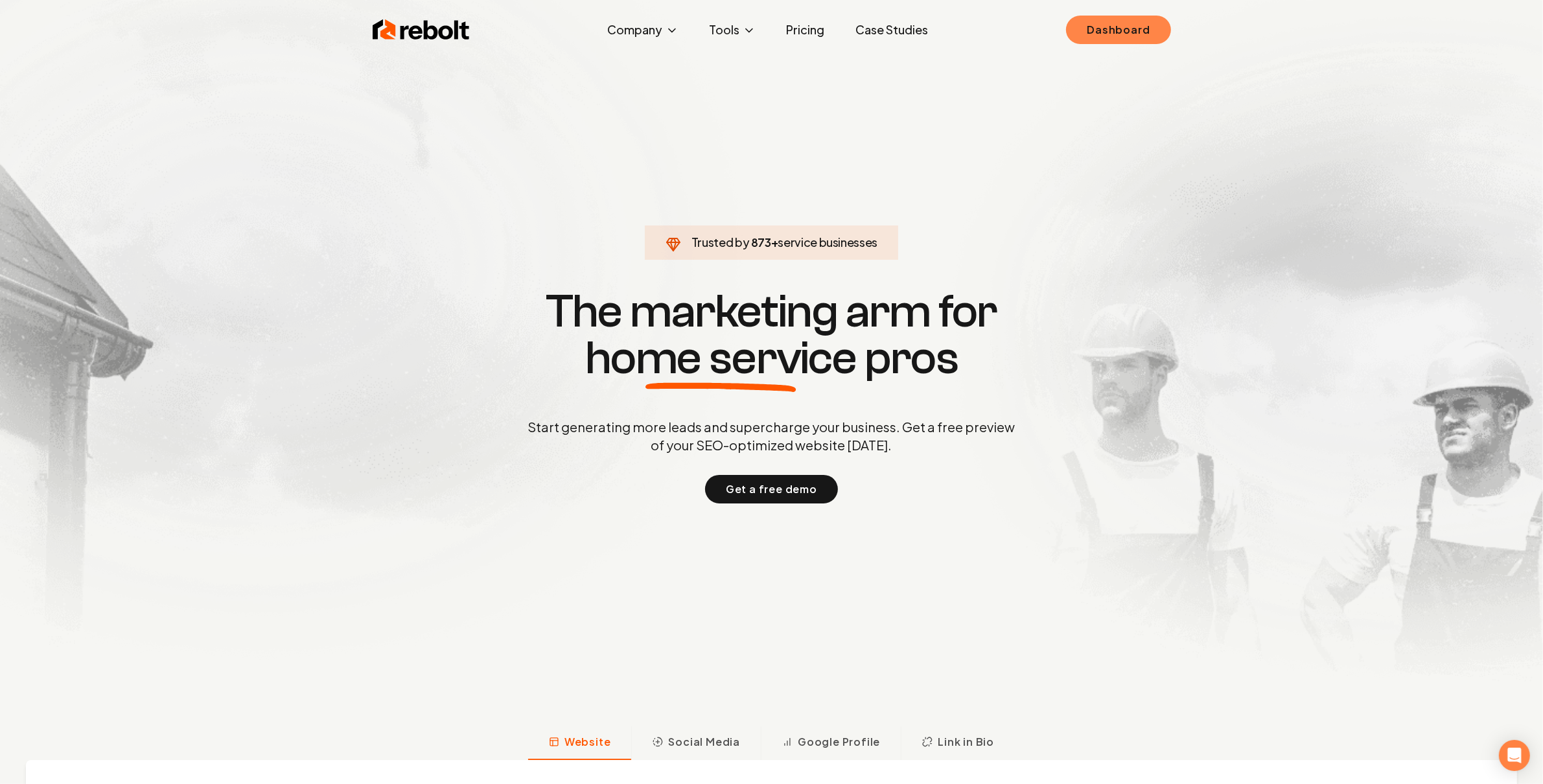
click at [1135, 29] on link "Dashboard" at bounding box center [1118, 29] width 104 height 28
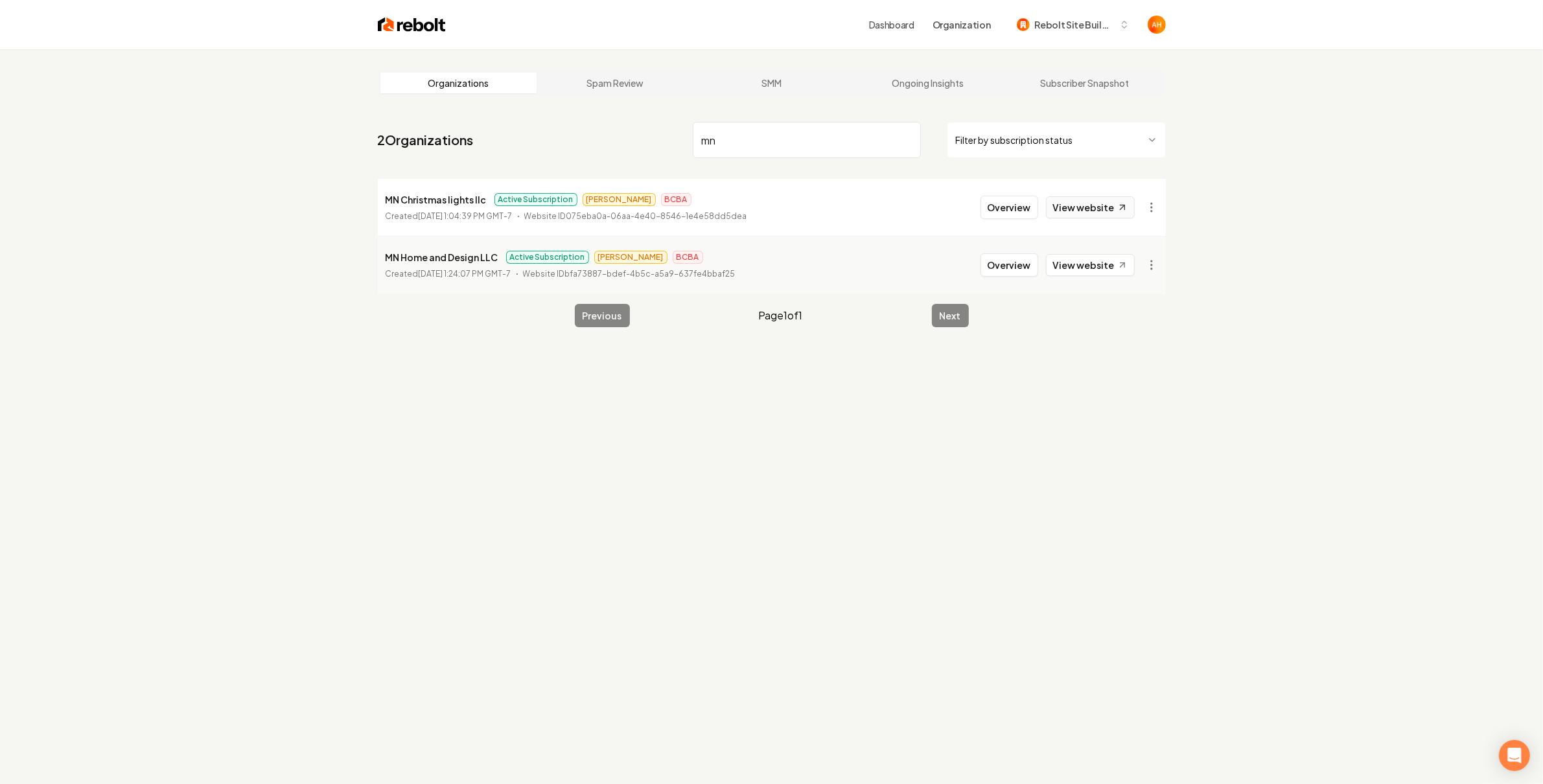
type input "mn"
click at [1103, 208] on link "View website" at bounding box center [1090, 207] width 89 height 22
